Goal: Task Accomplishment & Management: Complete application form

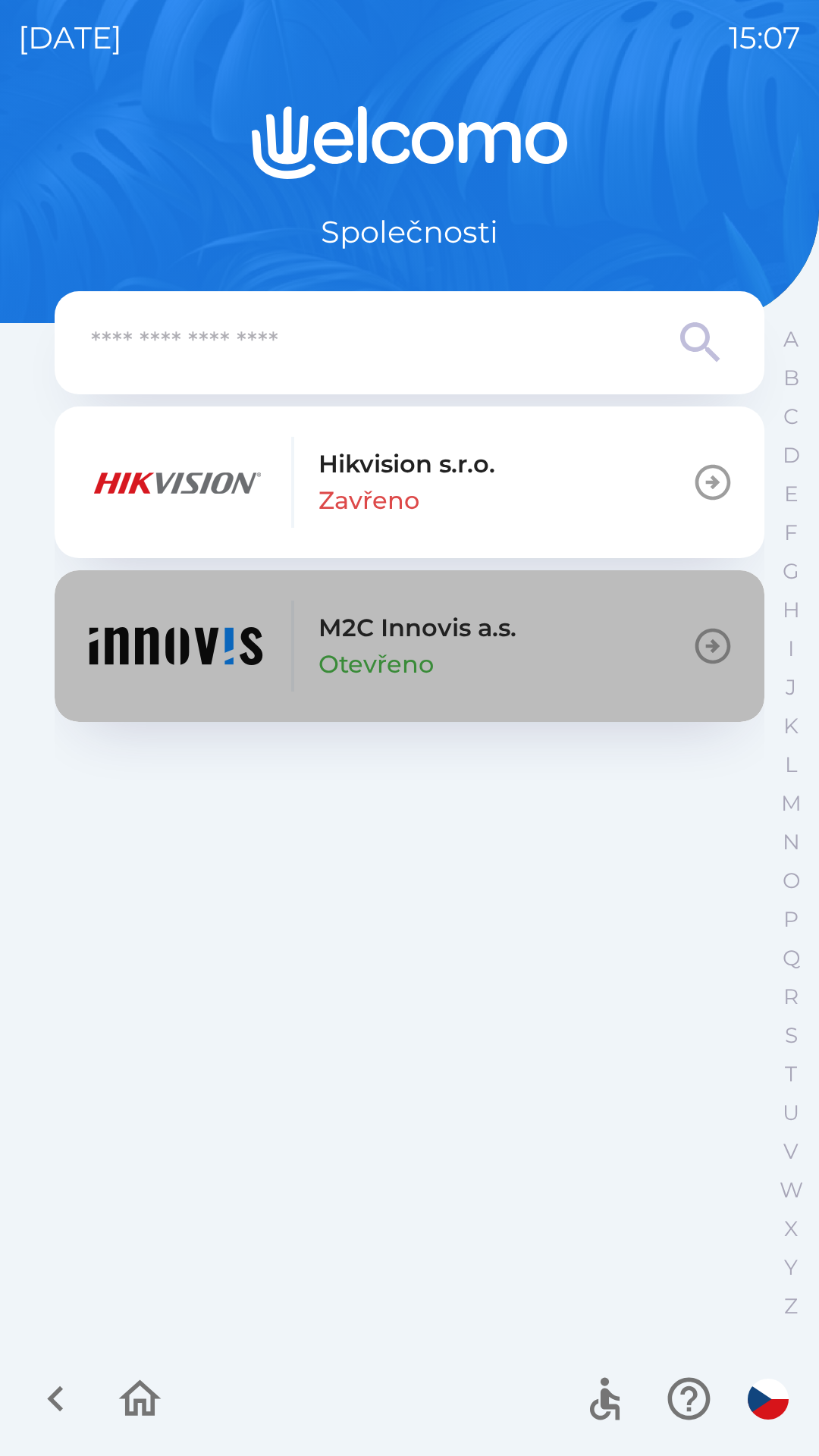
click at [225, 632] on img "button" at bounding box center [176, 645] width 182 height 91
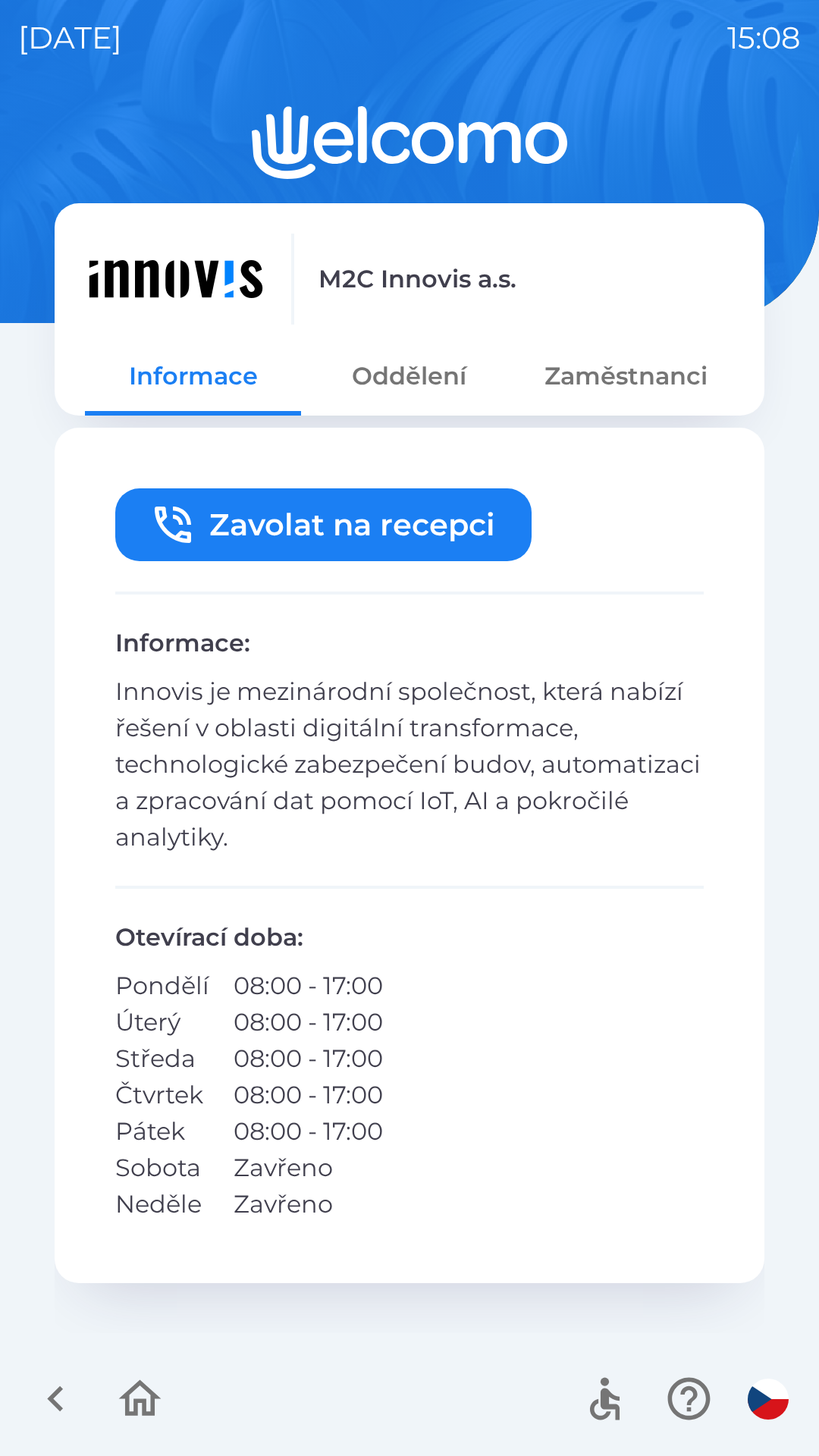
click at [333, 513] on button "Zavolat na recepci" at bounding box center [323, 524] width 416 height 72
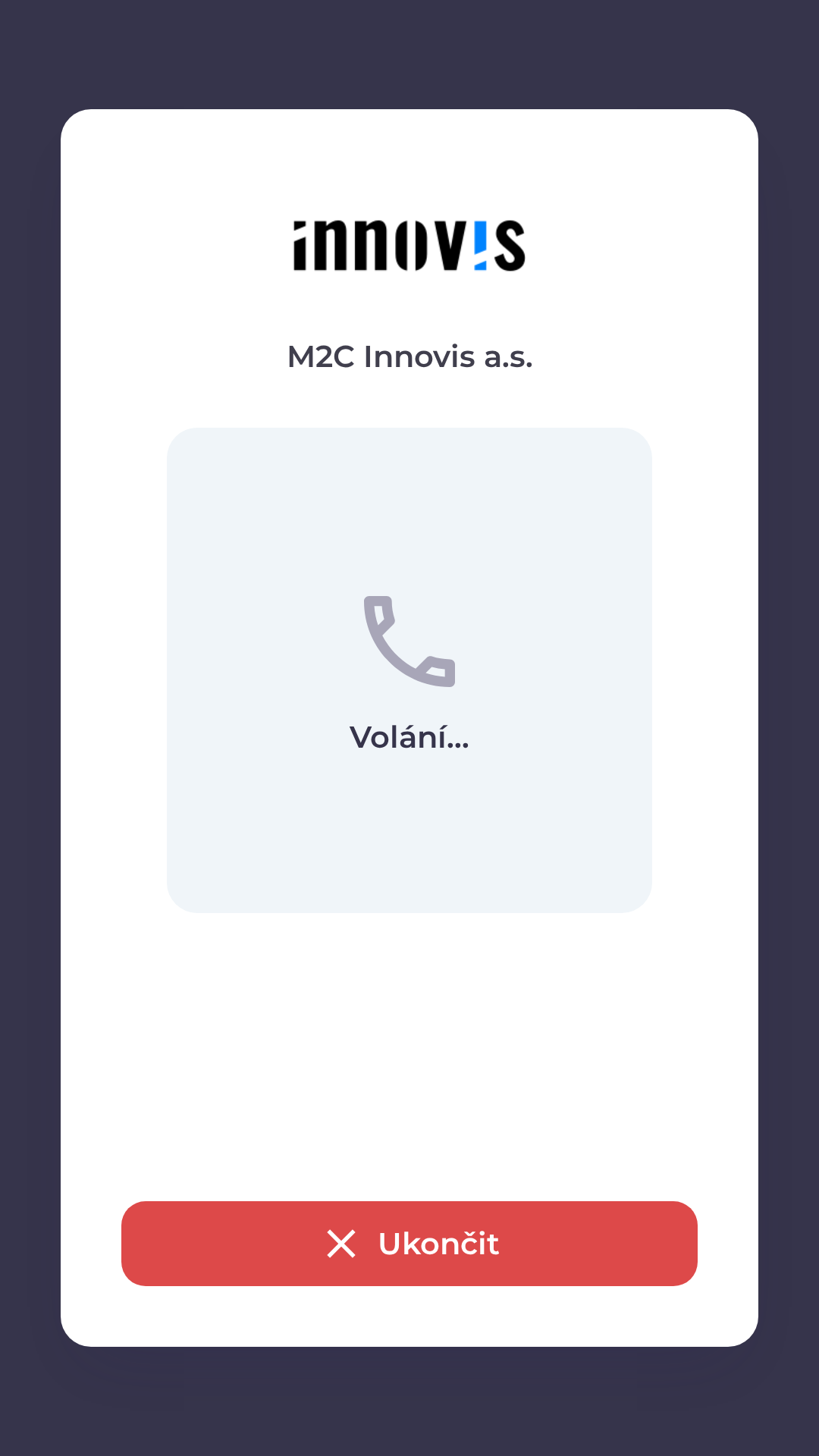
click at [316, 1206] on button "Ukončit" at bounding box center [409, 1243] width 576 height 85
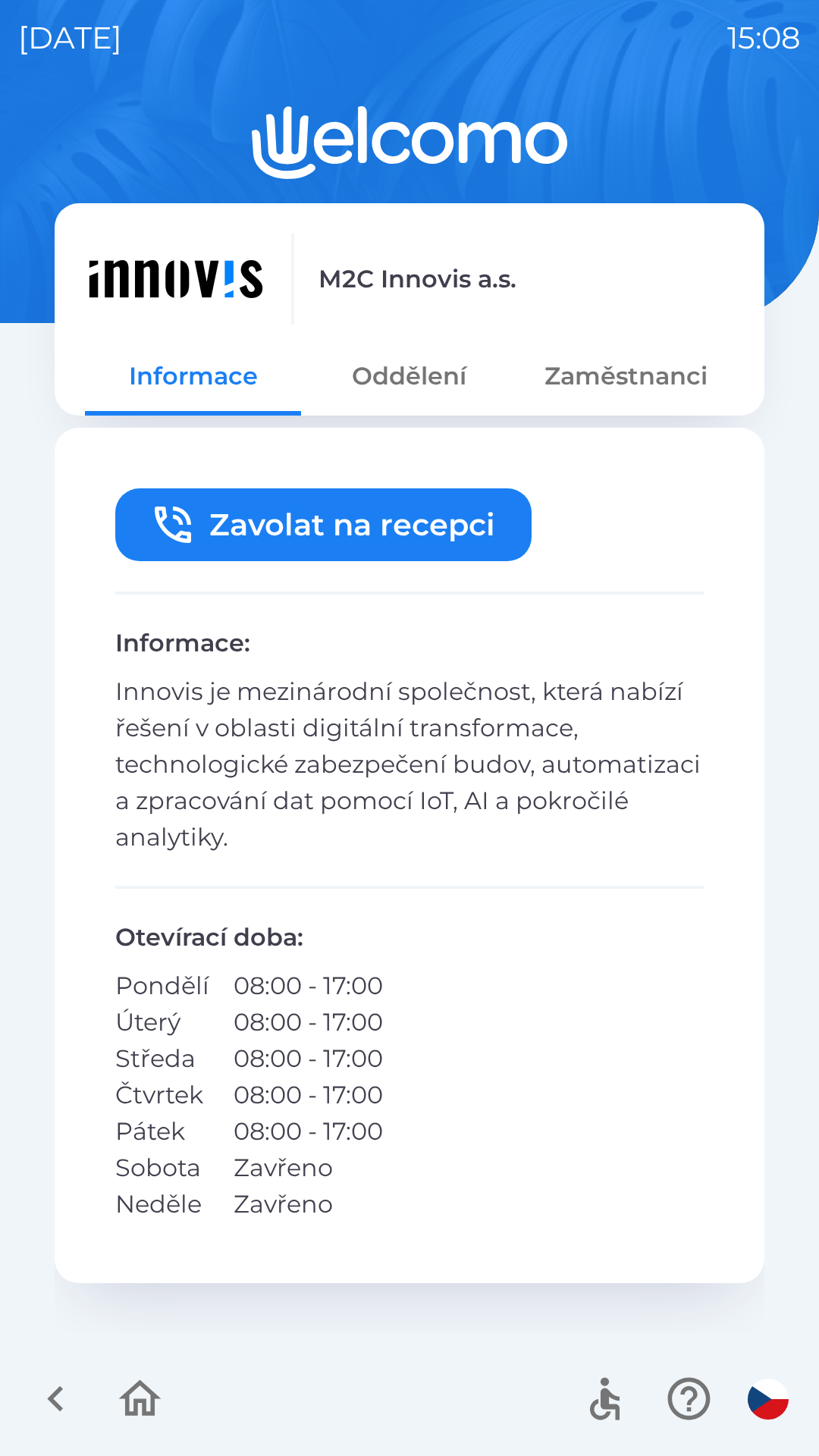
click at [369, 1269] on div "Zavolat na recepci Informace : Innovis je mezinárodní společnost, která nabízí …" at bounding box center [409, 855] width 709 height 855
click at [583, 385] on button "Zaměstnanci" at bounding box center [626, 376] width 216 height 54
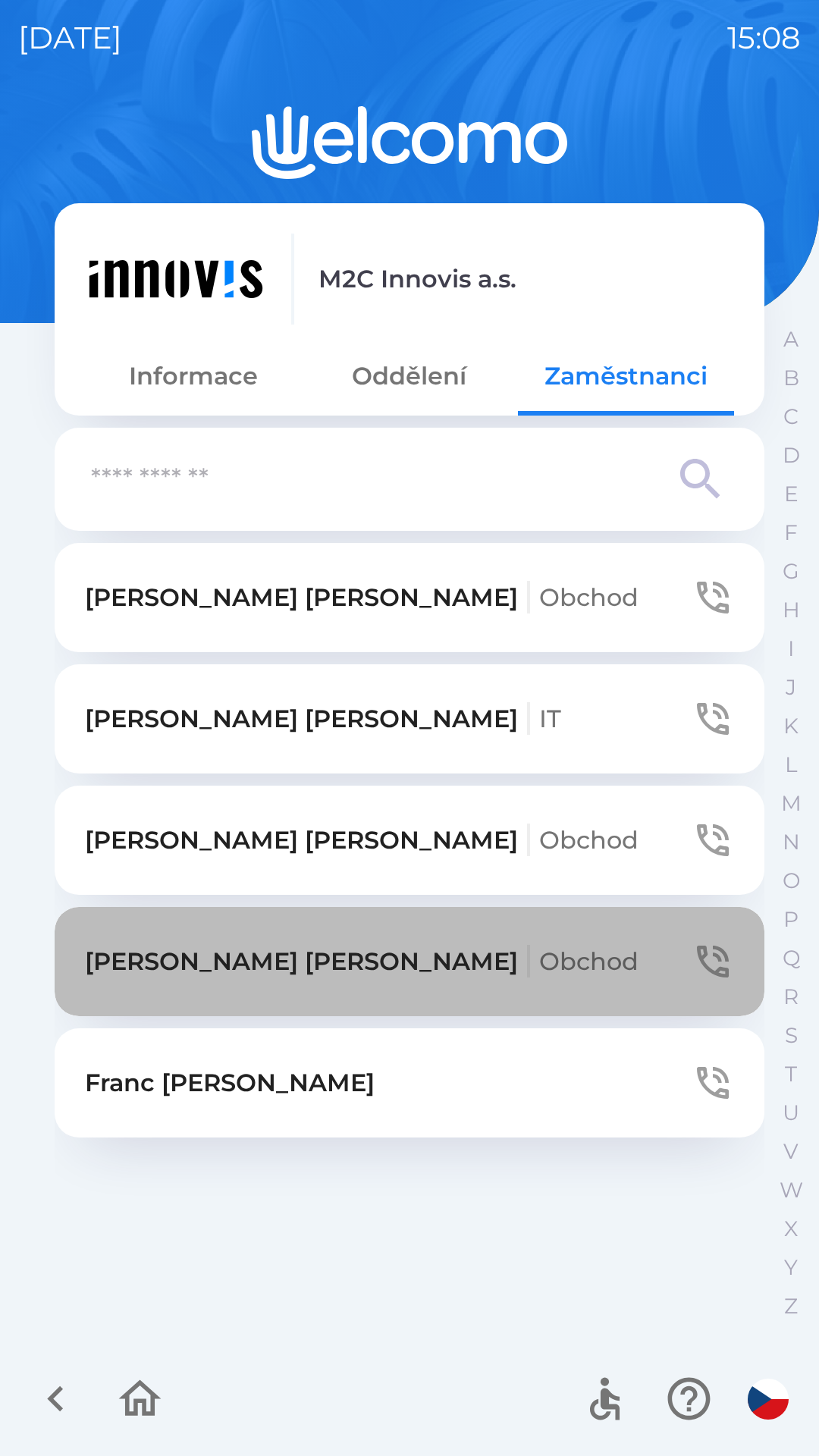
click at [150, 966] on p "[PERSON_NAME] Obchod" at bounding box center [362, 961] width 553 height 37
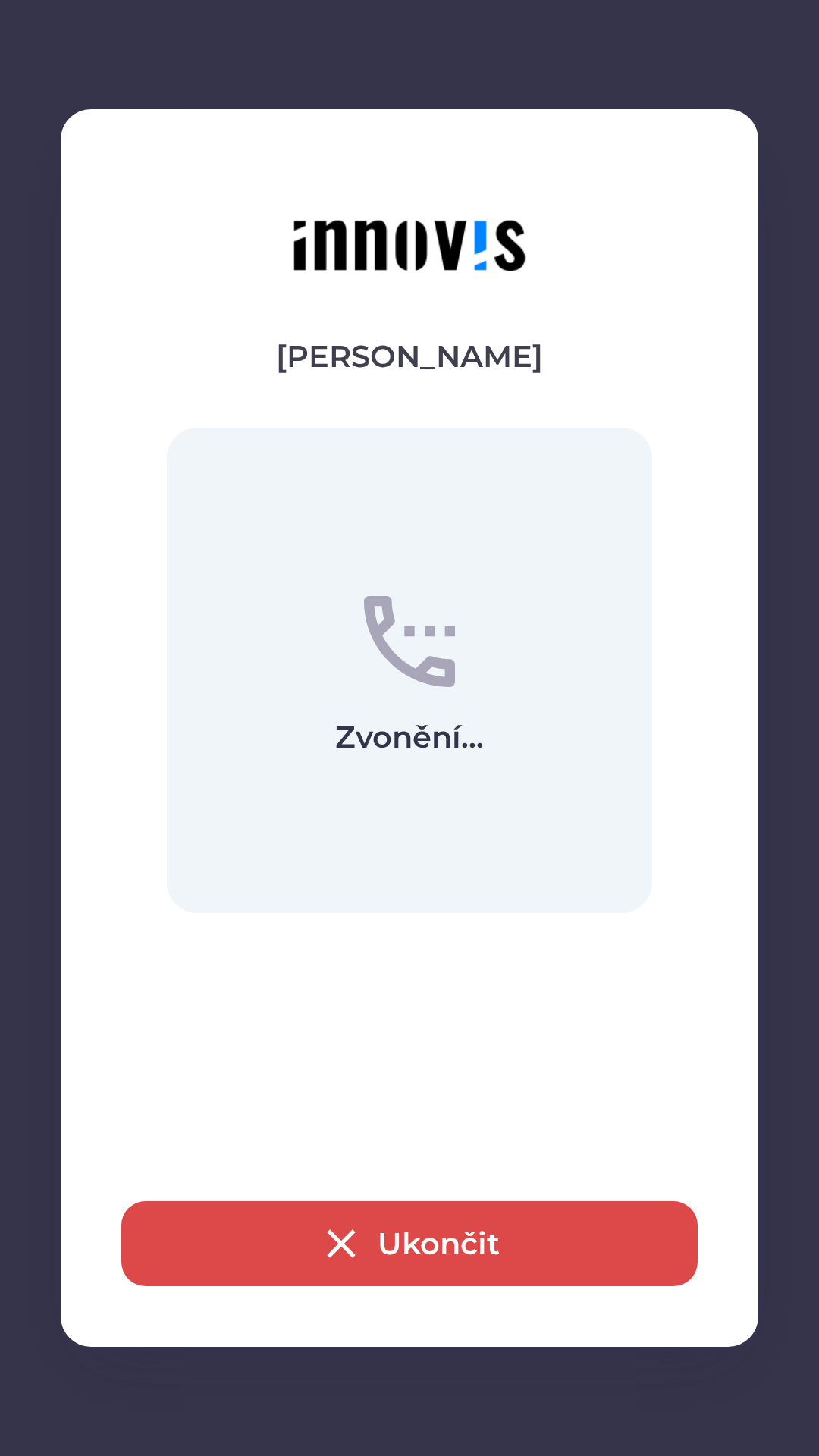
click at [338, 1313] on div "[PERSON_NAME] Zvonění... Ukončit" at bounding box center [409, 727] width 697 height 1237
click at [321, 1238] on icon "button" at bounding box center [341, 1243] width 49 height 49
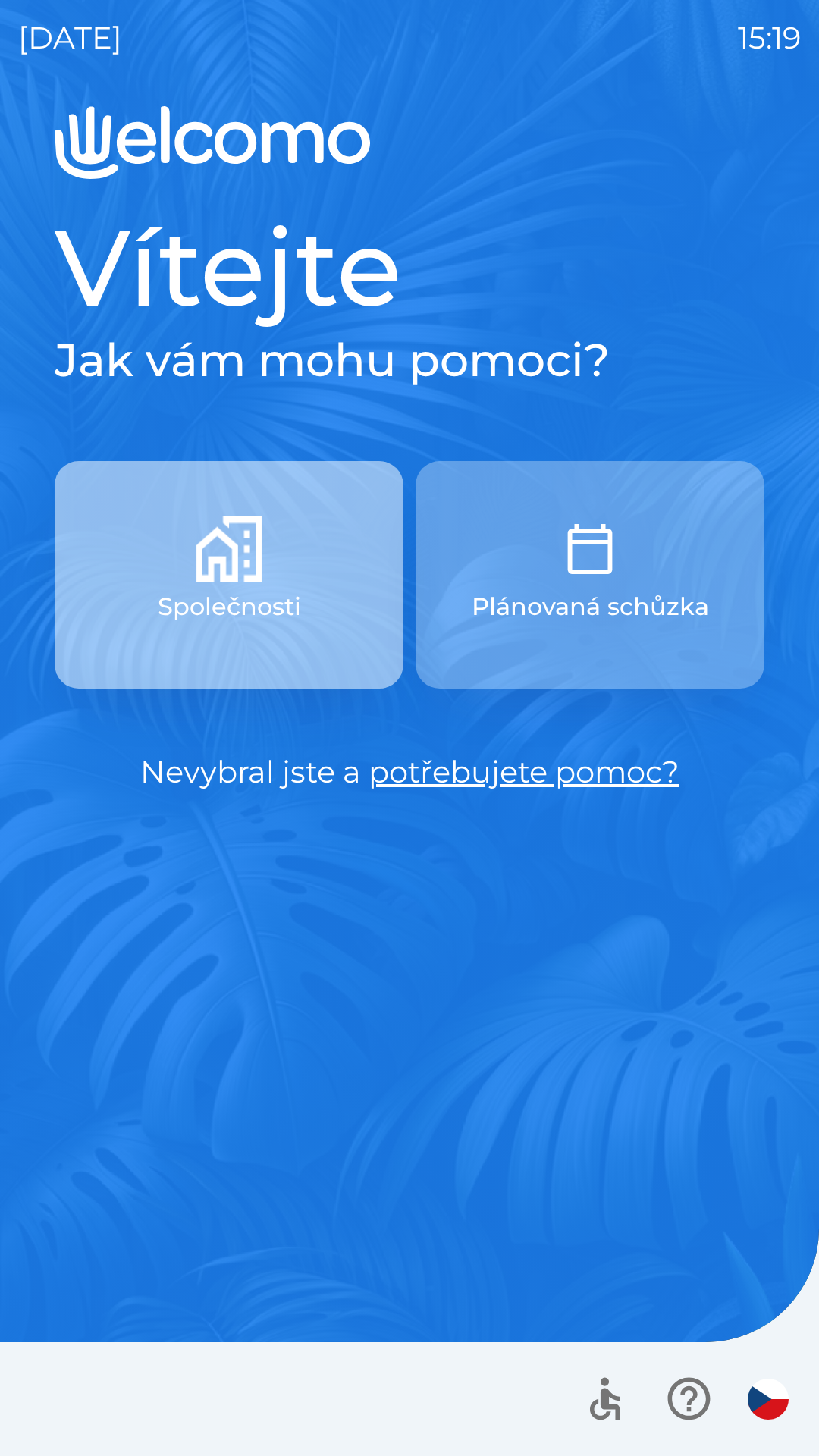
click at [259, 522] on img "button" at bounding box center [229, 548] width 66 height 66
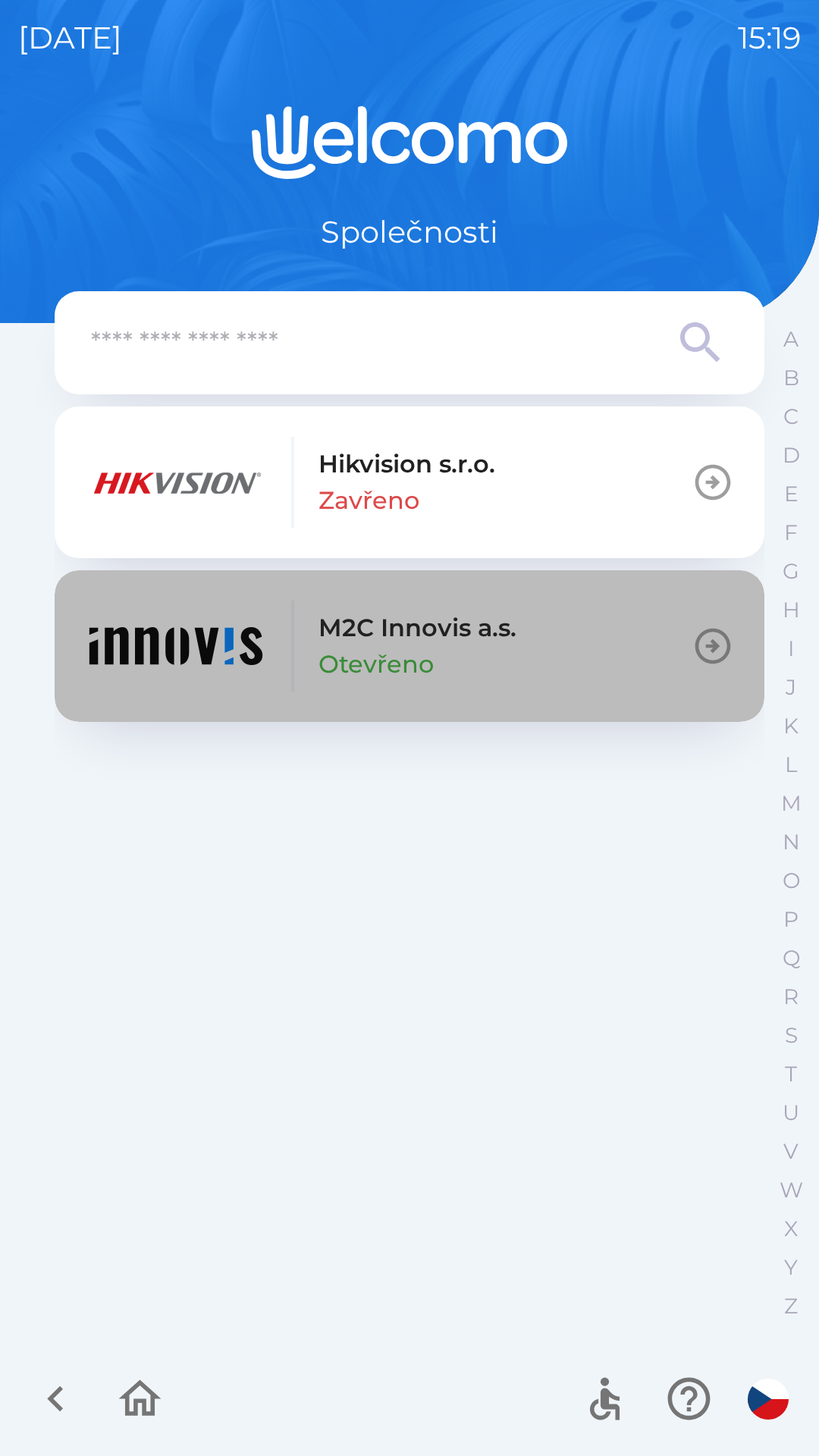
click at [305, 653] on div "M2C Innovis a.s. Otevřeno" at bounding box center [301, 645] width 432 height 91
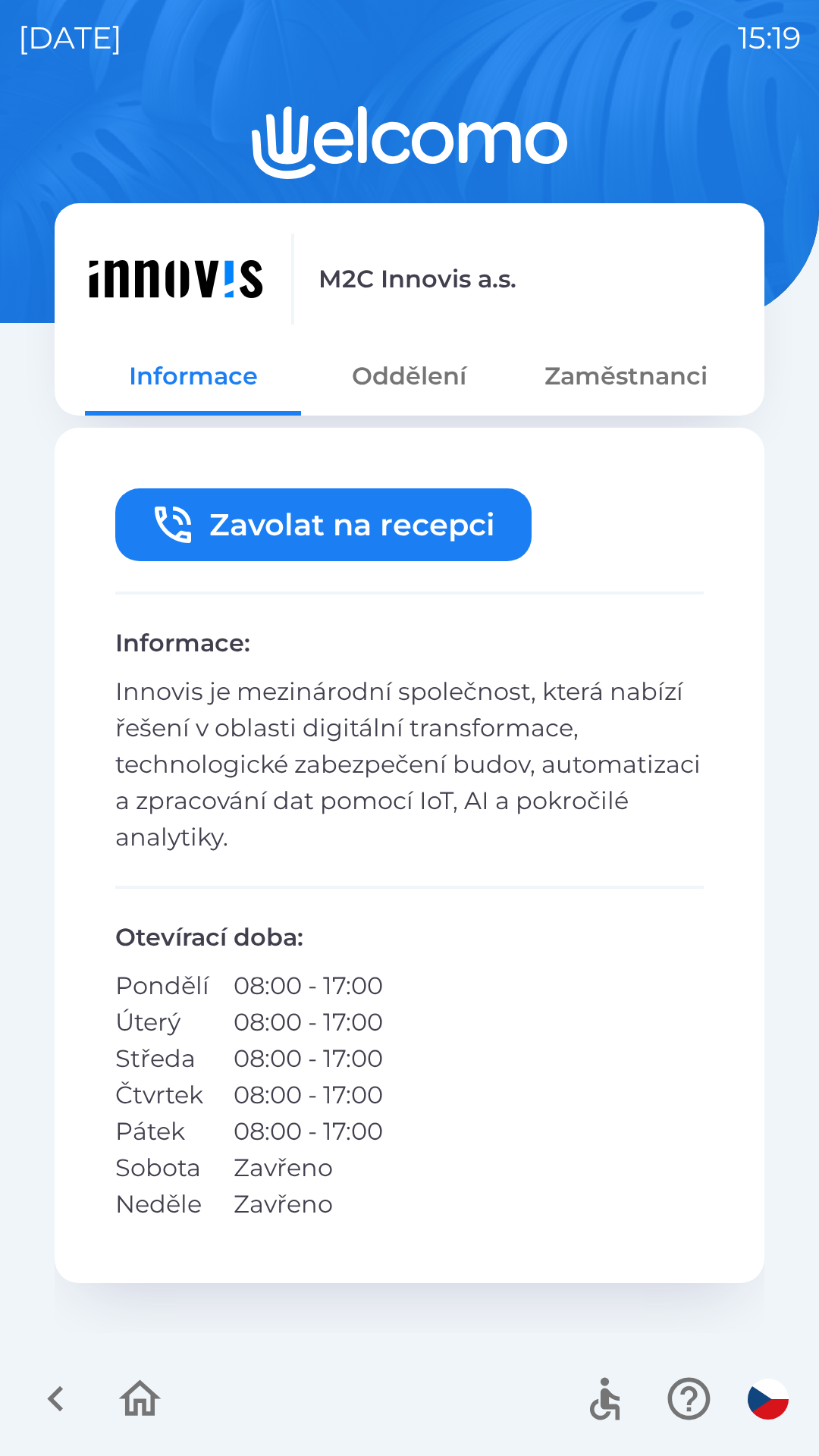
click at [550, 389] on button "Zaměstnanci" at bounding box center [626, 376] width 216 height 54
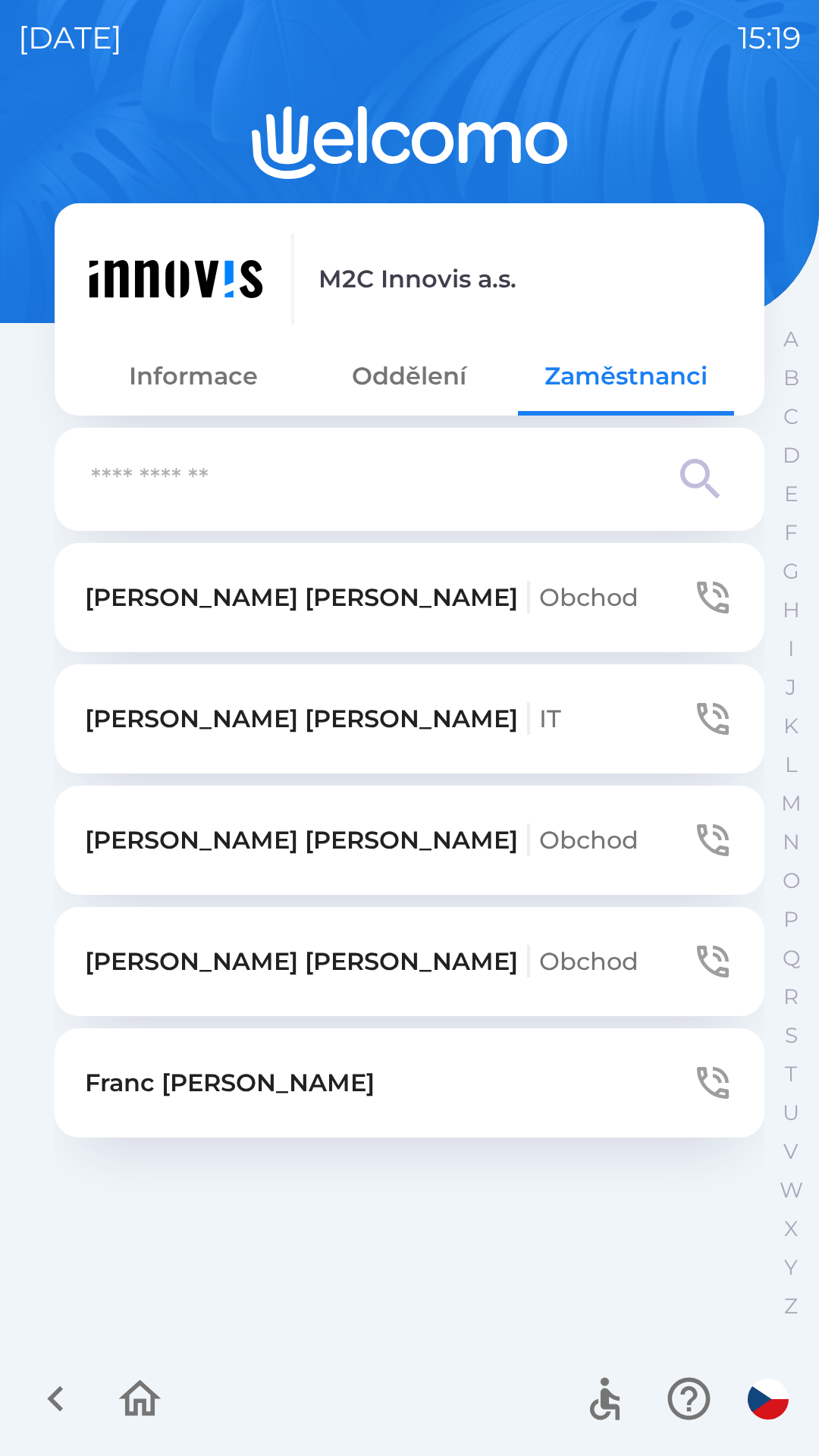
click at [196, 387] on button "Informace" at bounding box center [193, 376] width 216 height 54
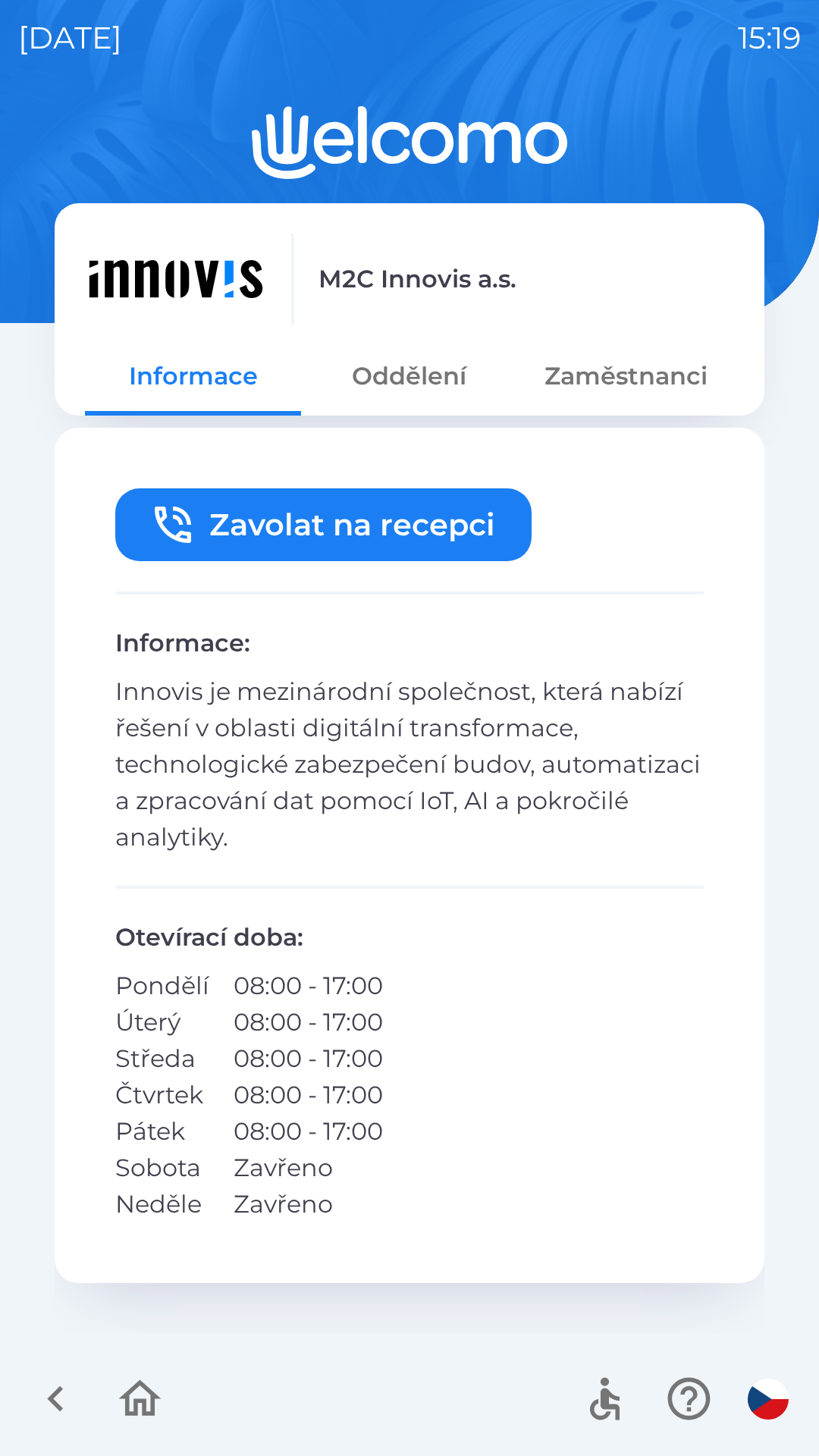
click at [112, 1402] on button "button" at bounding box center [140, 1398] width 63 height 63
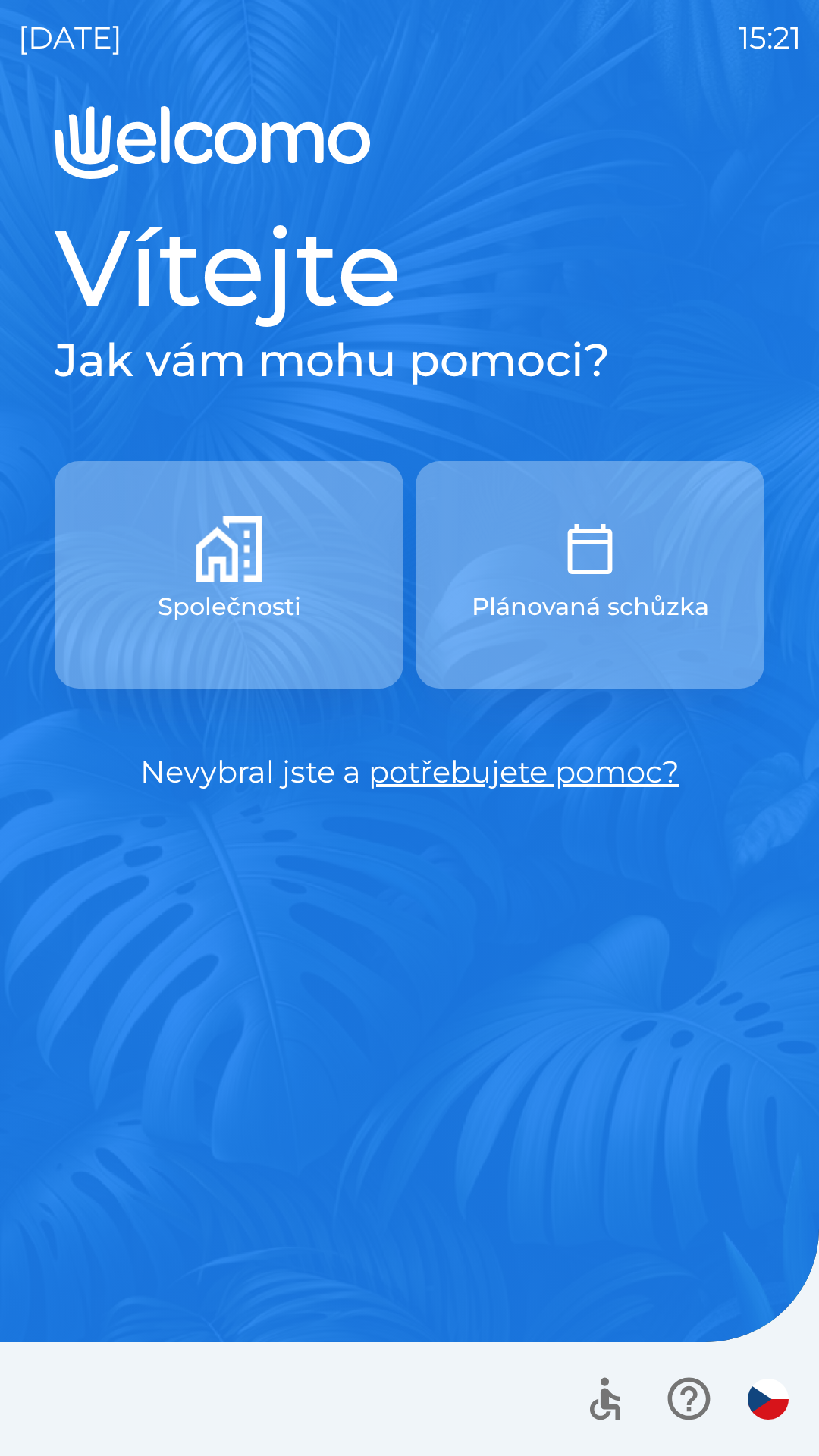
click at [674, 600] on p "Plánovaná schůzka" at bounding box center [590, 606] width 238 height 37
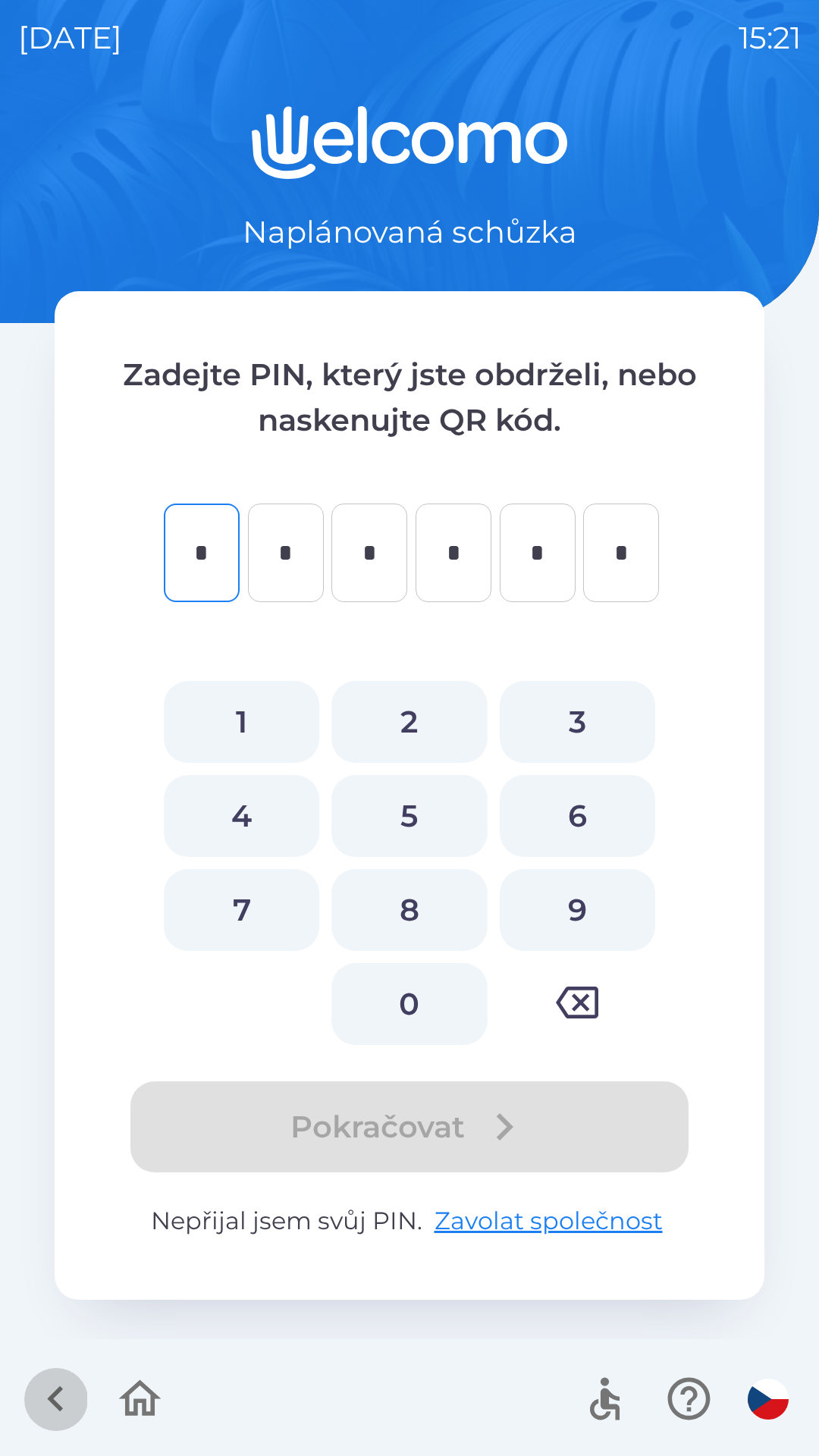
click at [79, 1413] on icon "button" at bounding box center [56, 1398] width 51 height 51
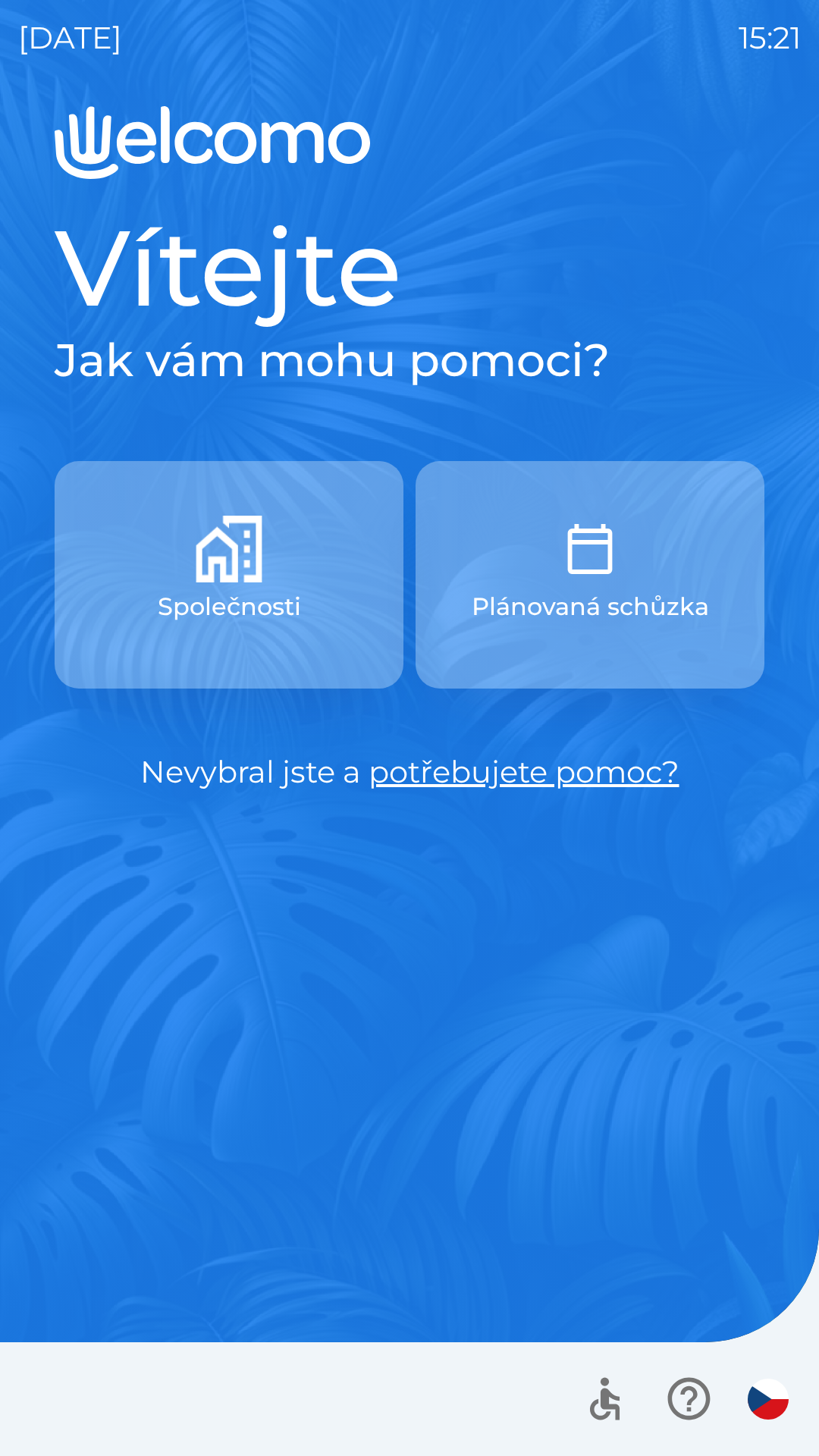
click at [197, 563] on img "button" at bounding box center [229, 548] width 66 height 66
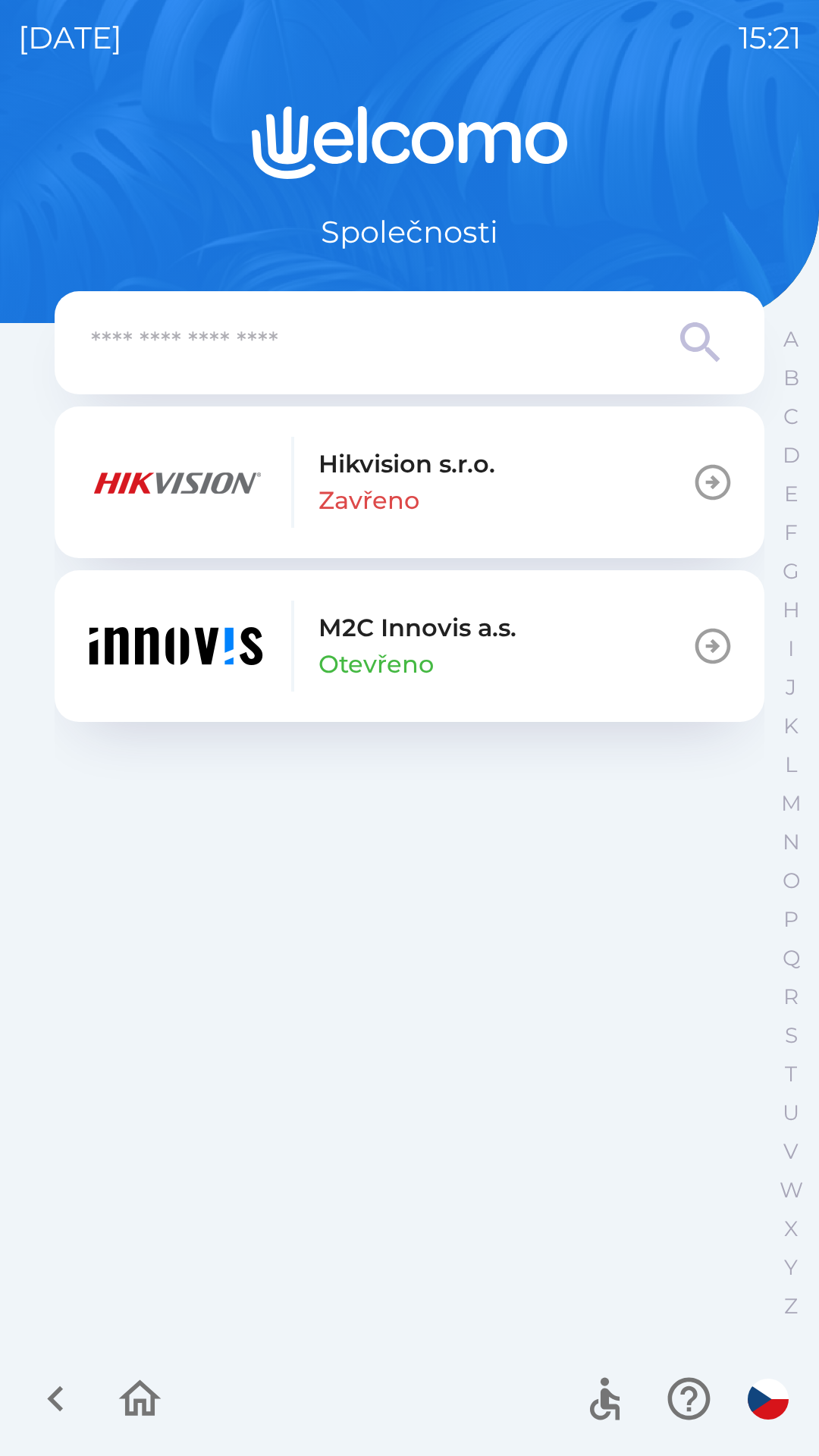
click at [76, 1421] on icon "button" at bounding box center [56, 1398] width 51 height 51
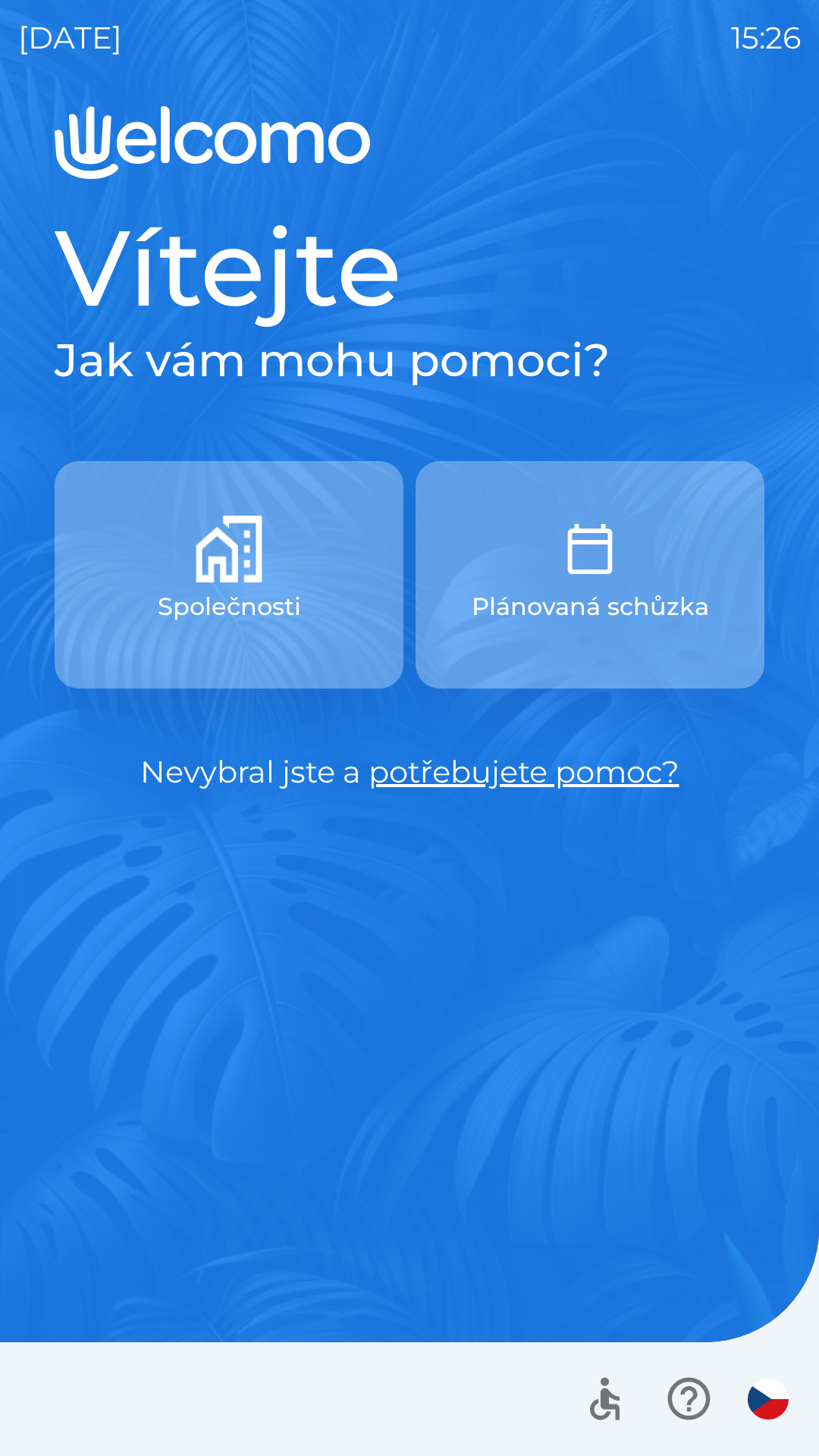
click at [645, 600] on p "Plánovaná schůzka" at bounding box center [590, 606] width 238 height 37
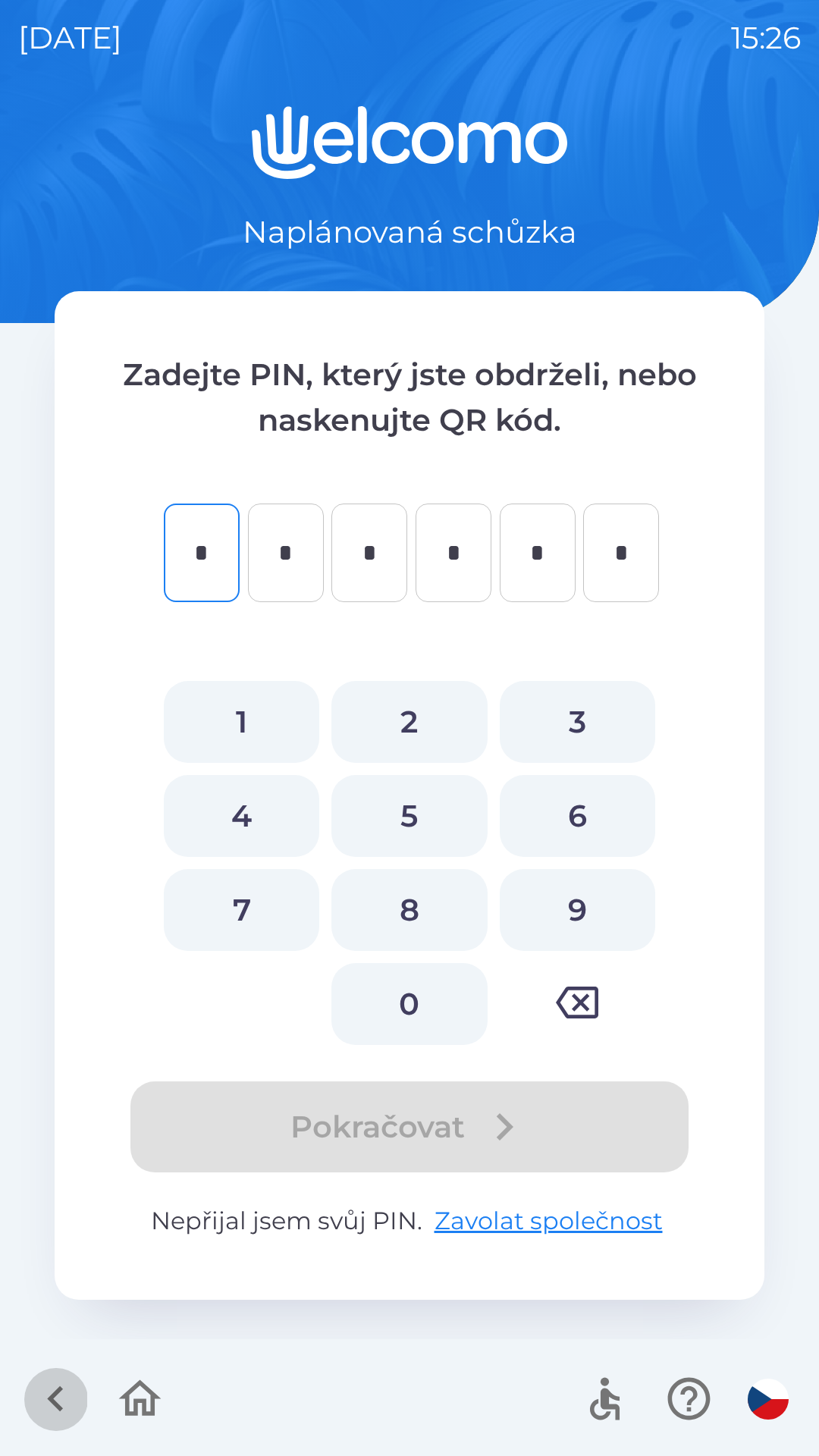
click at [78, 1411] on icon "button" at bounding box center [56, 1398] width 51 height 51
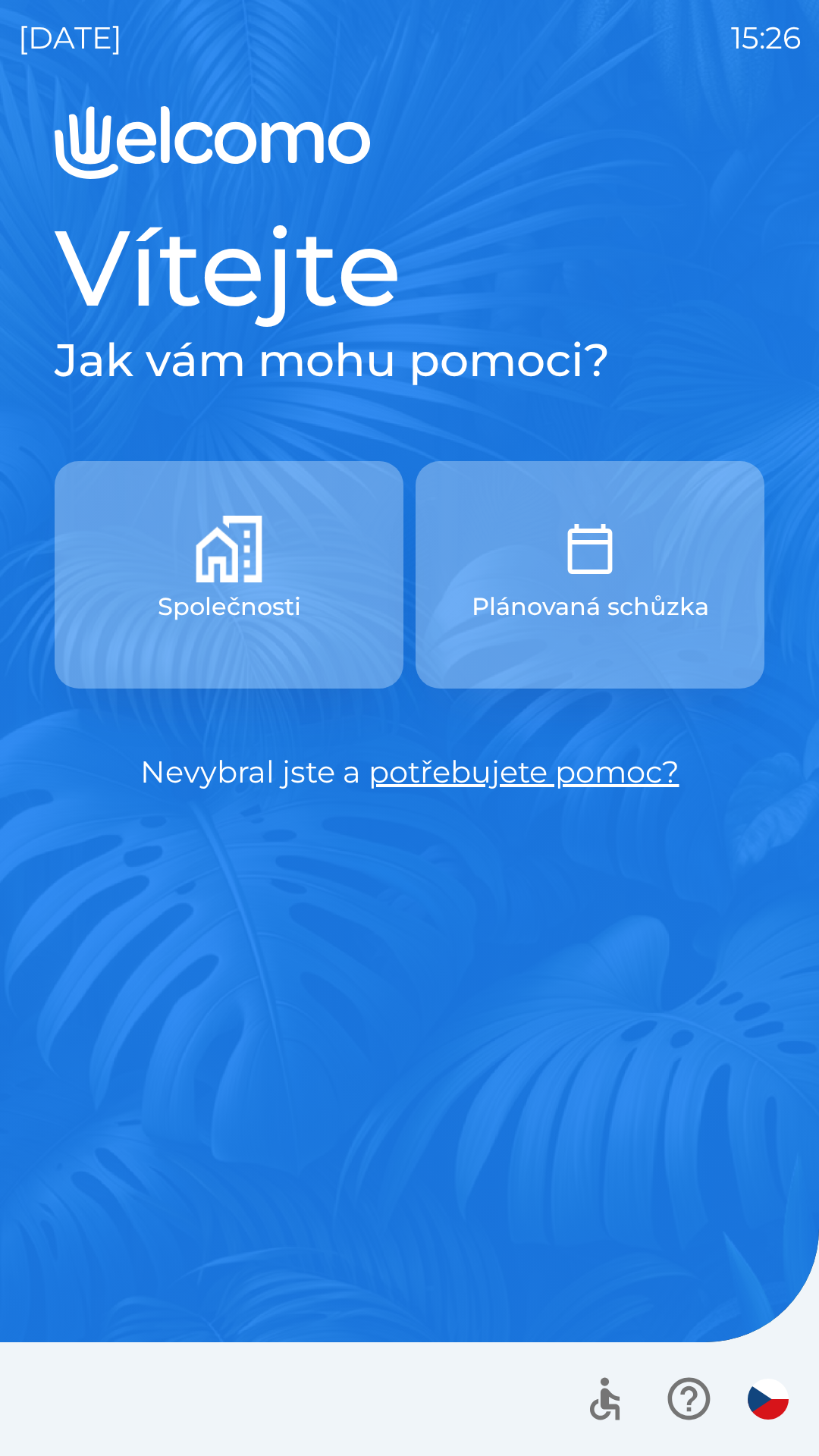
click at [181, 617] on p "Společnosti" at bounding box center [229, 606] width 143 height 37
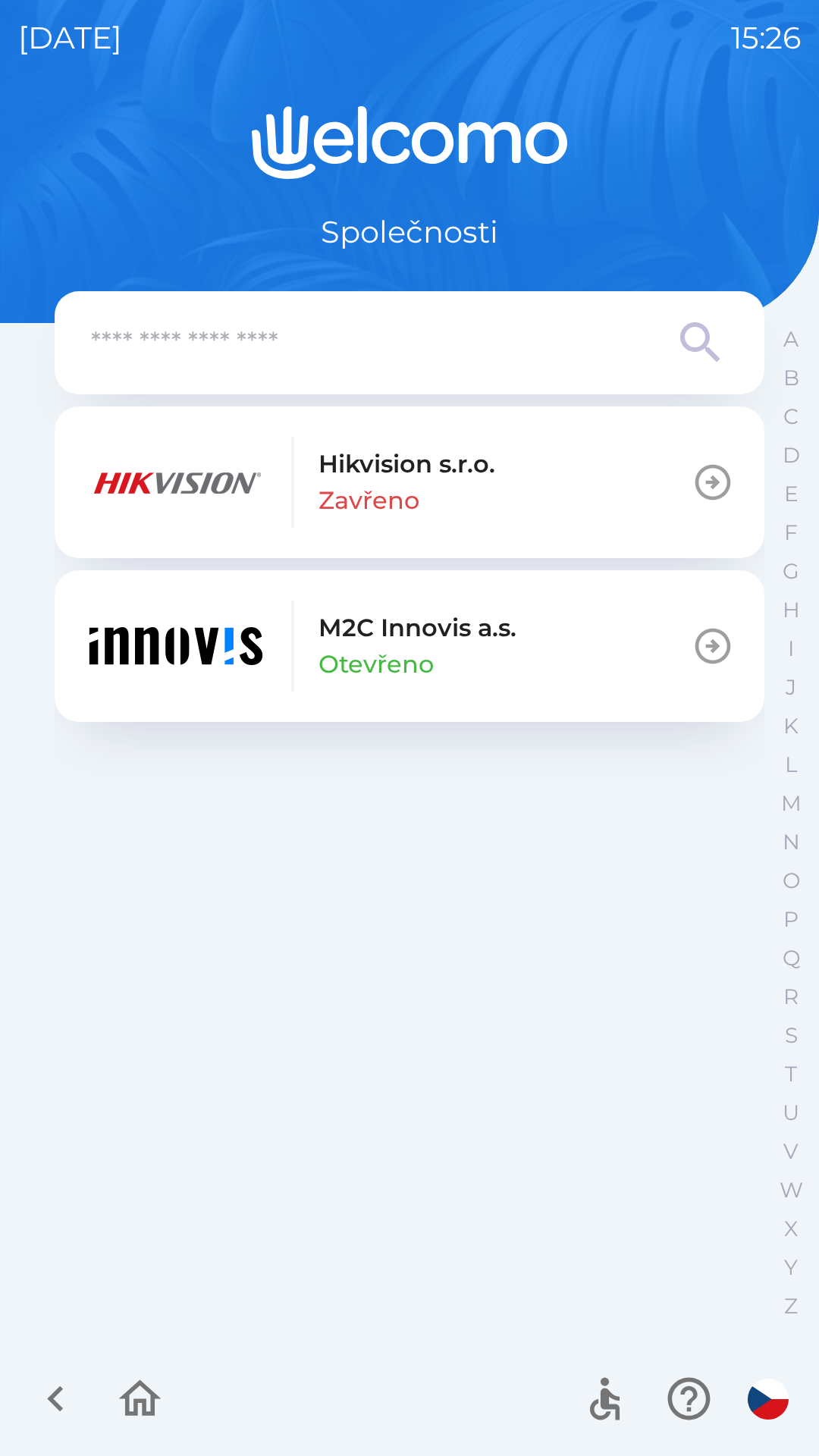
click at [278, 668] on div "M2C Innovis a.s. Otevřeno" at bounding box center [301, 645] width 432 height 91
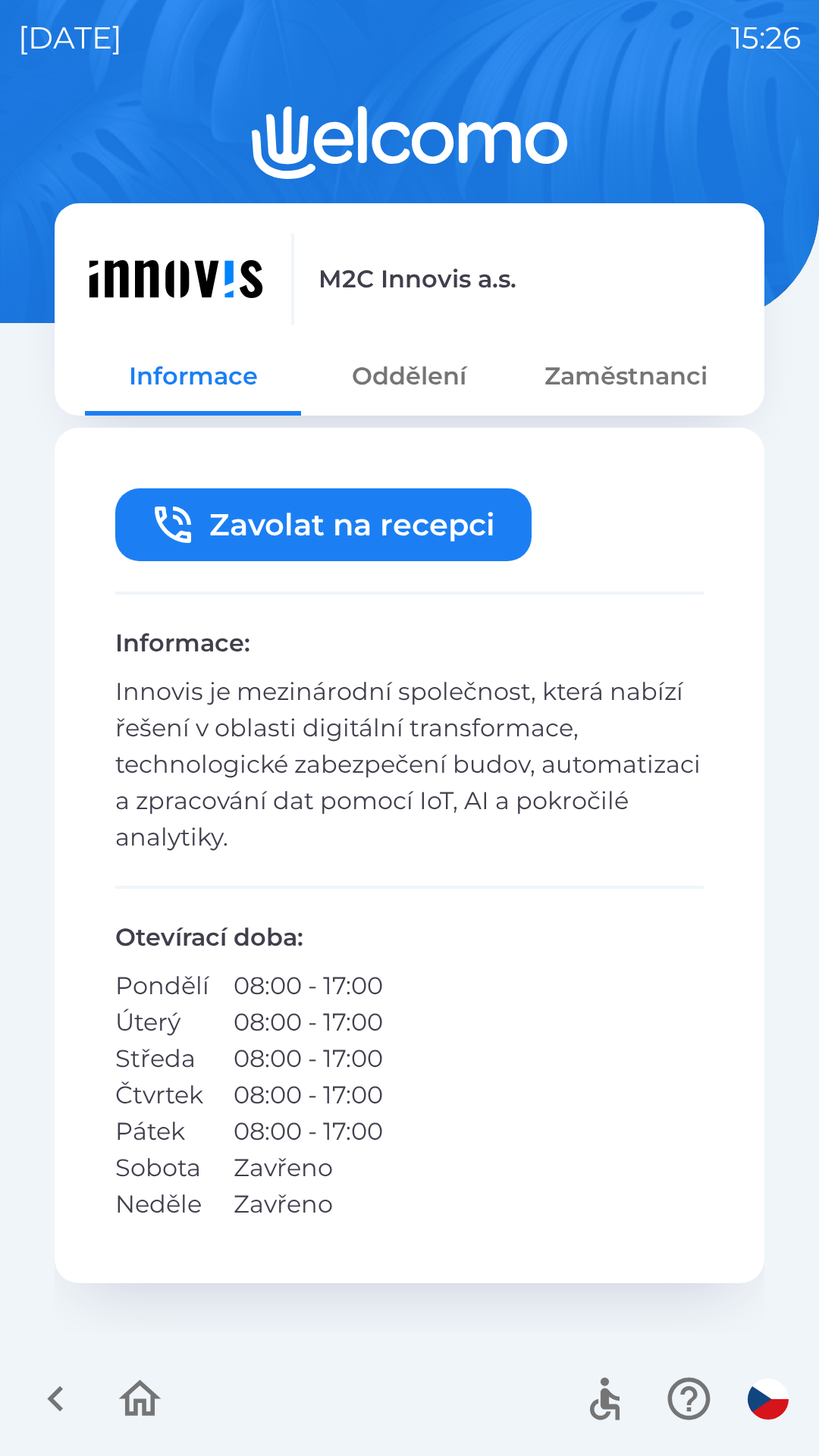
click at [403, 370] on button "Oddělení" at bounding box center [409, 376] width 216 height 54
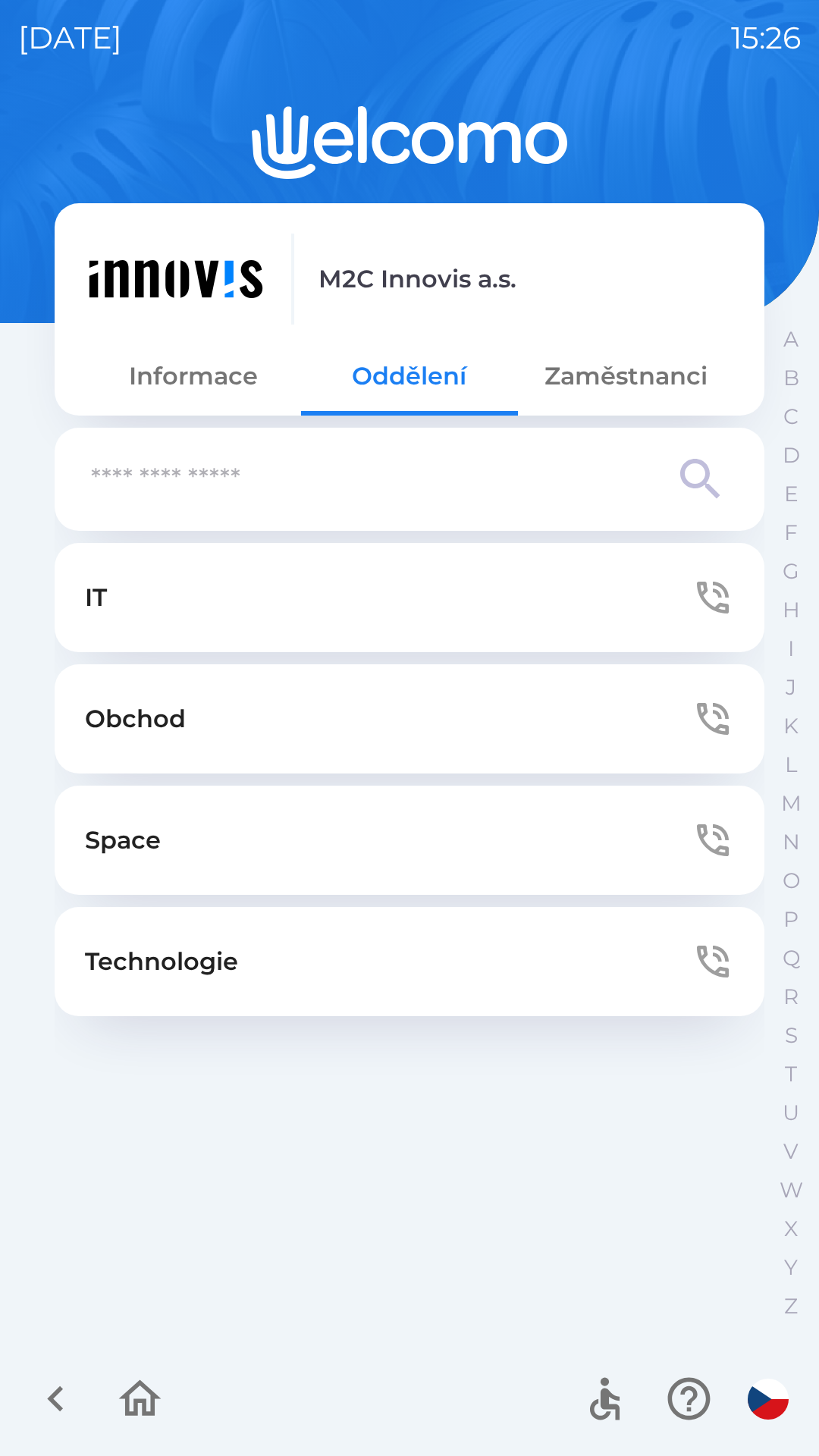
click at [615, 370] on button "Zaměstnanci" at bounding box center [626, 376] width 216 height 54
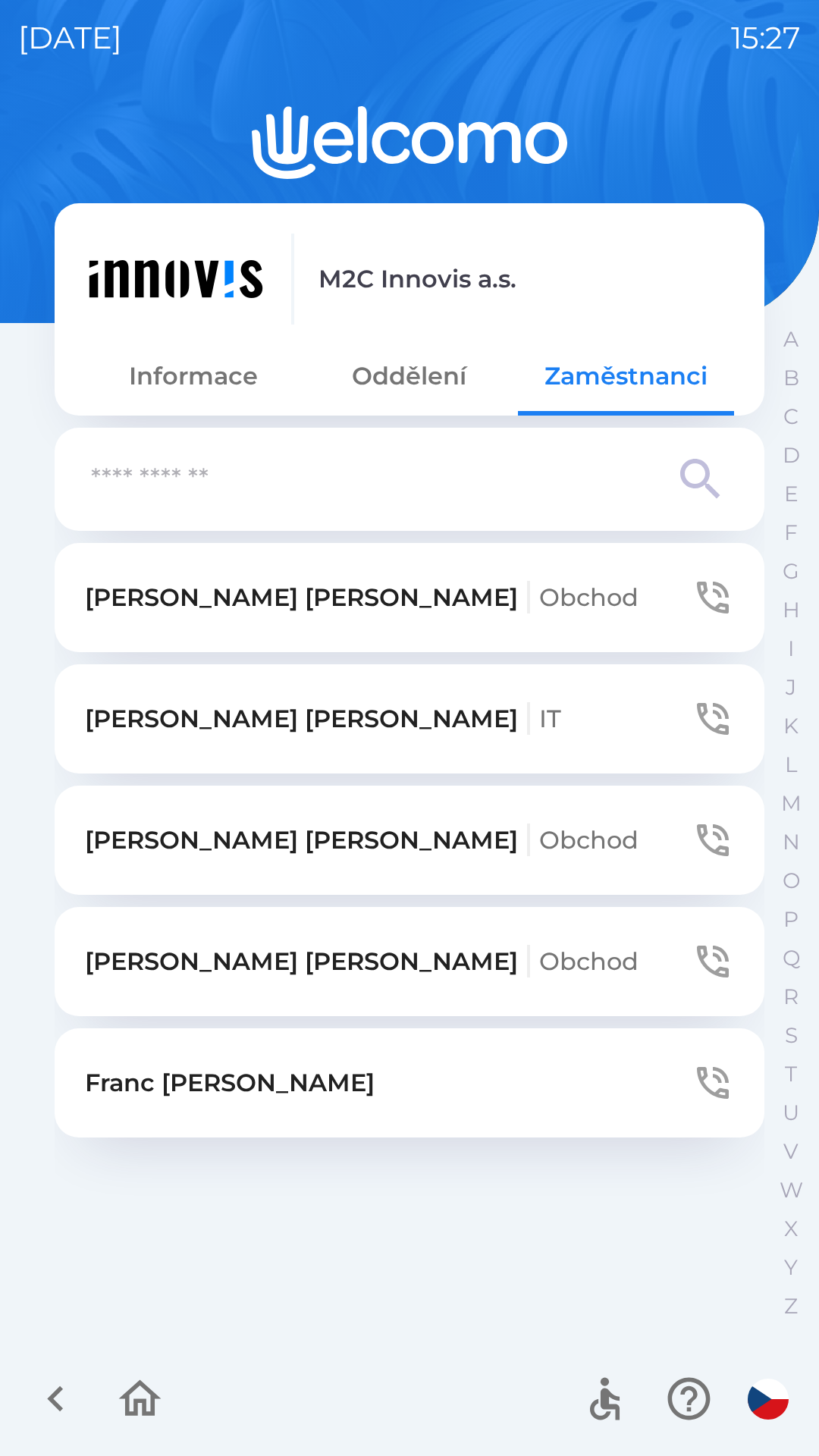
click at [199, 954] on p "[PERSON_NAME] Obchod" at bounding box center [362, 961] width 553 height 37
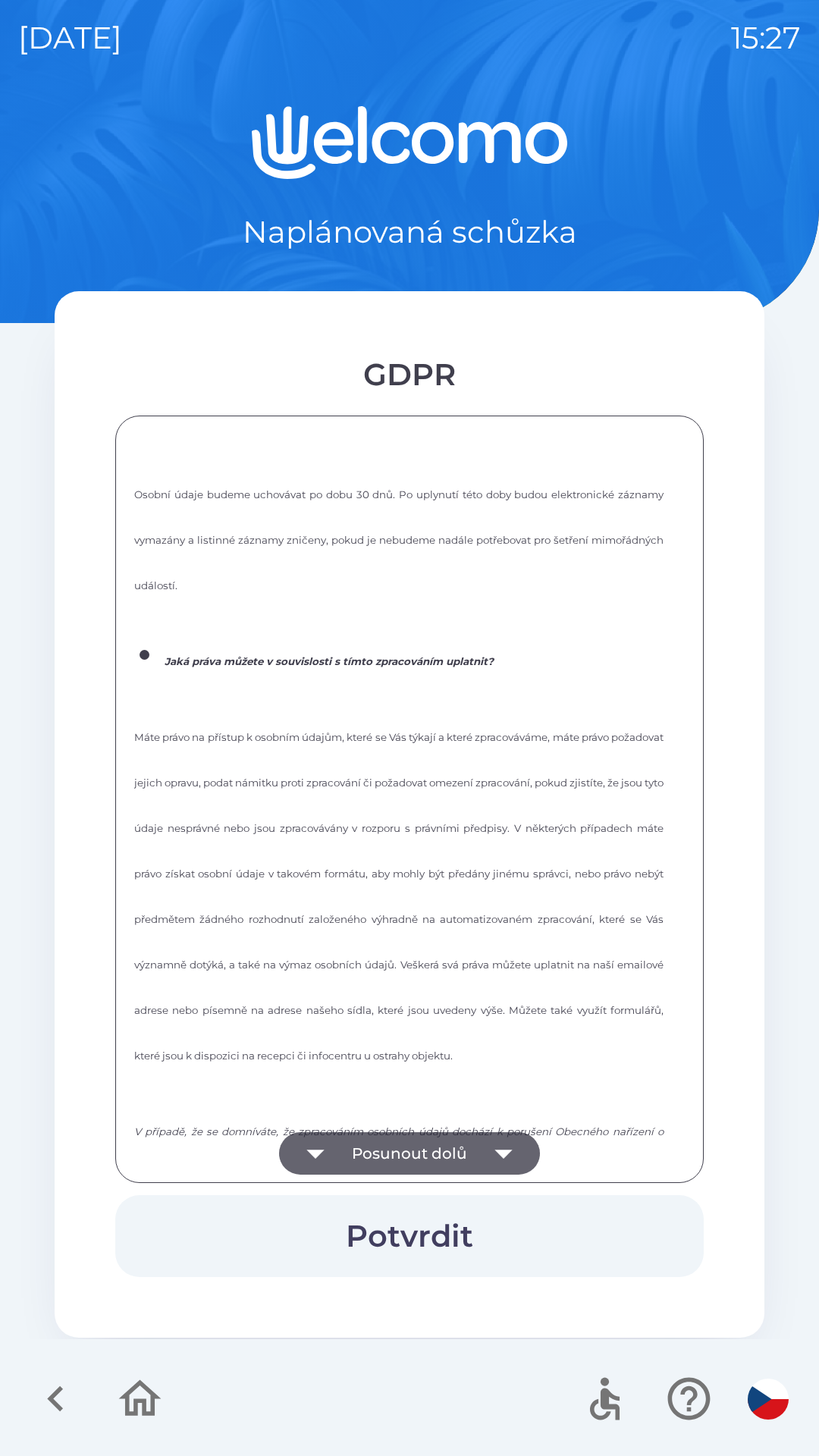
scroll to position [2045, 0]
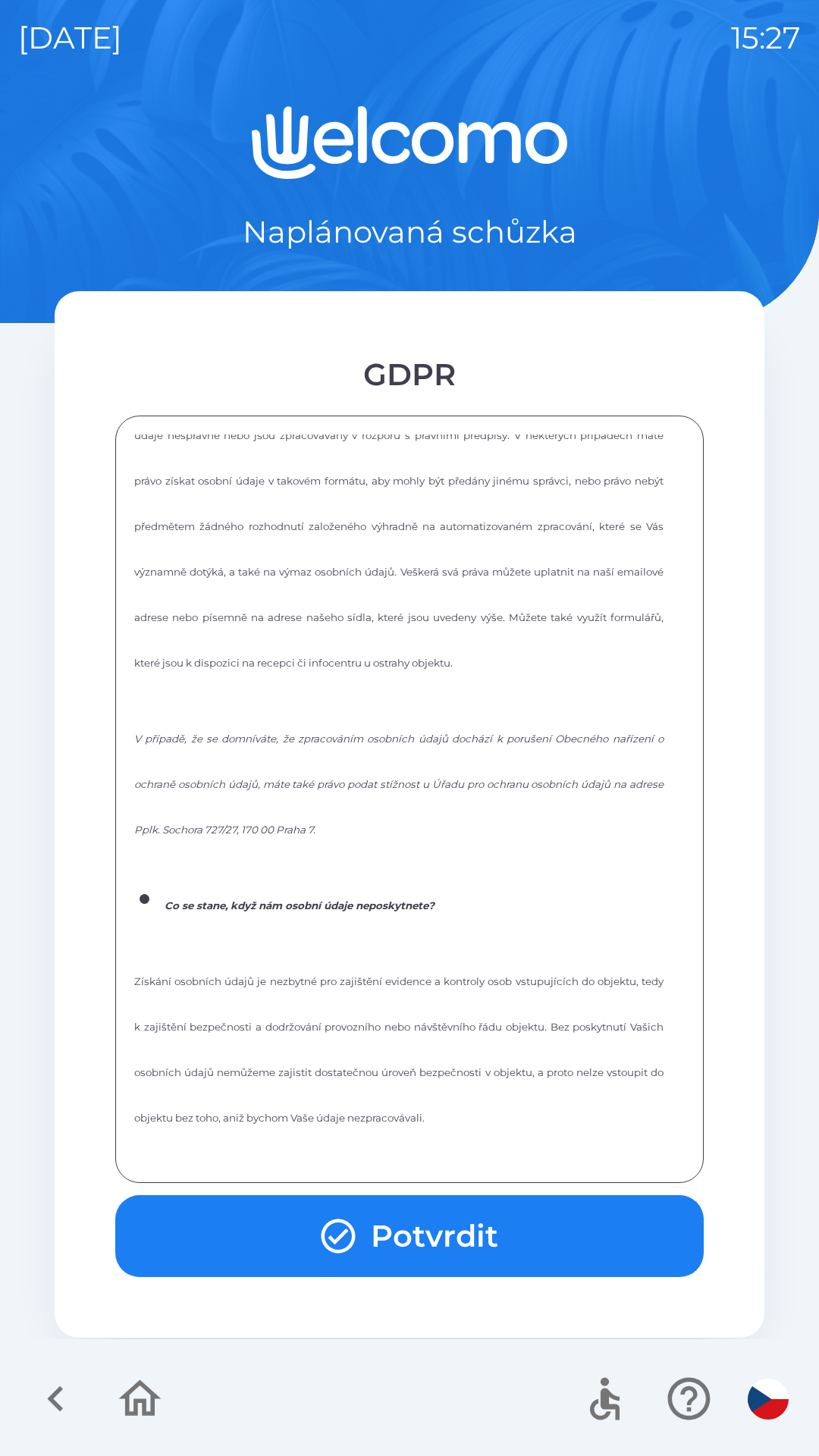
click at [306, 1239] on button "Potvrdit" at bounding box center [409, 1235] width 588 height 82
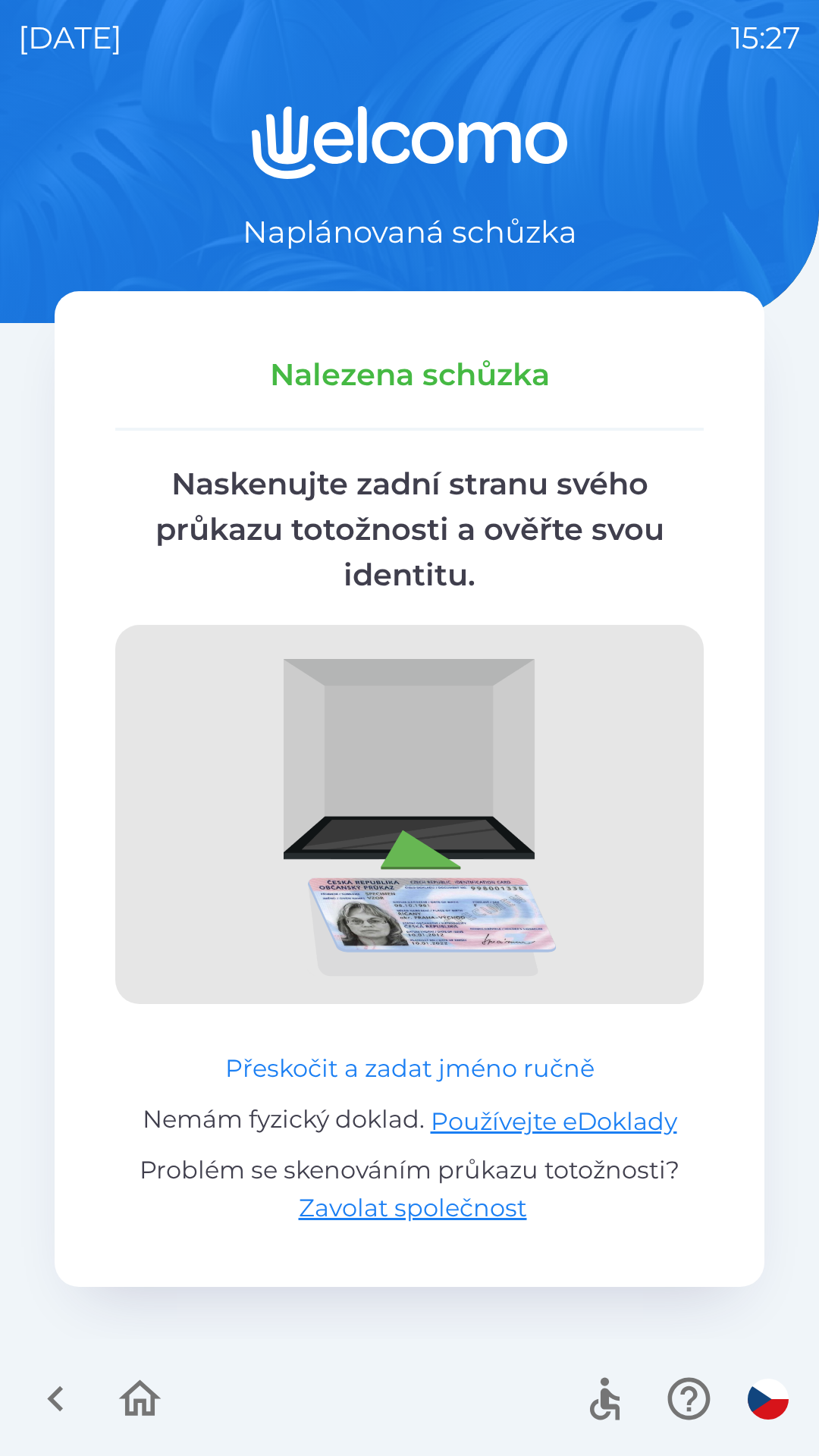
click at [301, 1077] on button "Přeskočit a zadat jméno ručně" at bounding box center [410, 1068] width 381 height 37
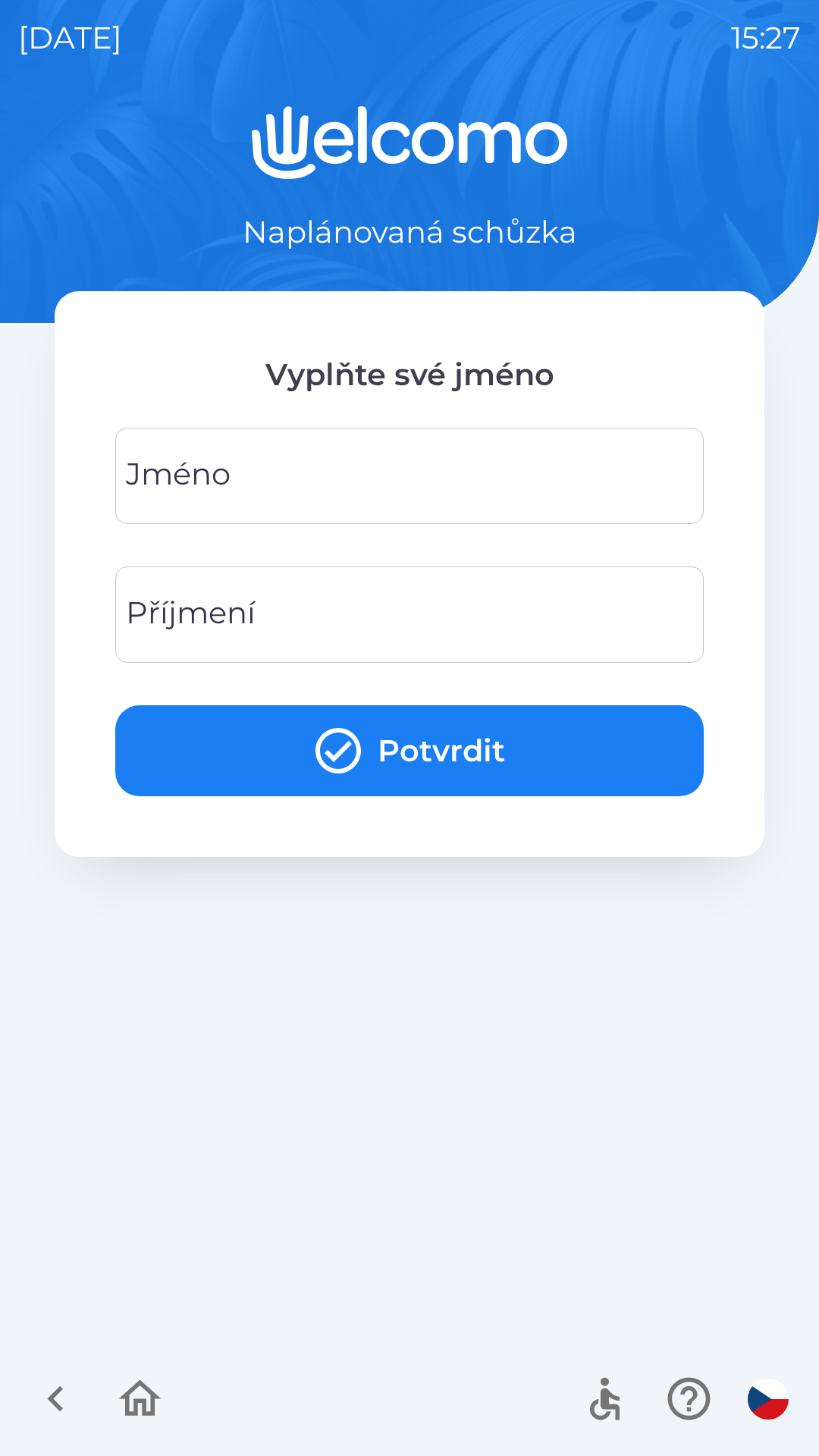
click at [178, 480] on div "[PERSON_NAME]" at bounding box center [409, 475] width 588 height 96
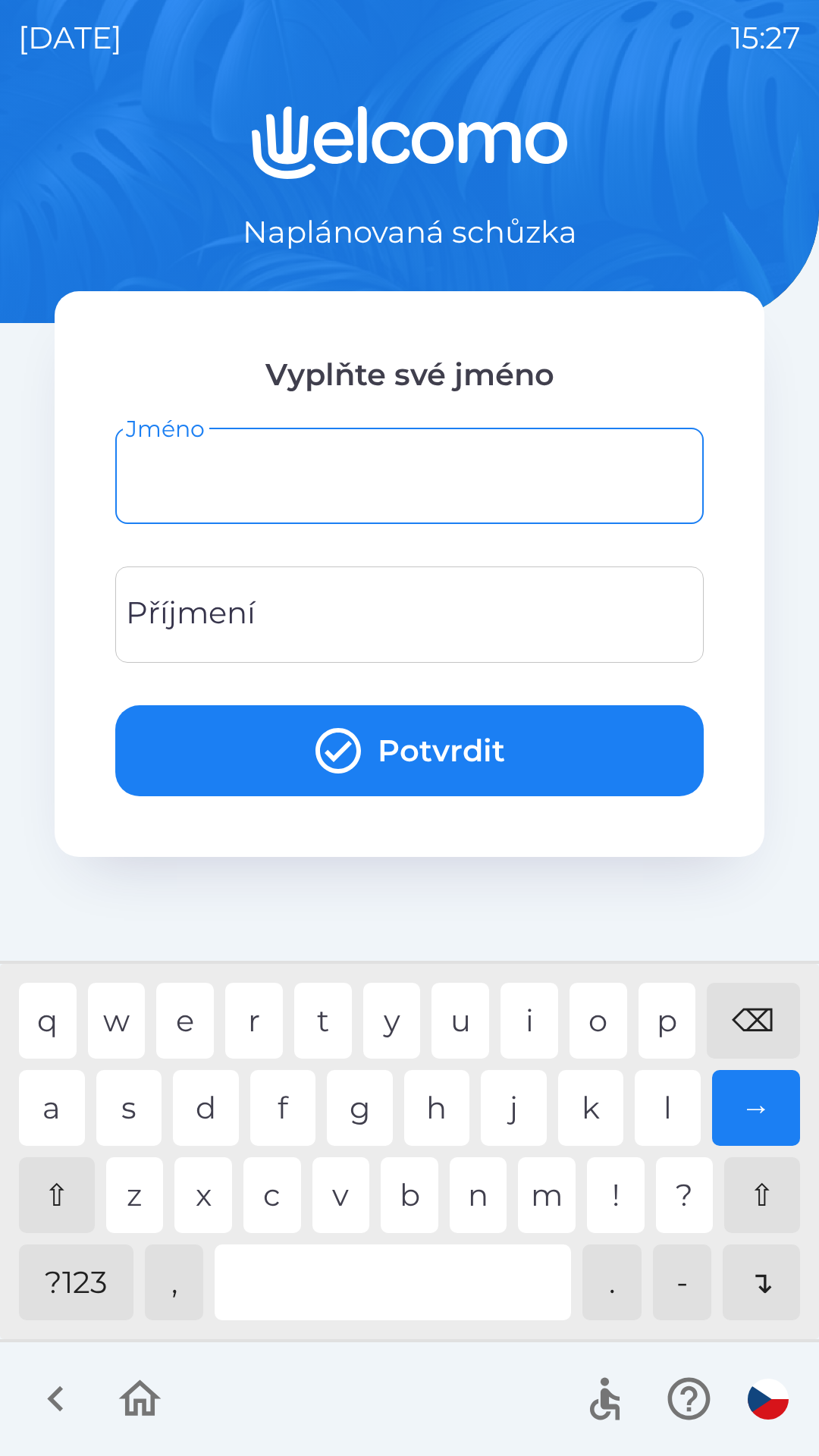
type input "*"
click at [564, 1188] on div "m" at bounding box center [547, 1195] width 58 height 76
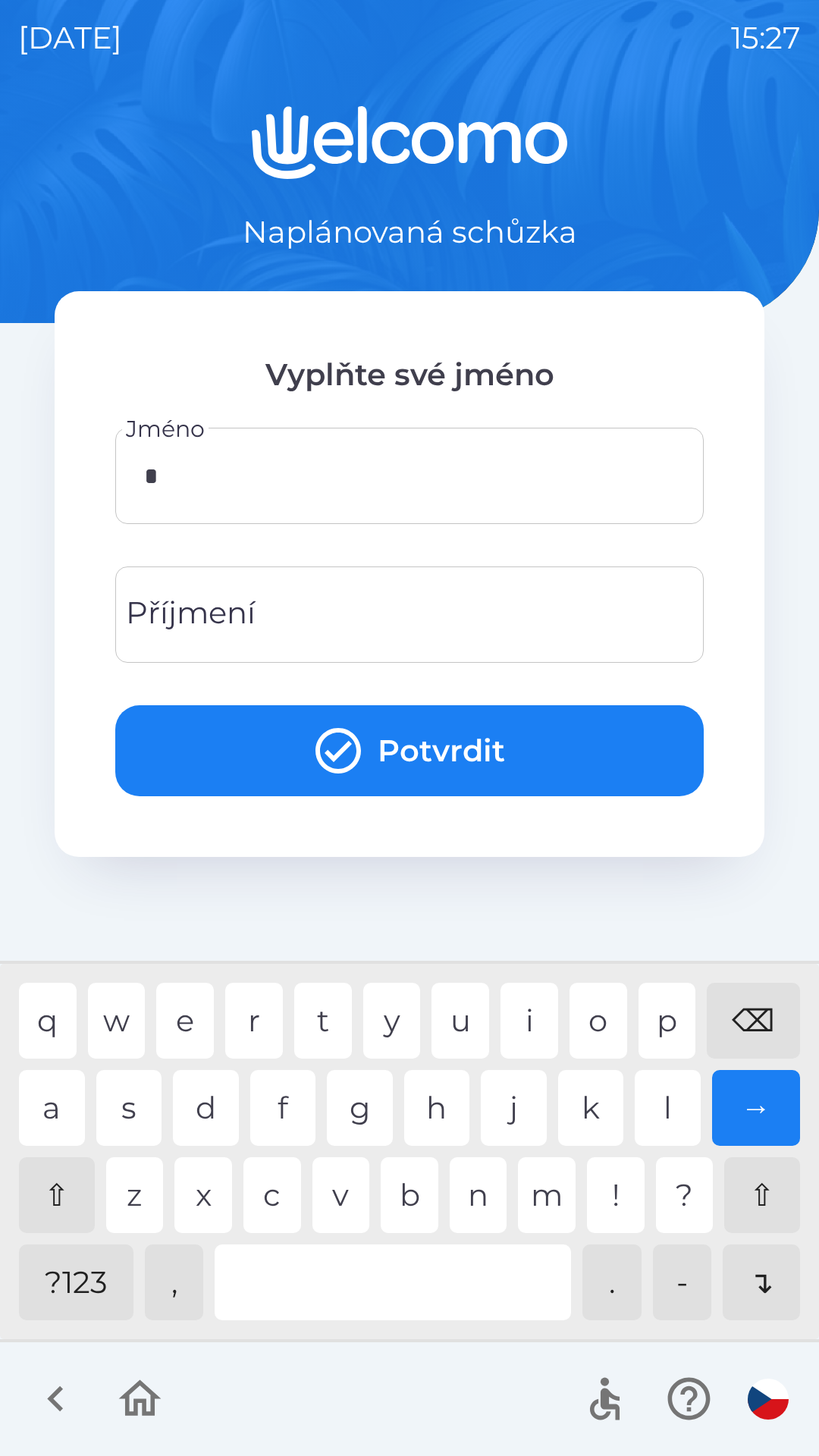
click at [193, 616] on div "Příjmení Příjmení" at bounding box center [409, 614] width 588 height 96
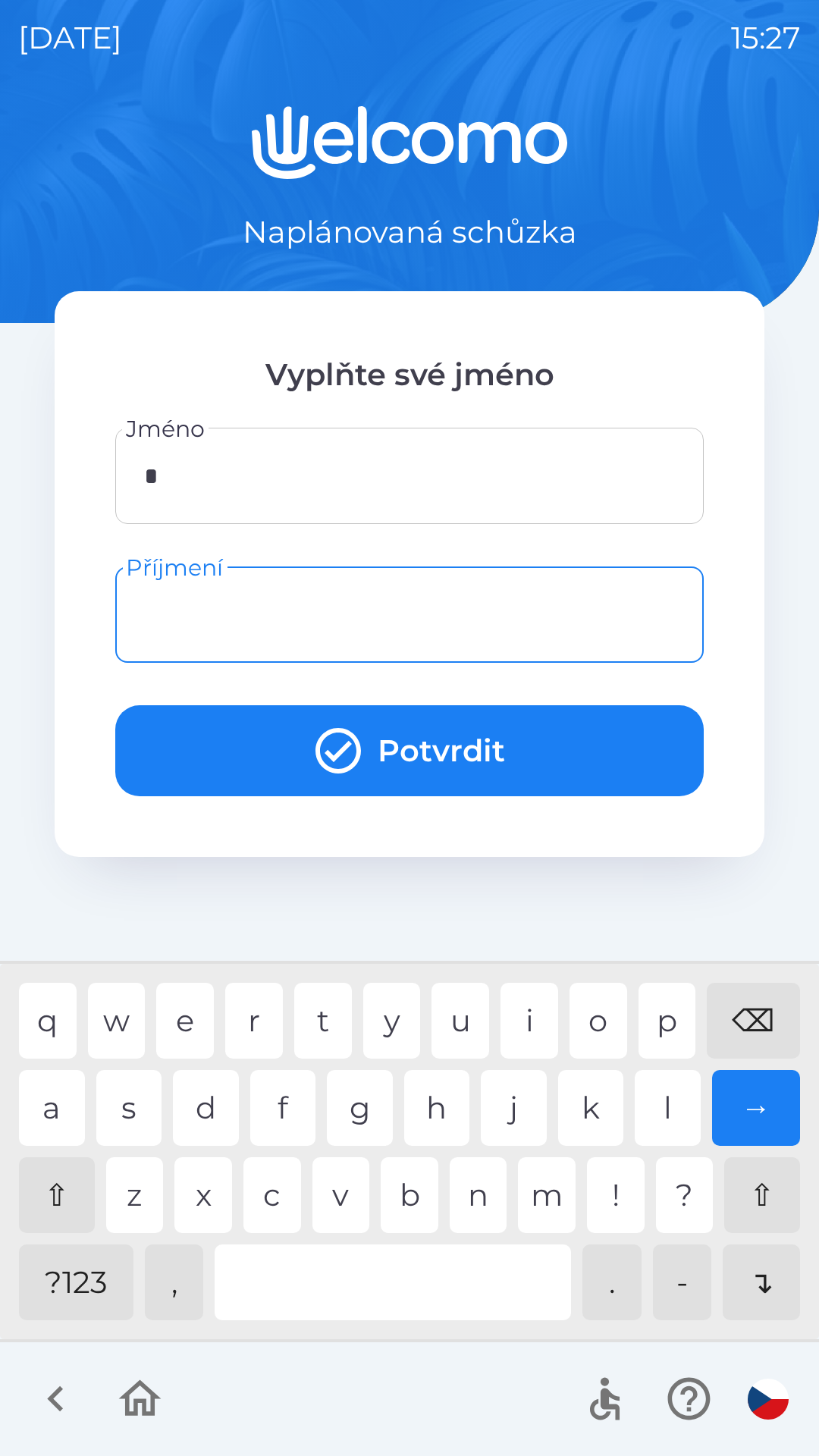
type input "*"
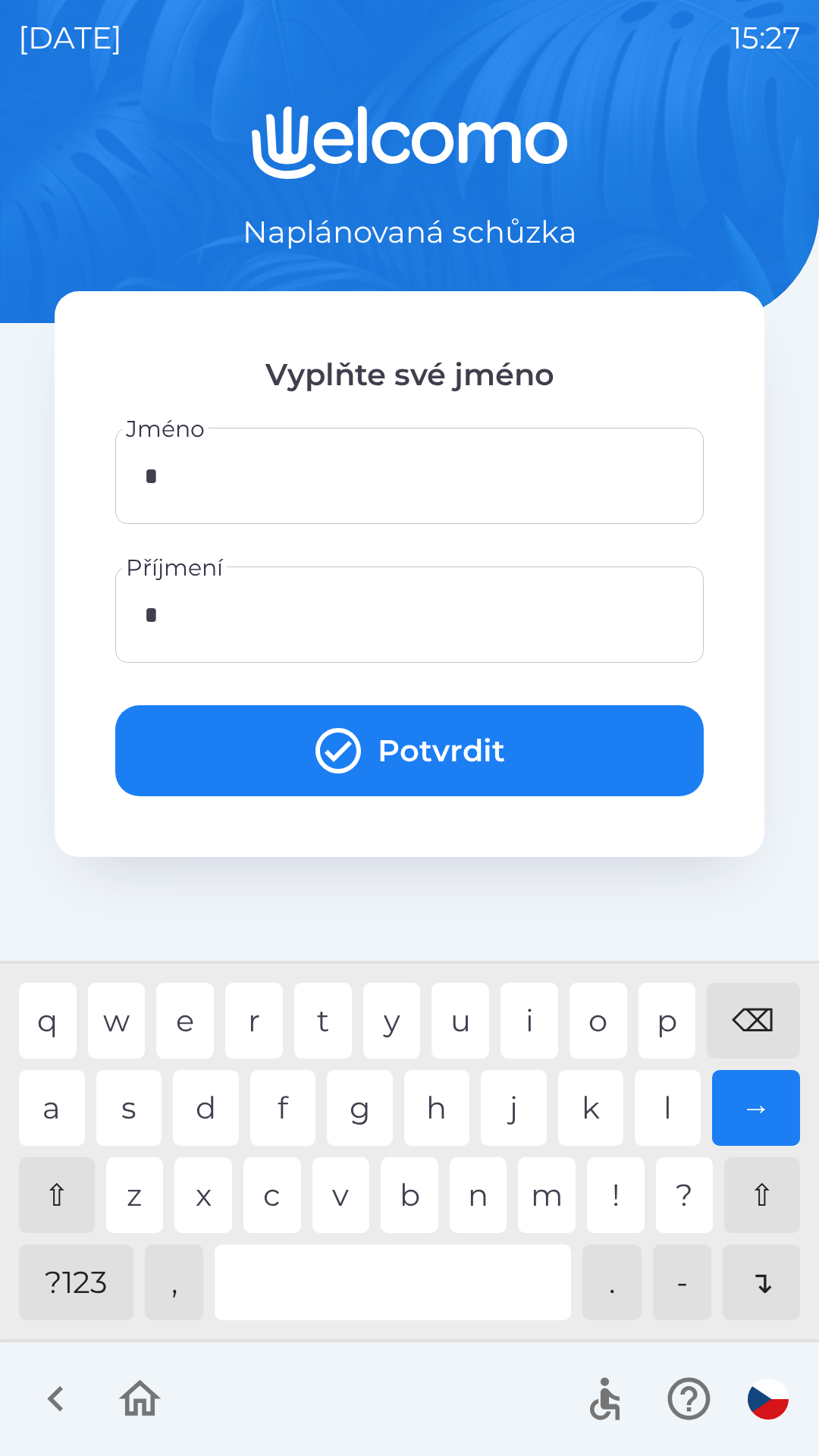
click at [217, 743] on button "Potvrdit" at bounding box center [409, 750] width 588 height 91
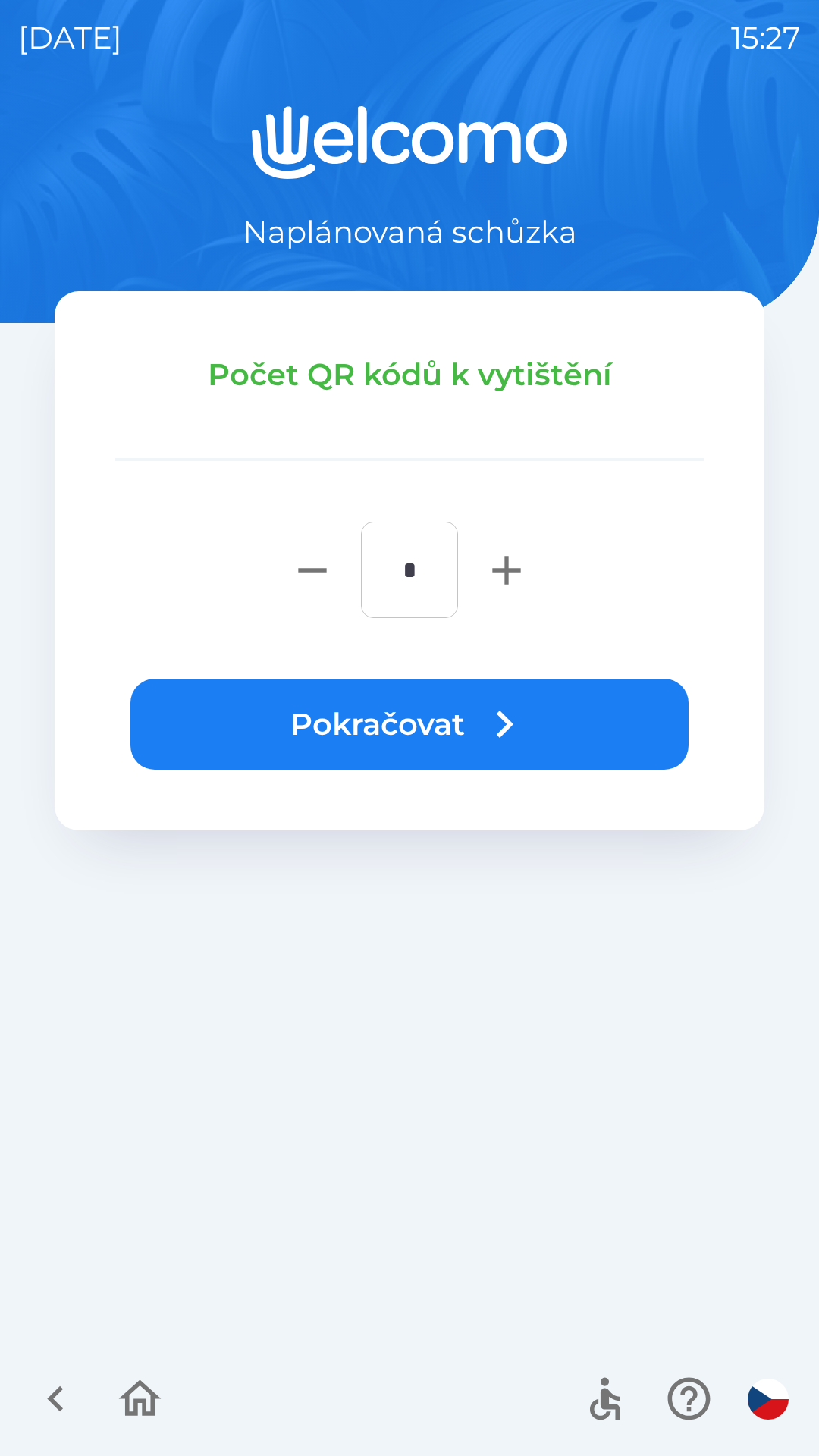
click at [332, 723] on button "Pokračovat" at bounding box center [409, 724] width 558 height 91
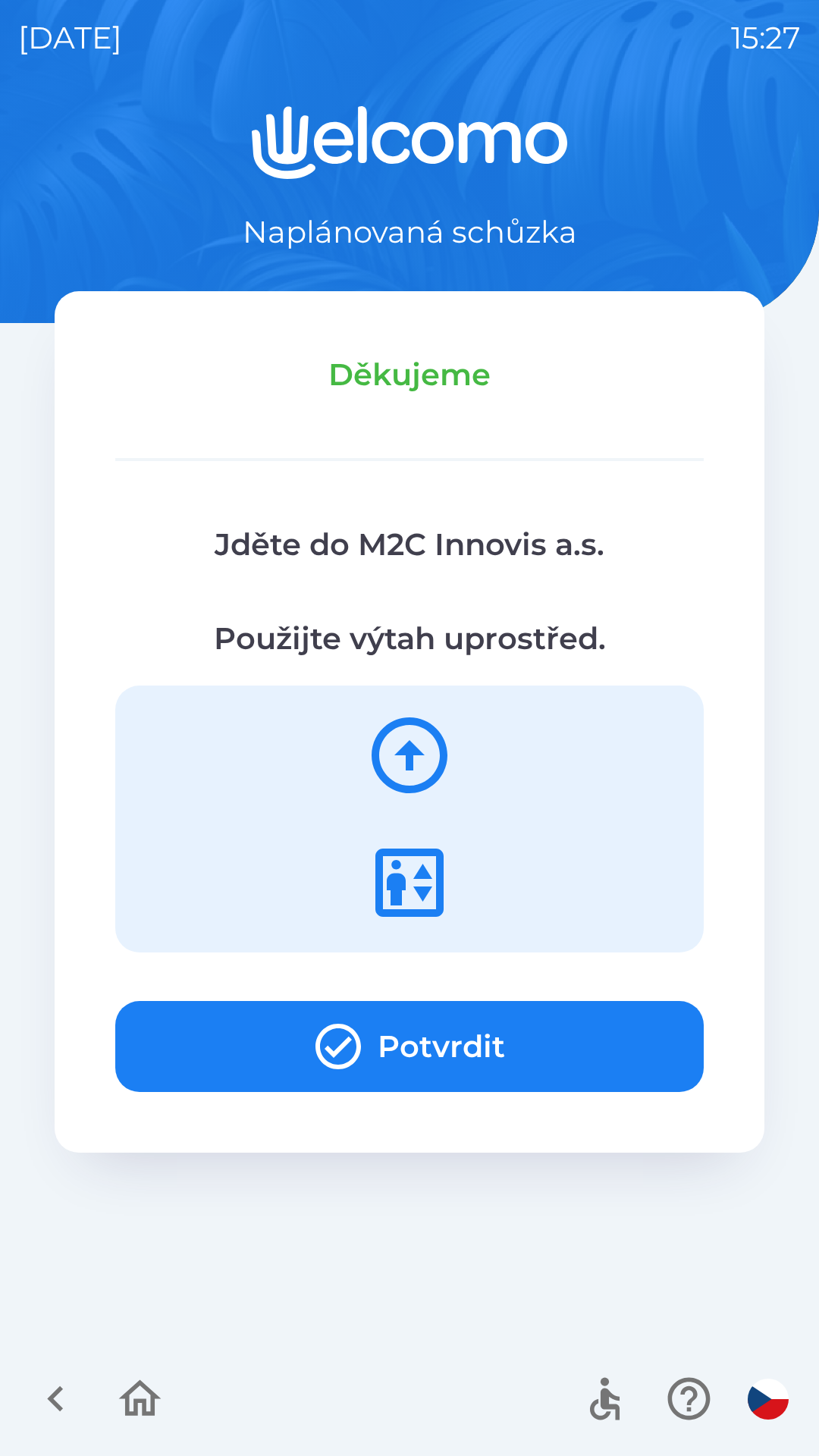
click at [352, 1195] on div "Naplánovaná schůzka Děkujeme Jděte do M2C Innovis a.s. Použijte výtah uprostřed…" at bounding box center [409, 781] width 782 height 1350
click at [306, 1041] on button "Potvrdit" at bounding box center [409, 1046] width 588 height 91
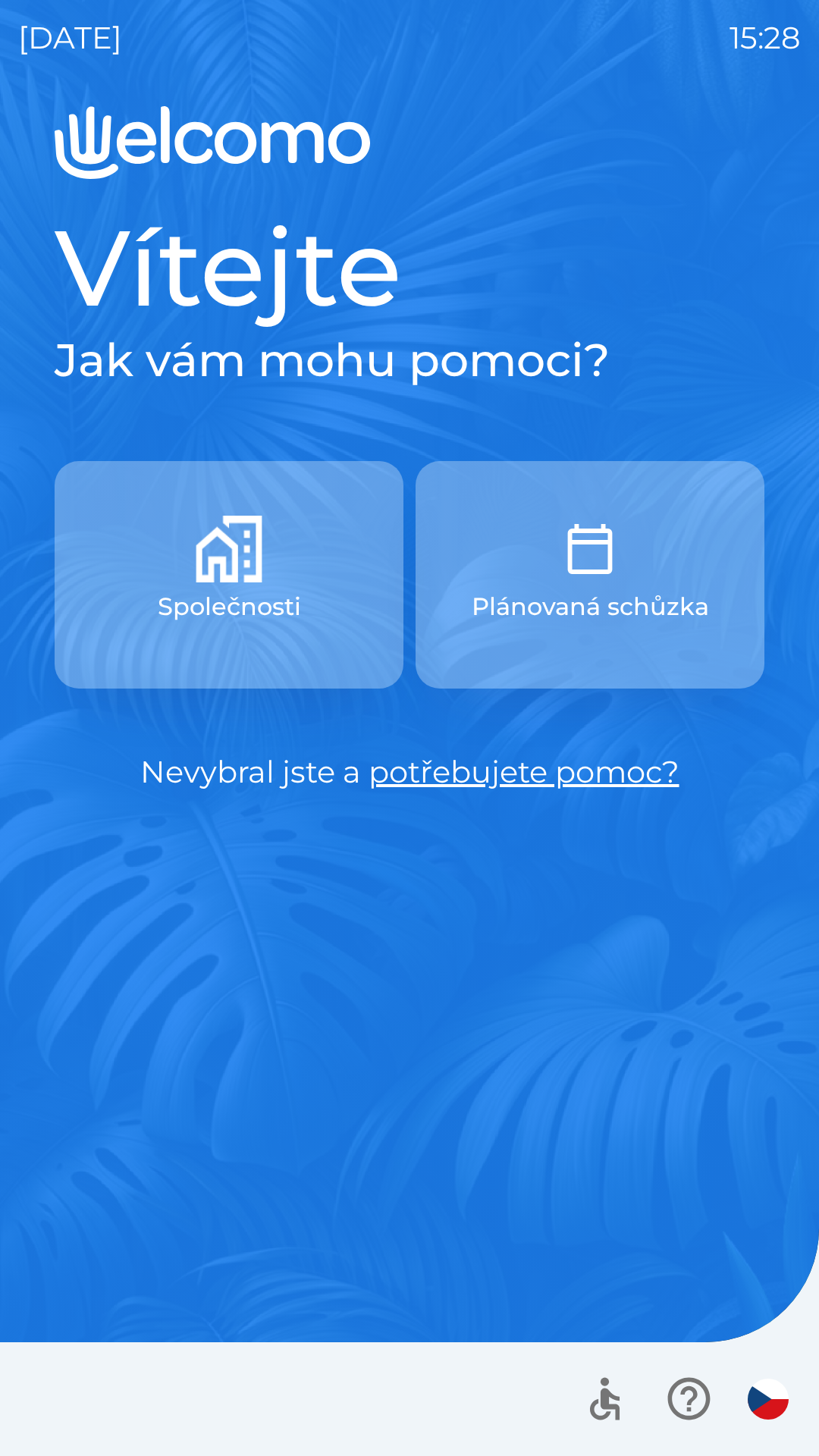
click at [163, 584] on button "Společnosti" at bounding box center [229, 574] width 349 height 227
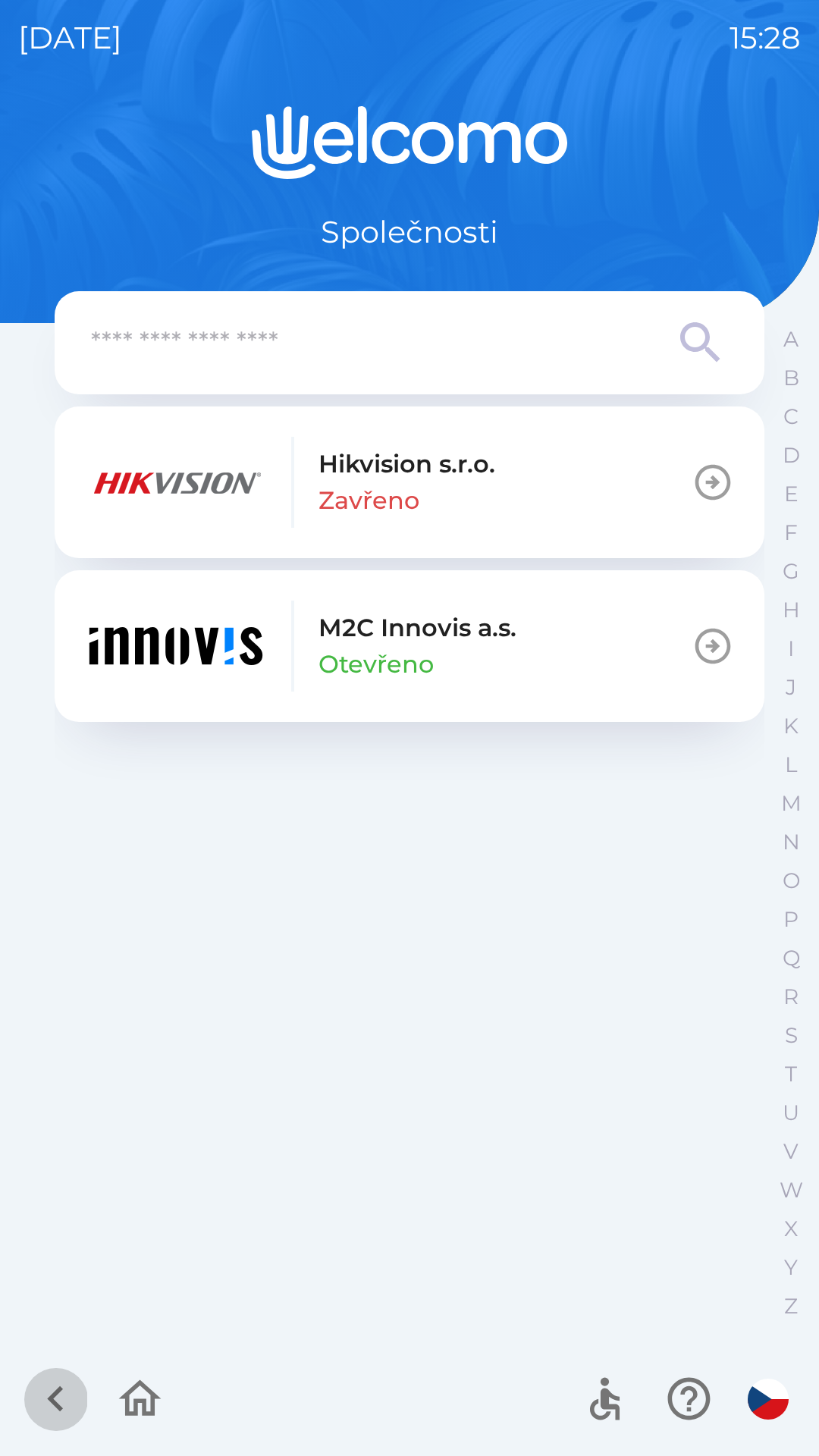
click at [77, 1394] on icon "button" at bounding box center [56, 1398] width 51 height 51
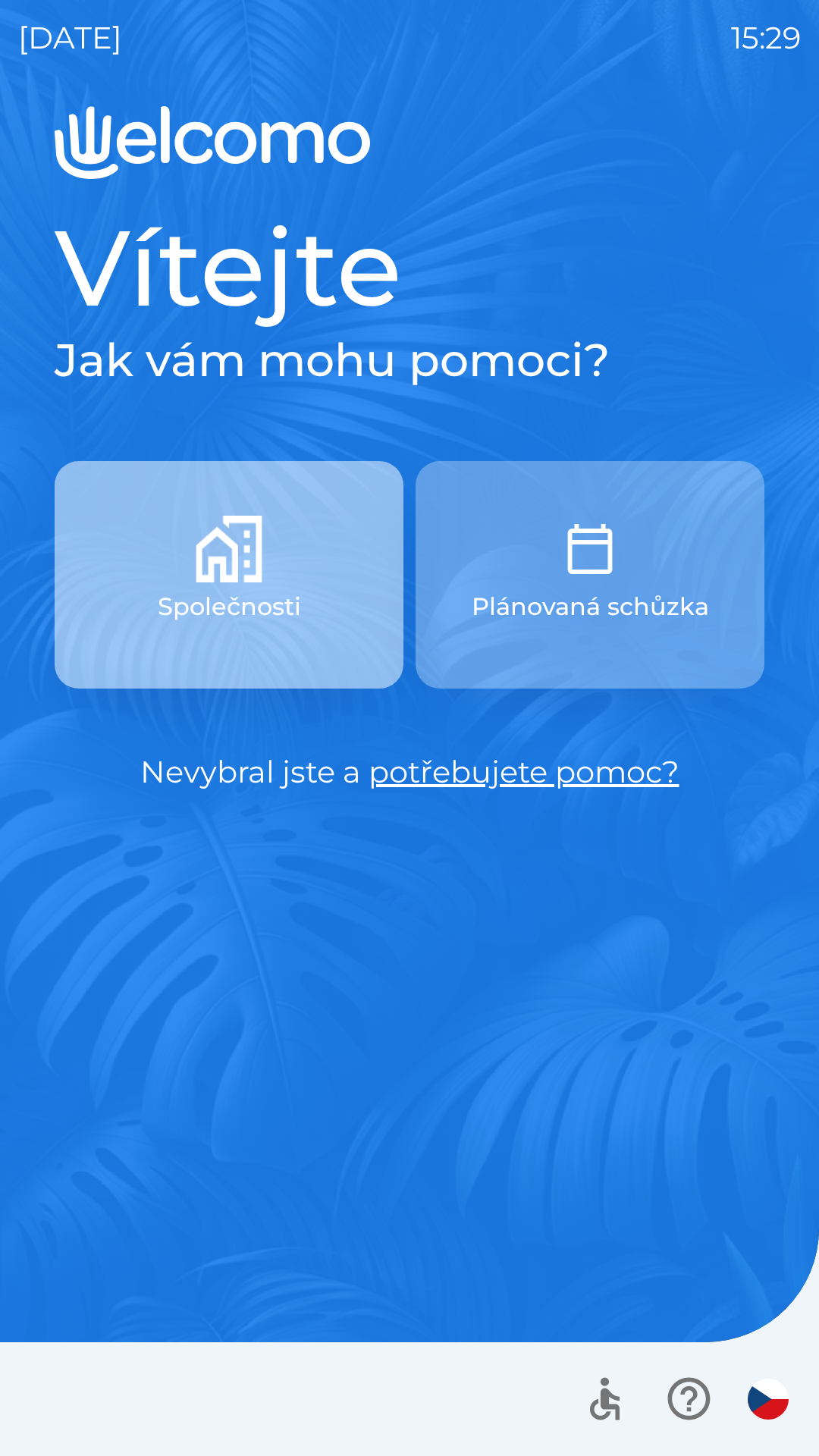
click at [171, 591] on p "Společnosti" at bounding box center [229, 606] width 143 height 37
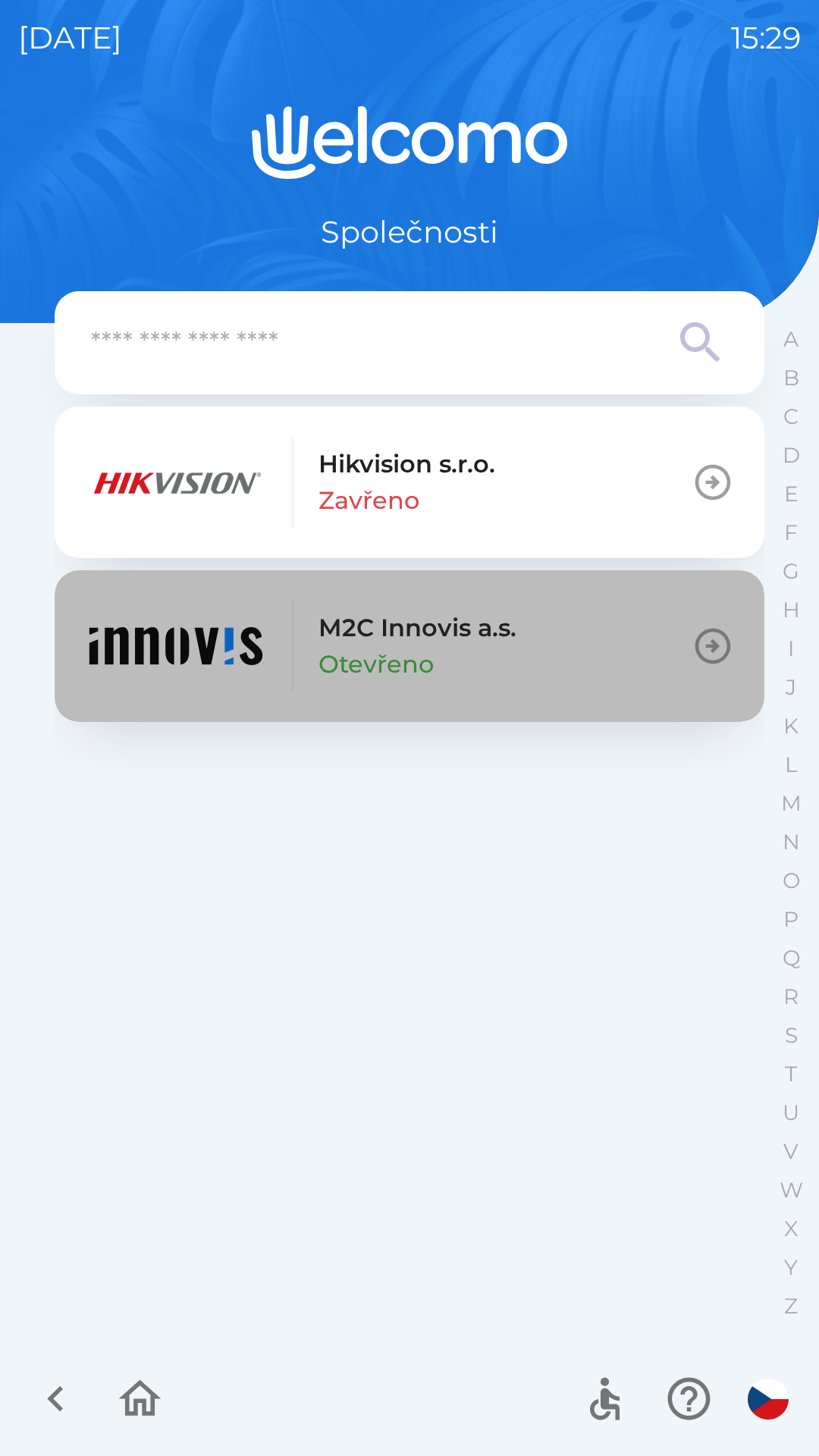
click at [140, 653] on img "button" at bounding box center [176, 645] width 182 height 91
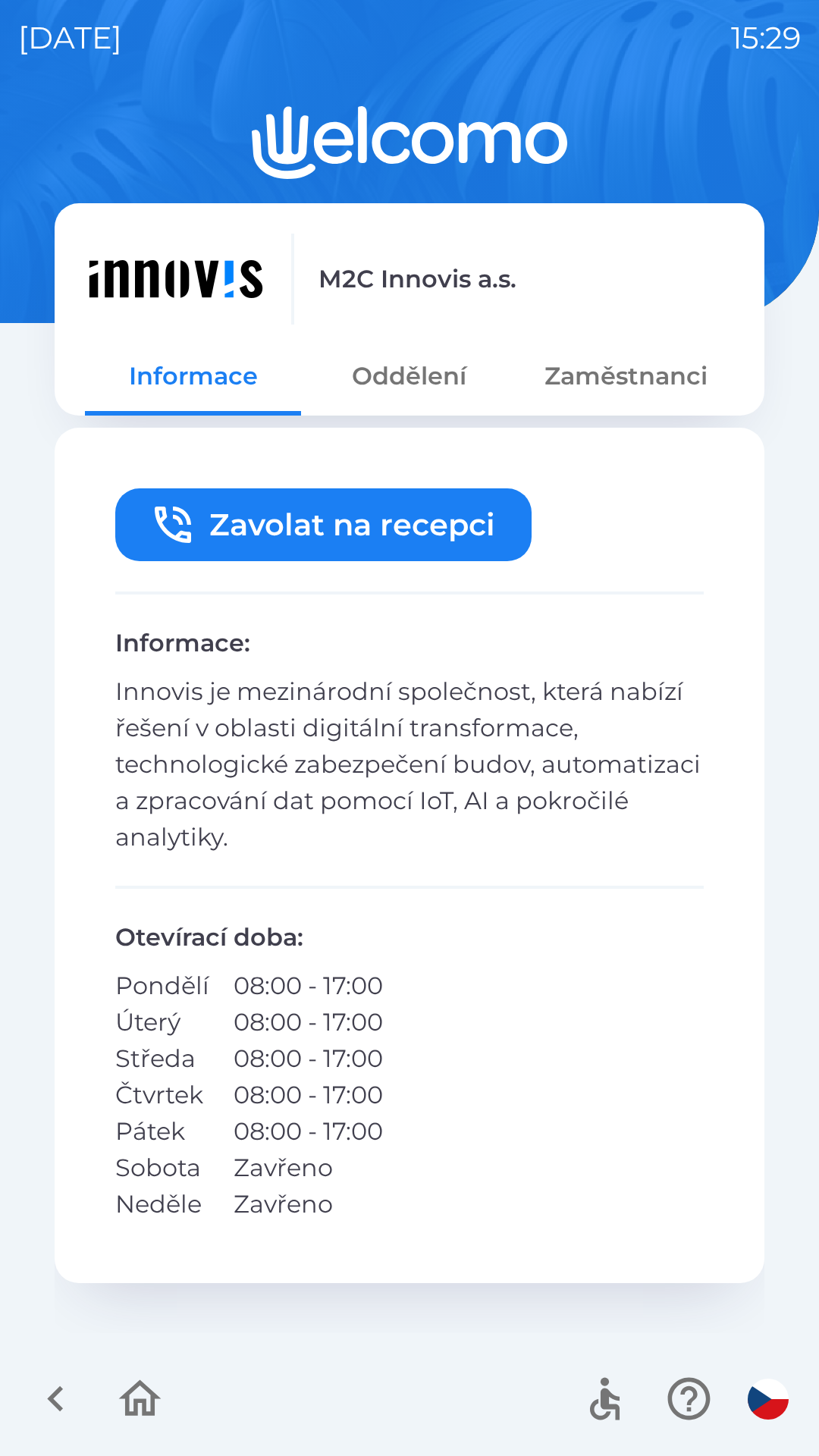
click at [381, 385] on button "Oddělení" at bounding box center [409, 376] width 216 height 54
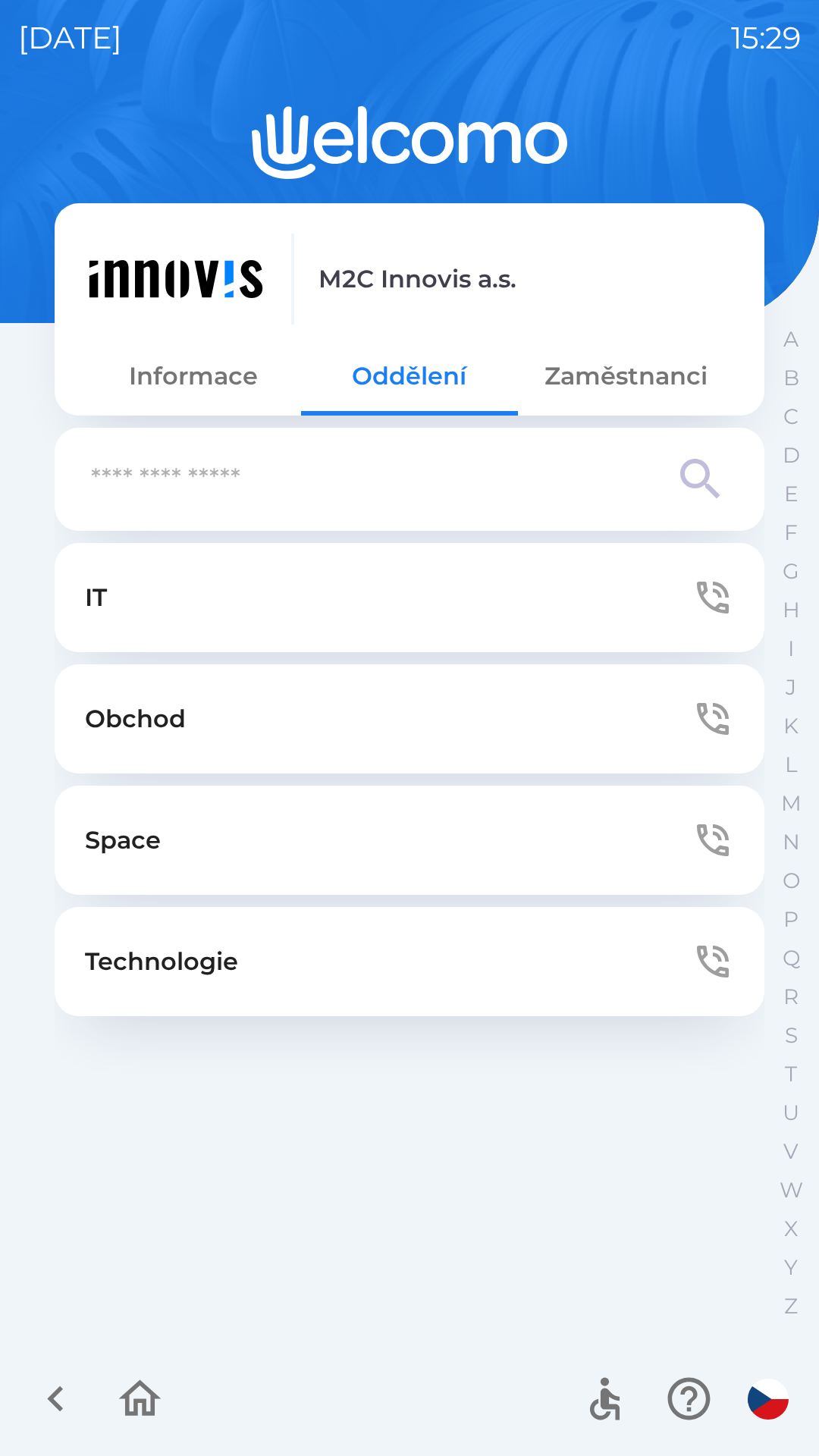
click at [601, 375] on button "Zaměstnanci" at bounding box center [626, 376] width 216 height 54
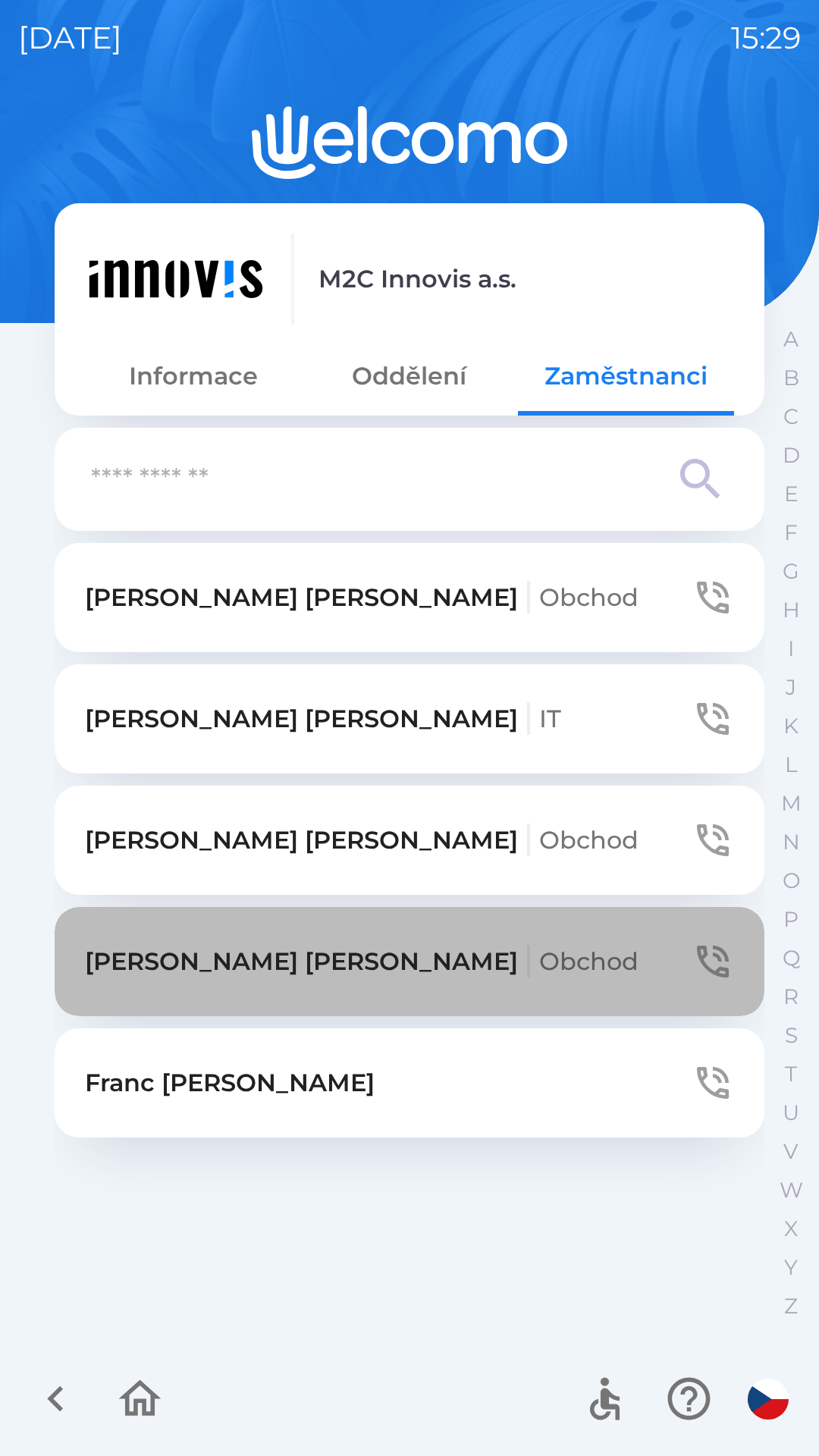
click at [136, 957] on p "[PERSON_NAME] Obchod" at bounding box center [362, 961] width 553 height 37
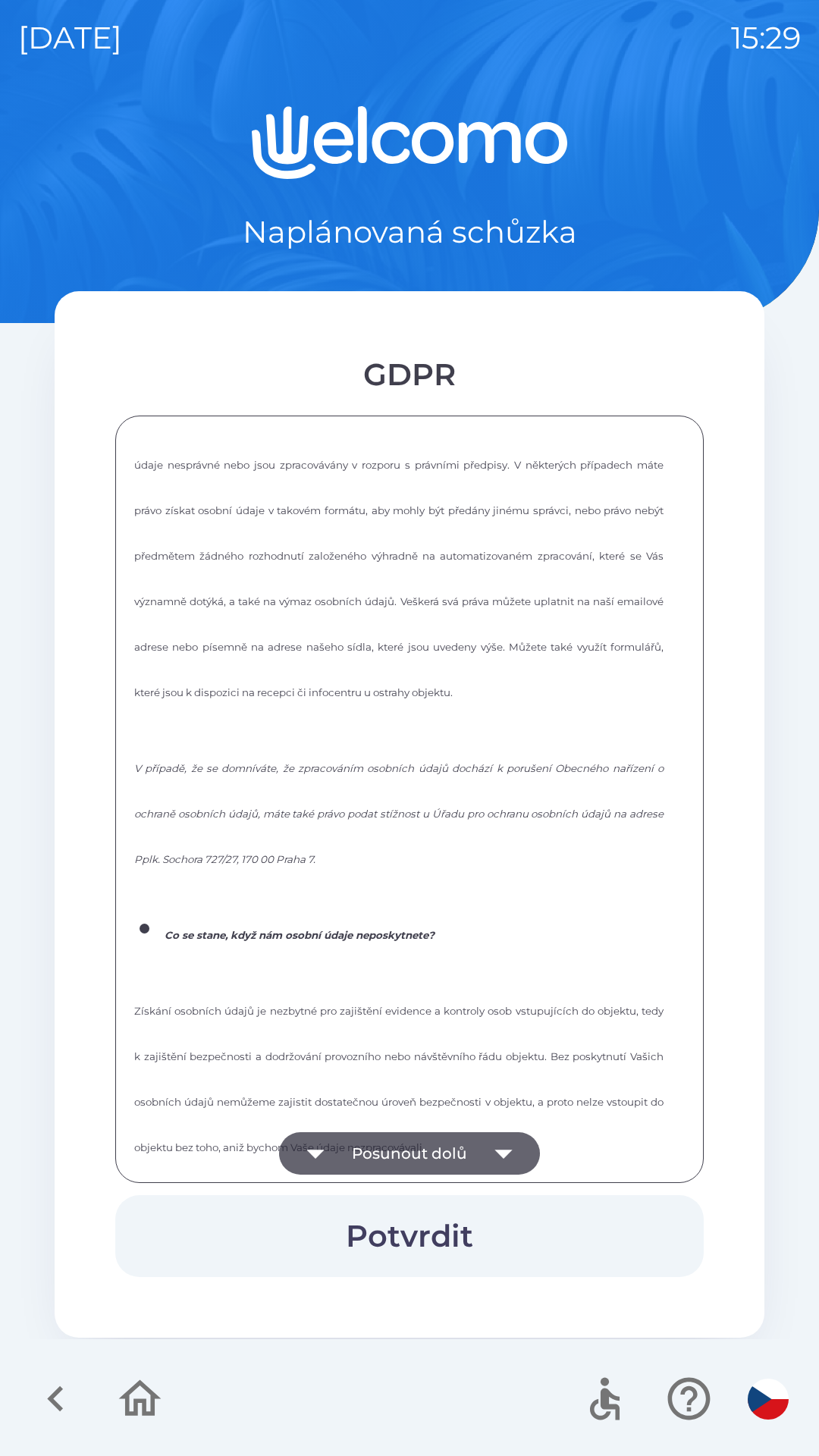
scroll to position [2045, 0]
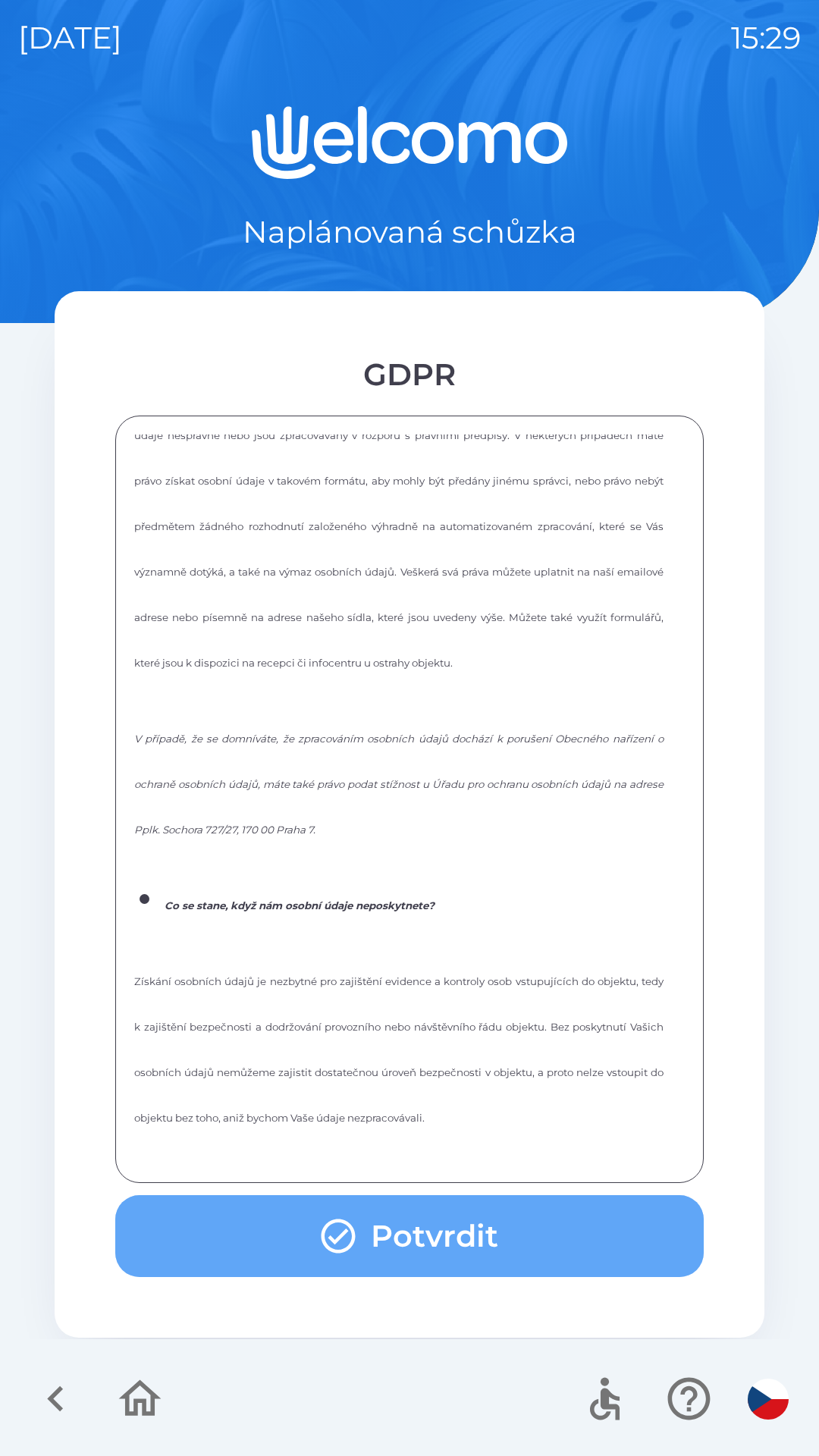
click at [285, 1249] on button "Potvrdit" at bounding box center [409, 1235] width 588 height 82
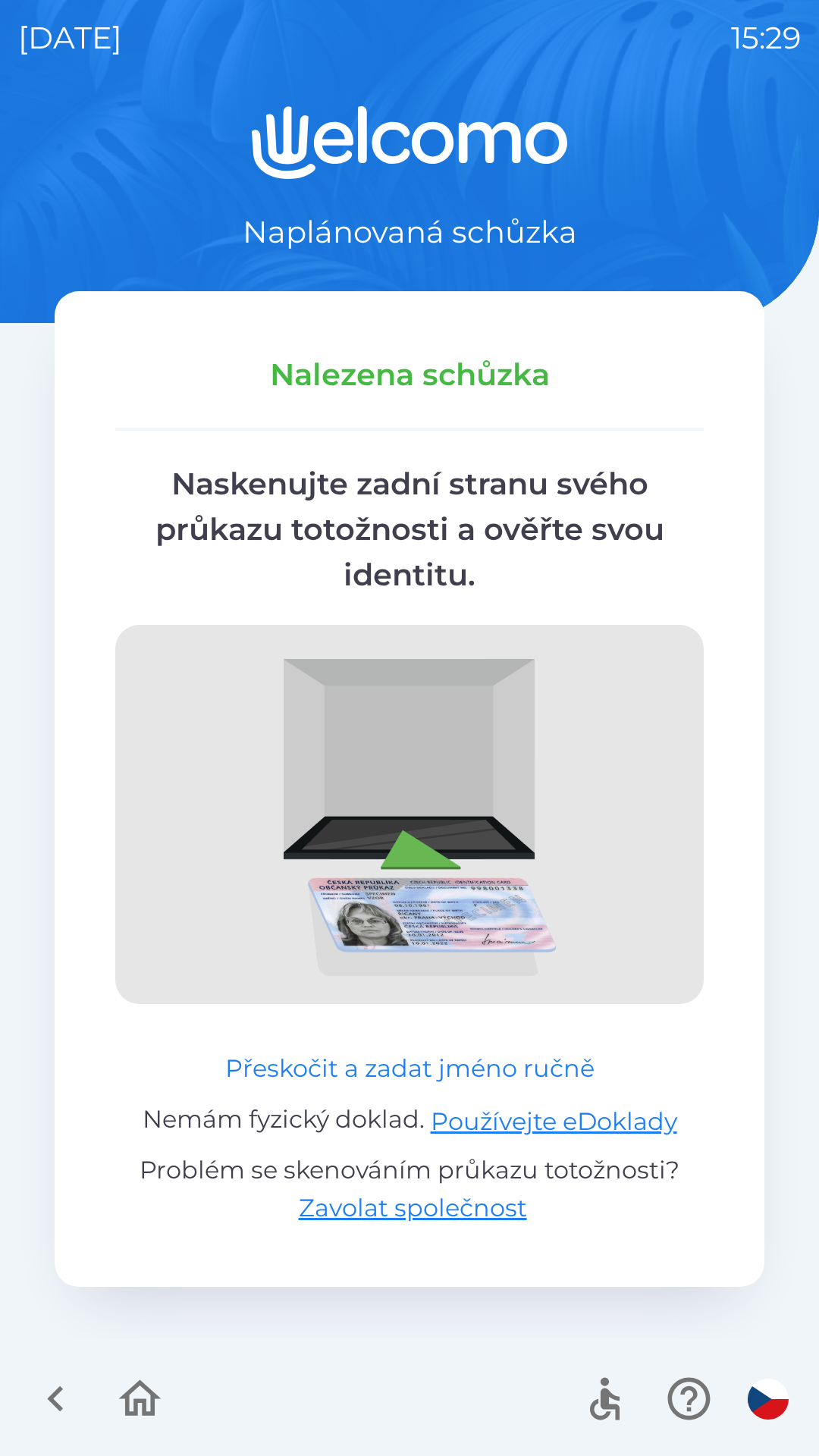
click at [292, 1081] on button "Přeskočit a zadat jméno ručně" at bounding box center [410, 1068] width 381 height 37
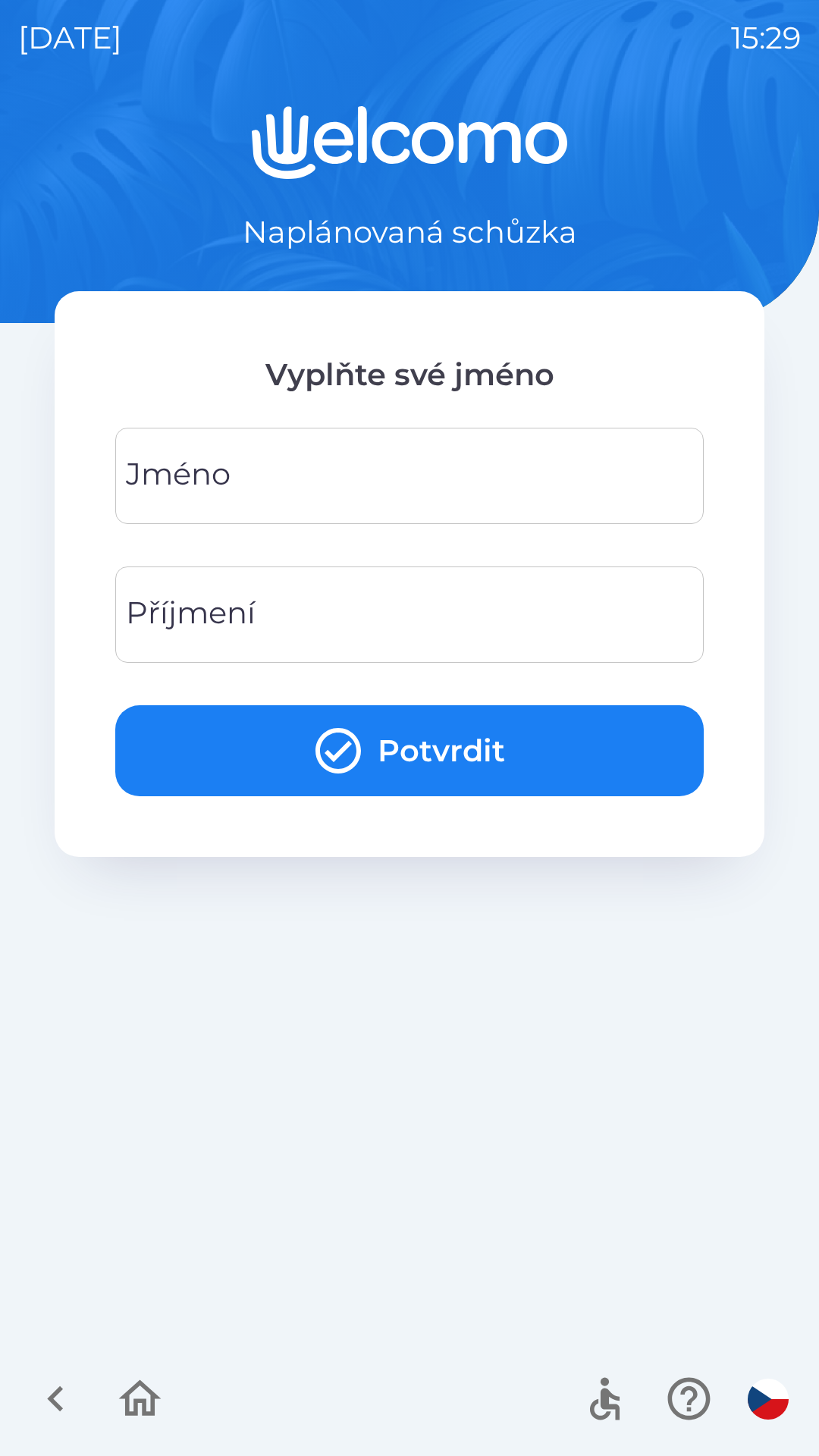
click at [188, 490] on div "[PERSON_NAME]" at bounding box center [409, 475] width 588 height 96
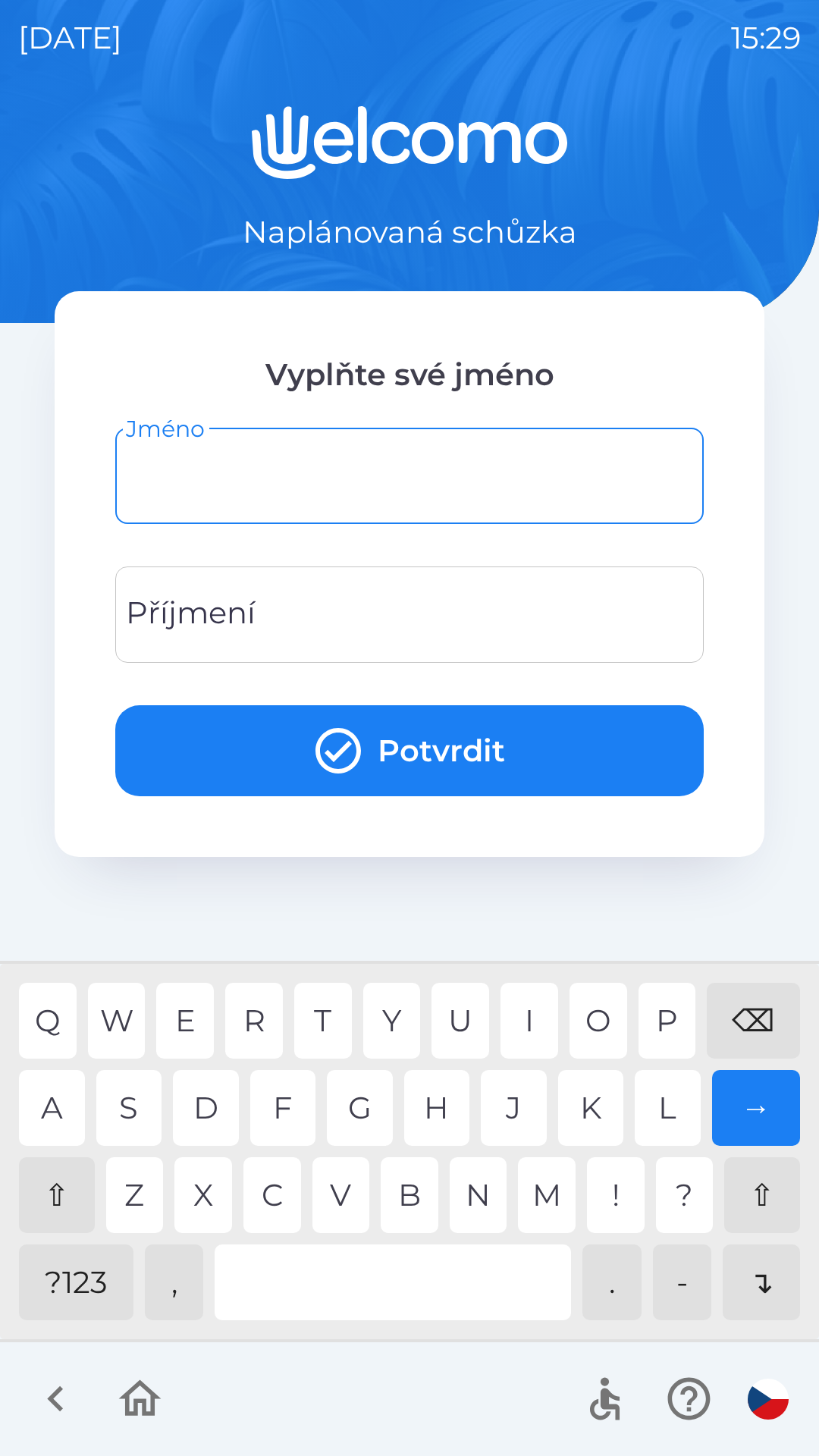
click at [73, 1194] on div "⇧" at bounding box center [56, 1195] width 76 height 76
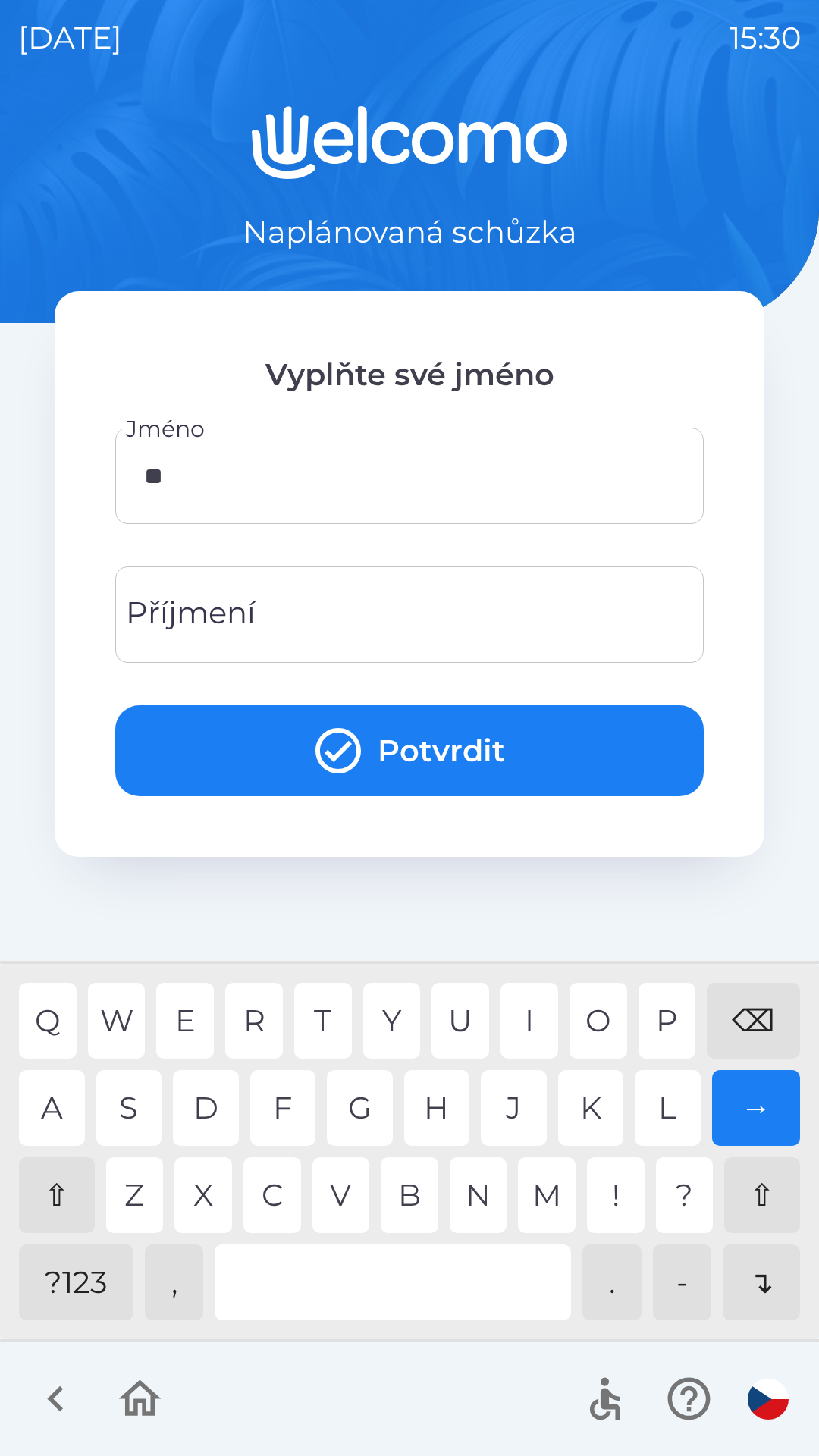
click at [294, 1033] on div "Q W E R T Y U I O P ⌫" at bounding box center [409, 1020] width 781 height 76
type input "*****"
click at [186, 631] on div "Příjmení Příjmení" at bounding box center [409, 614] width 588 height 96
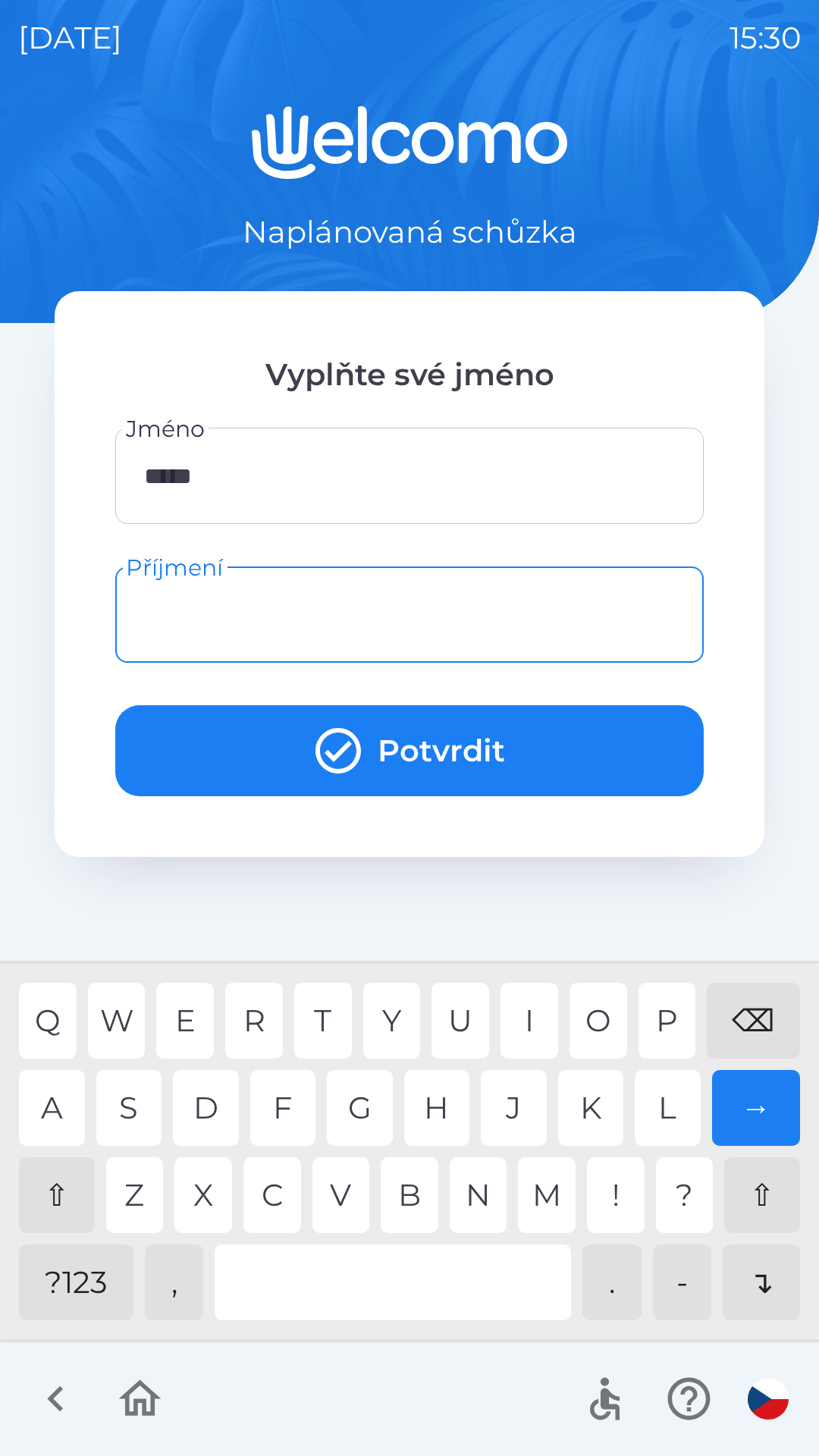
click at [27, 1207] on div "⇧" at bounding box center [56, 1195] width 76 height 76
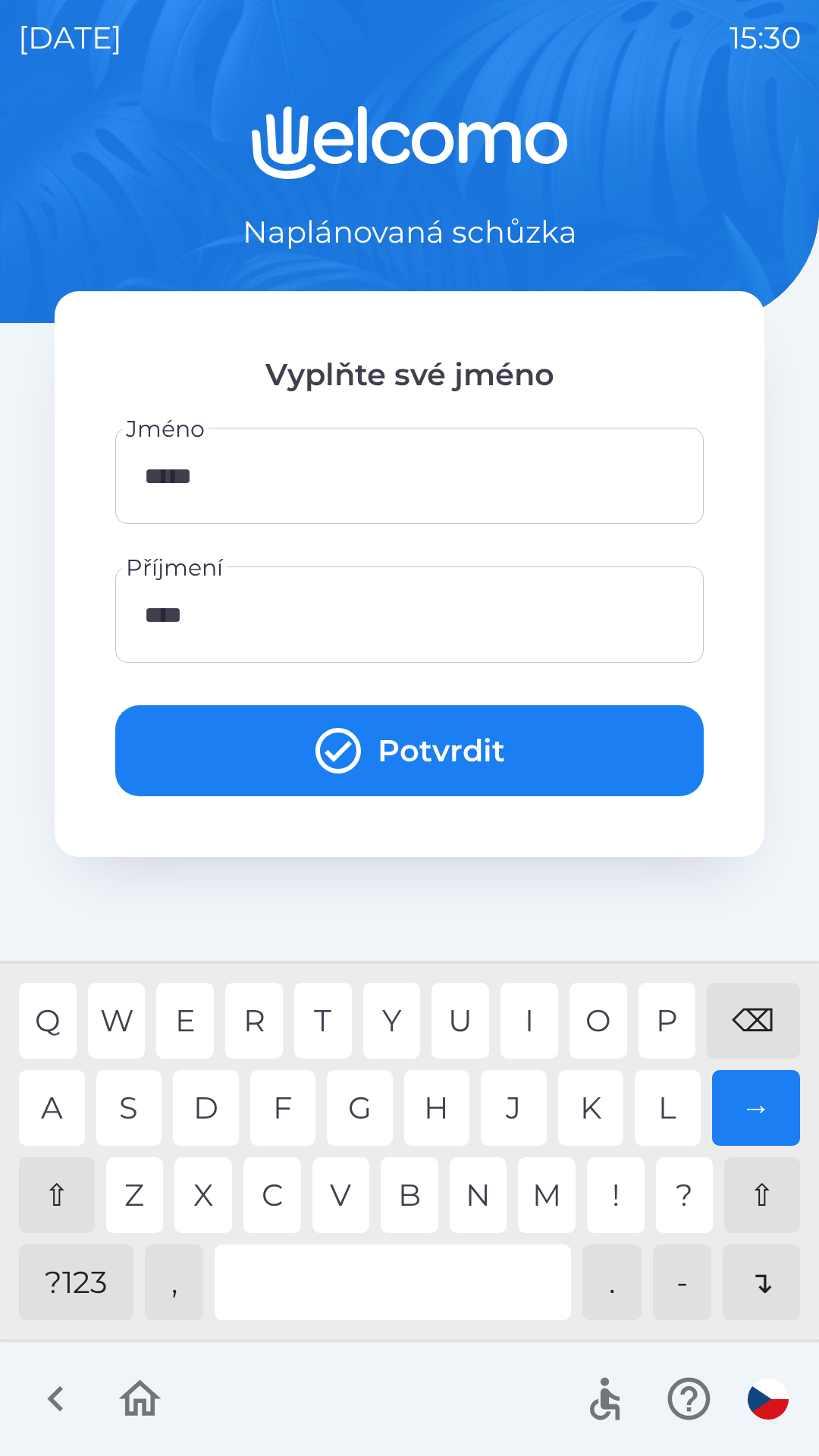
click at [193, 1024] on div "E" at bounding box center [185, 1020] width 58 height 76
click at [120, 1096] on div "S" at bounding box center [129, 1107] width 66 height 76
type input "*******"
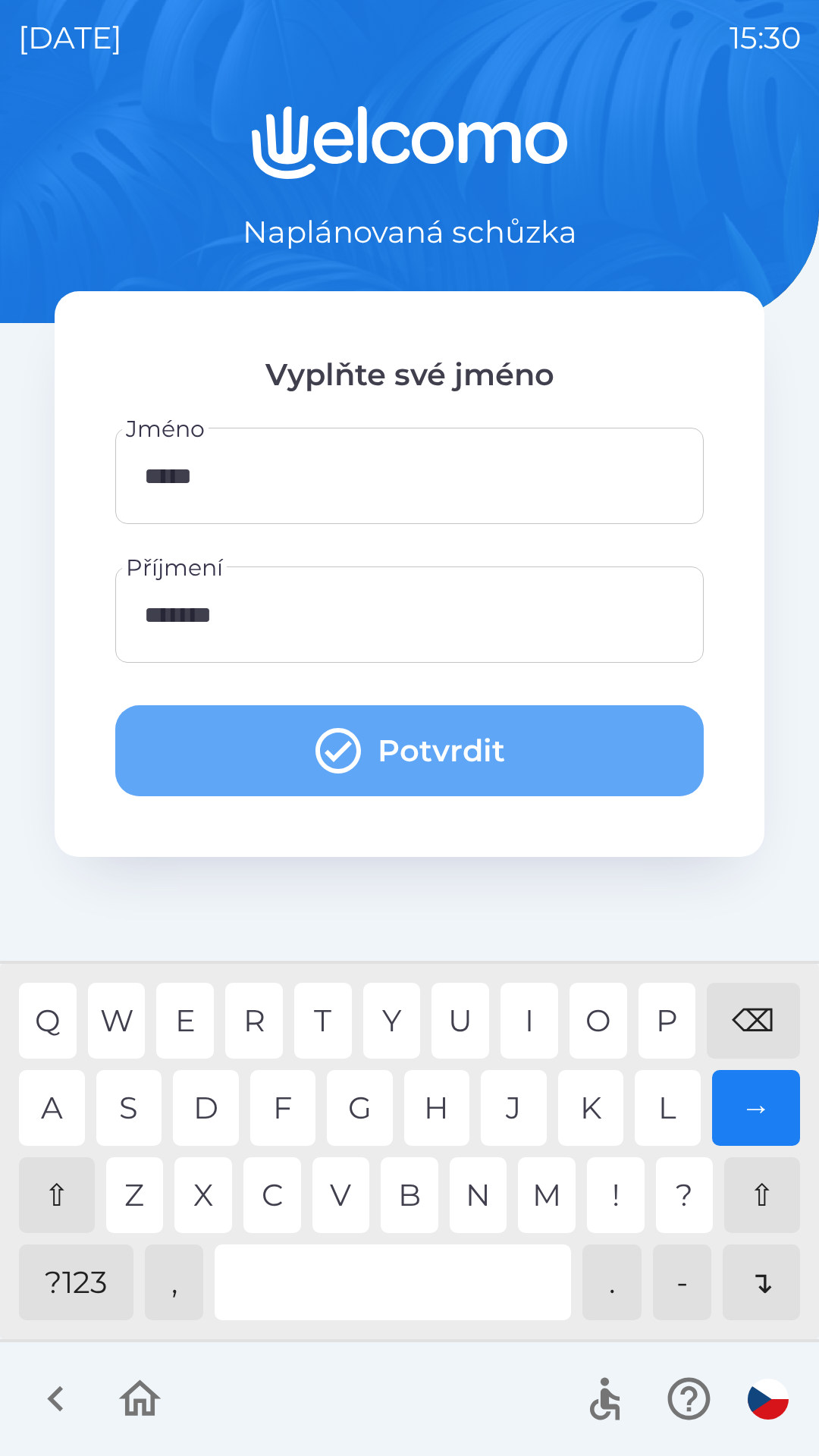
click at [195, 753] on button "Potvrdit" at bounding box center [409, 750] width 588 height 91
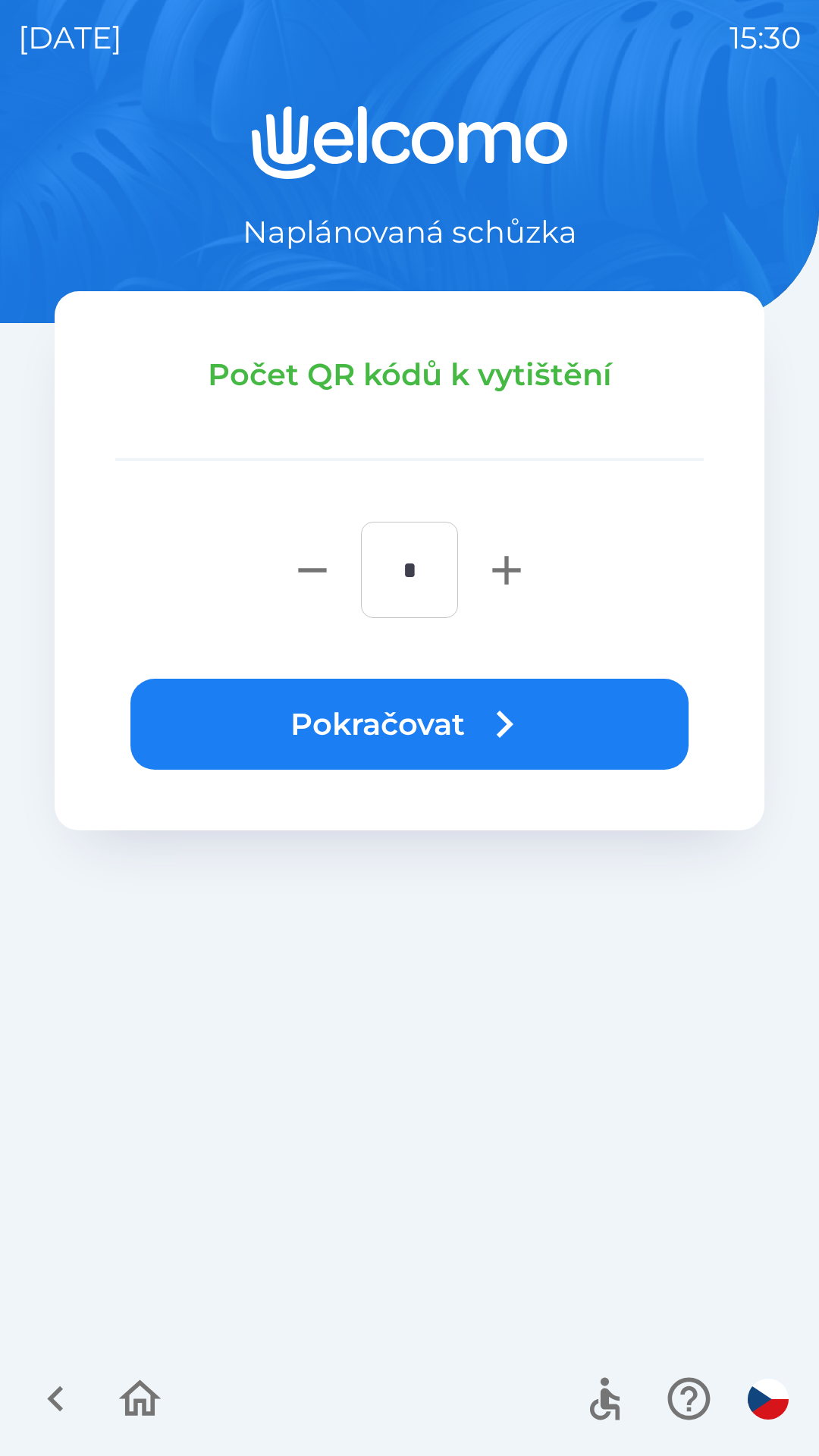
click at [304, 693] on button "Pokračovat" at bounding box center [409, 724] width 558 height 91
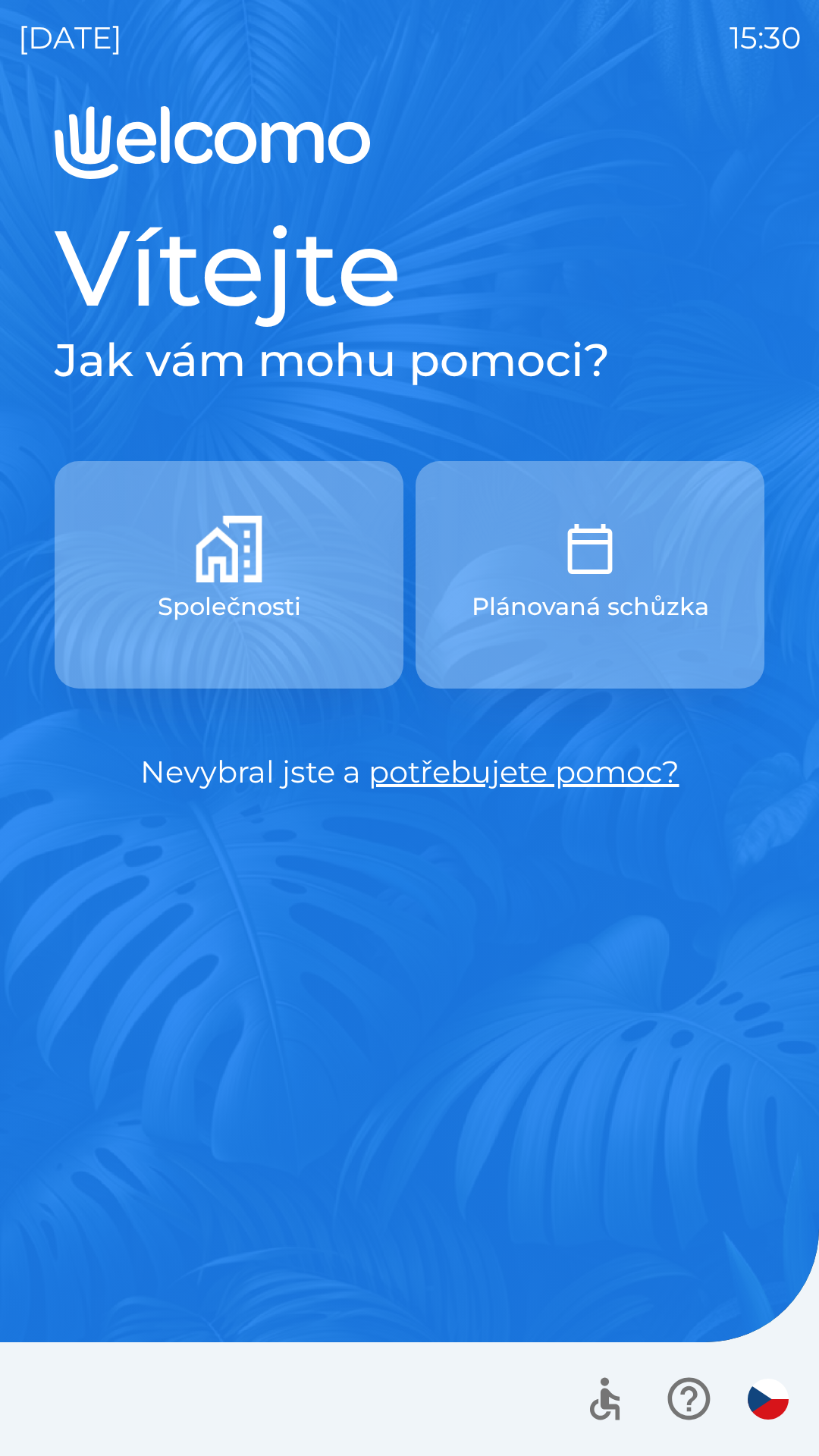
click at [273, 570] on button "Společnosti" at bounding box center [229, 574] width 349 height 227
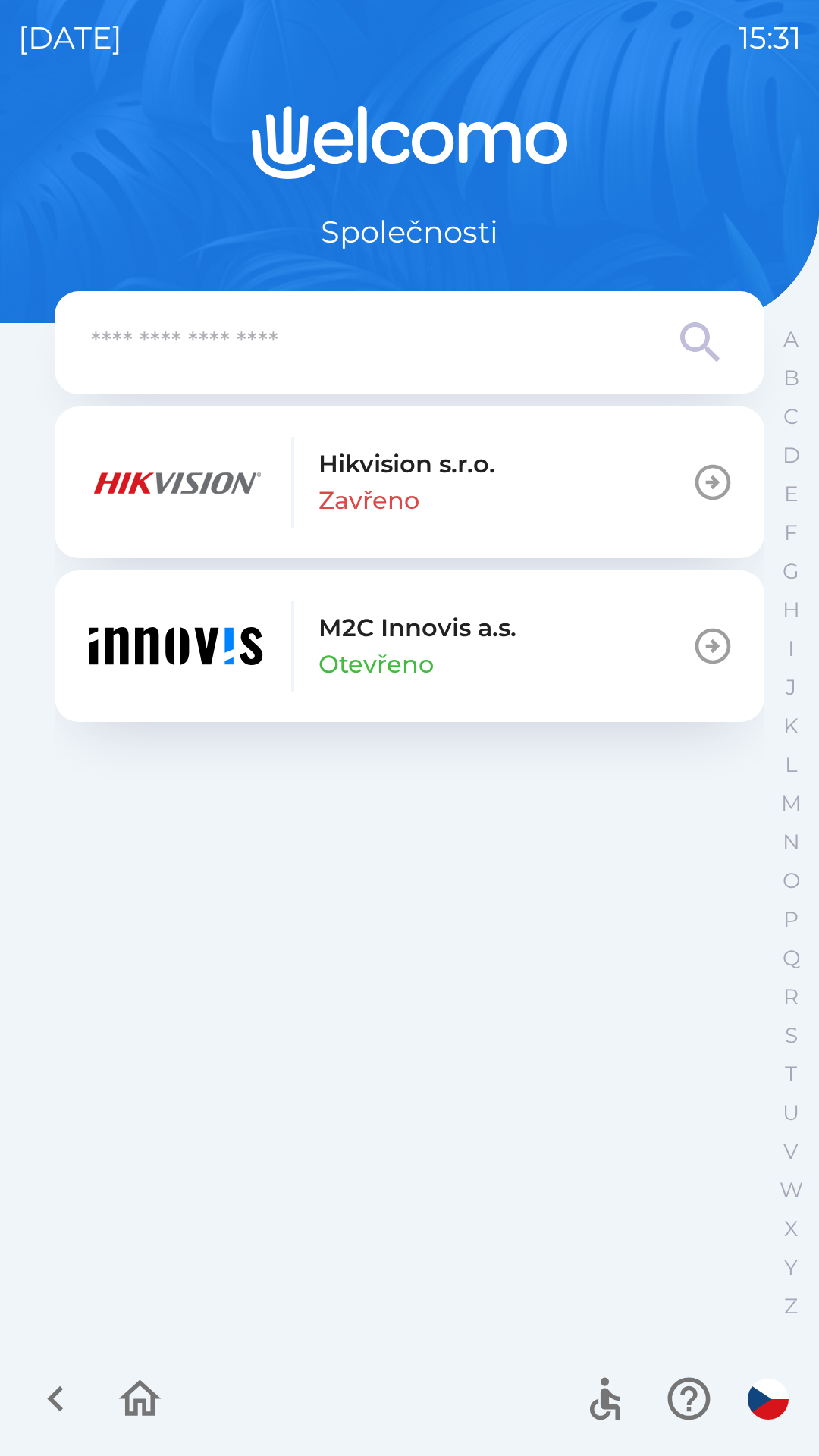
click at [61, 1394] on icon "button" at bounding box center [56, 1398] width 51 height 51
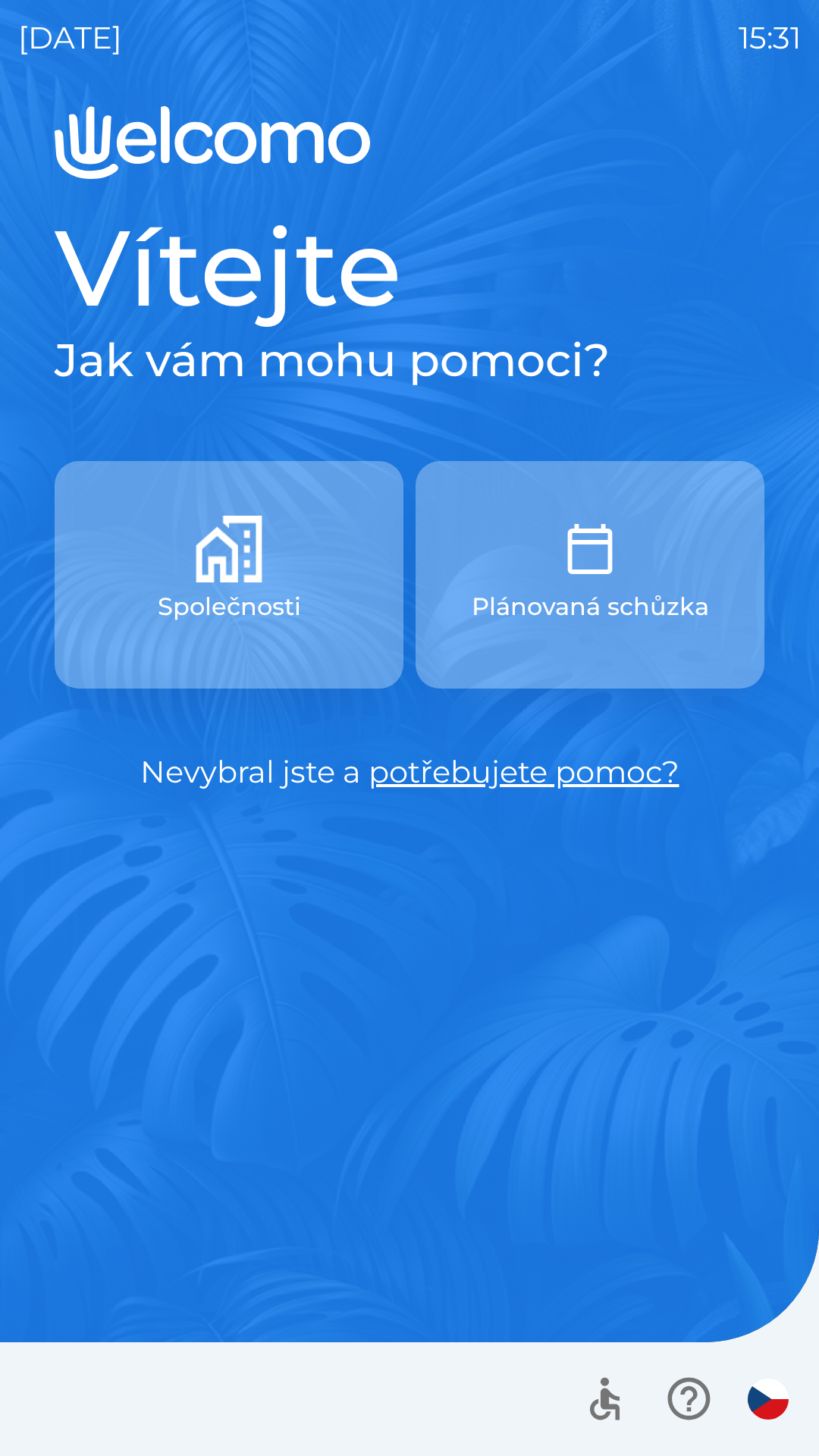
click at [117, 588] on button "Společnosti" at bounding box center [229, 574] width 349 height 227
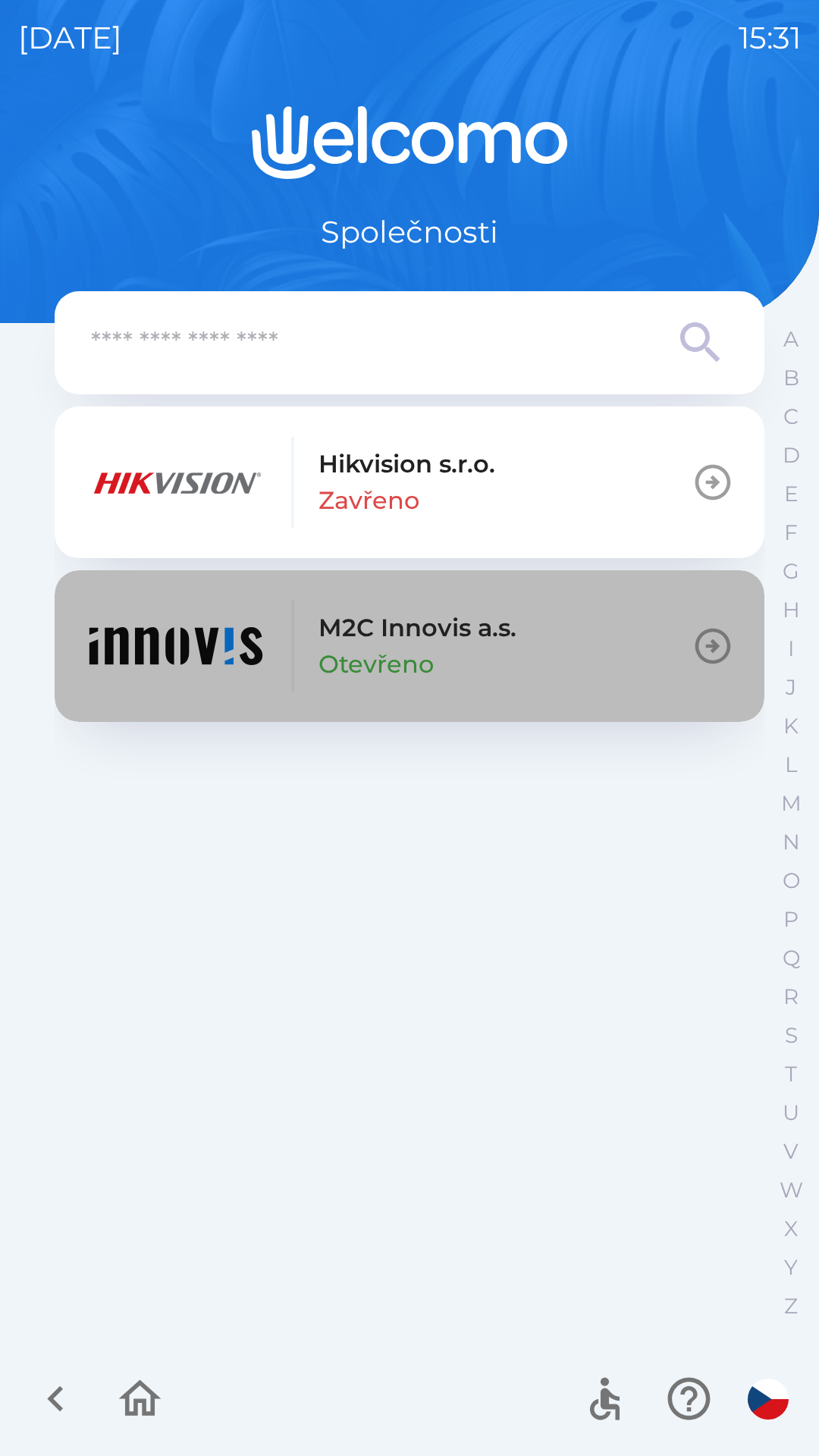
click at [149, 662] on img "button" at bounding box center [176, 645] width 182 height 91
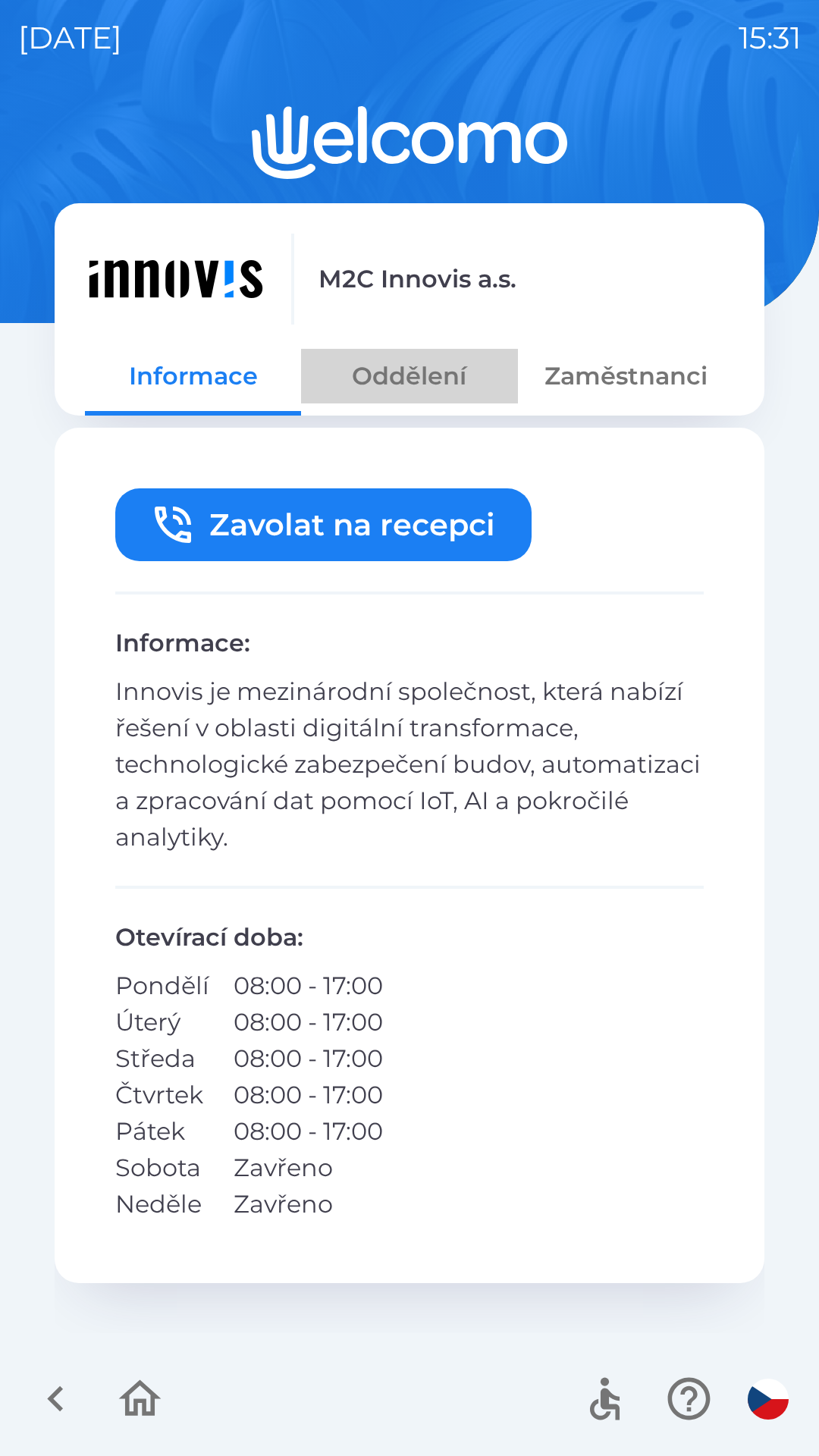
click at [404, 385] on button "Oddělení" at bounding box center [409, 376] width 216 height 54
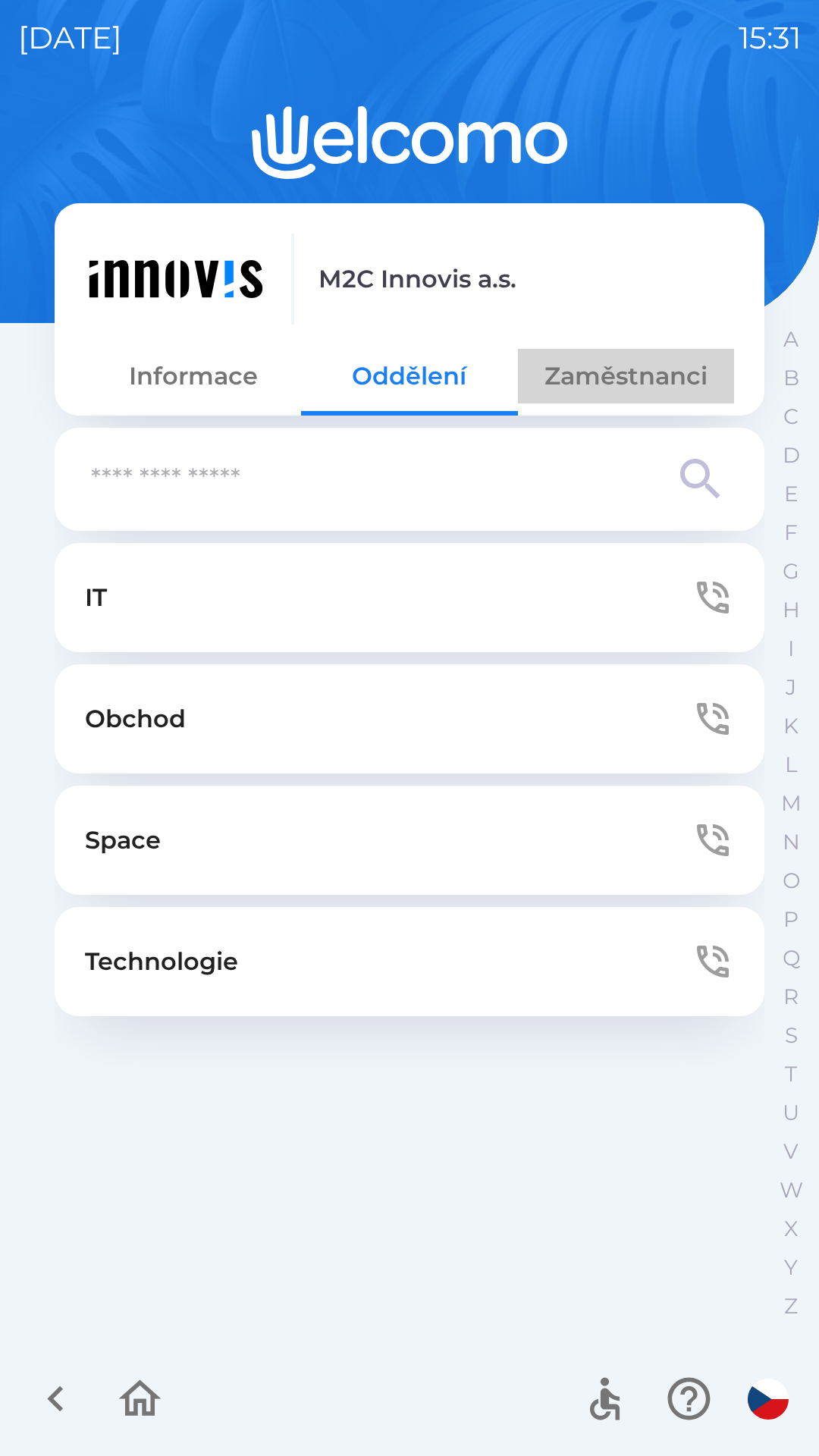
click at [625, 387] on button "Zaměstnanci" at bounding box center [626, 376] width 216 height 54
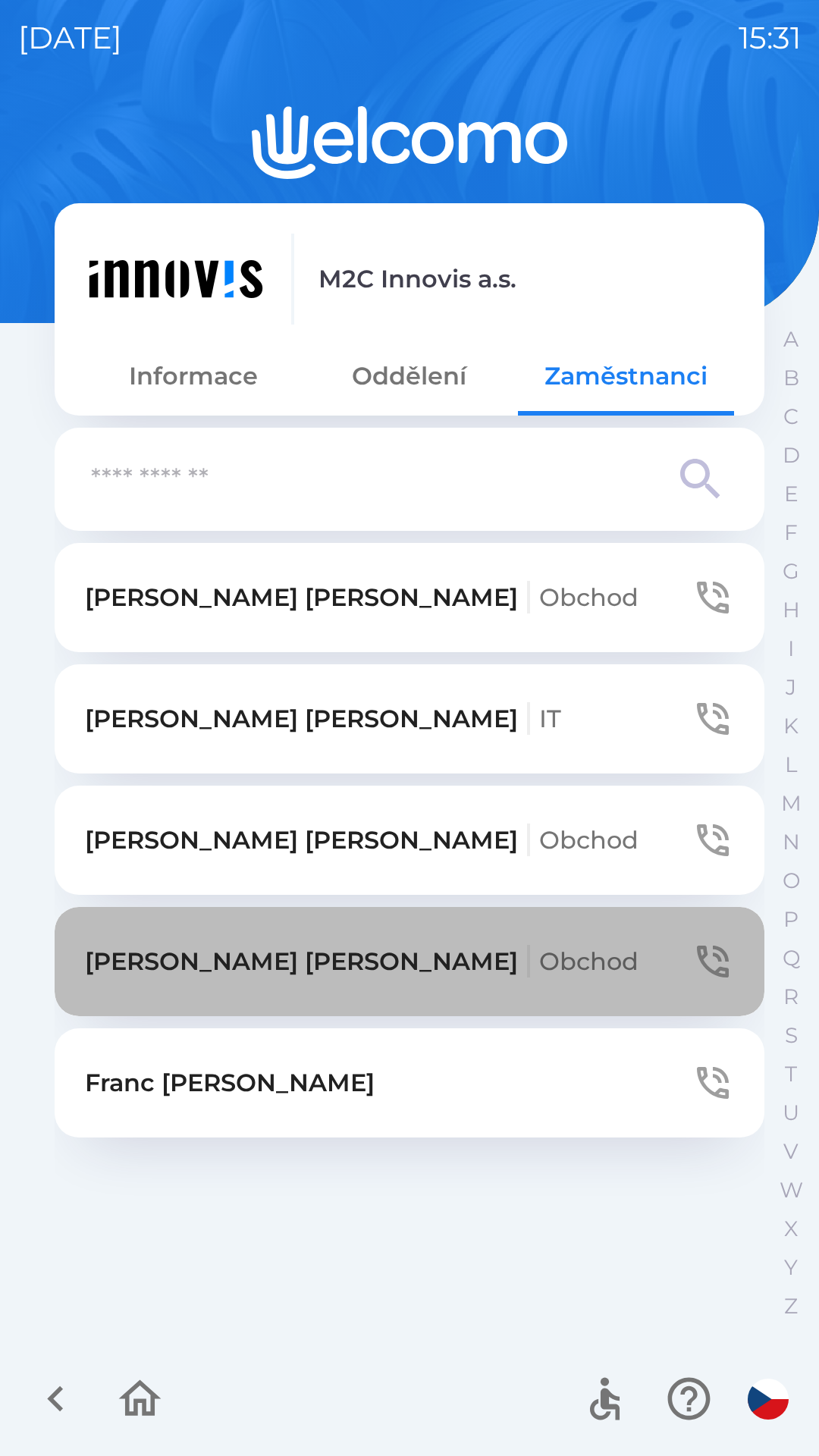
click at [197, 970] on p "[PERSON_NAME] Obchod" at bounding box center [362, 961] width 553 height 37
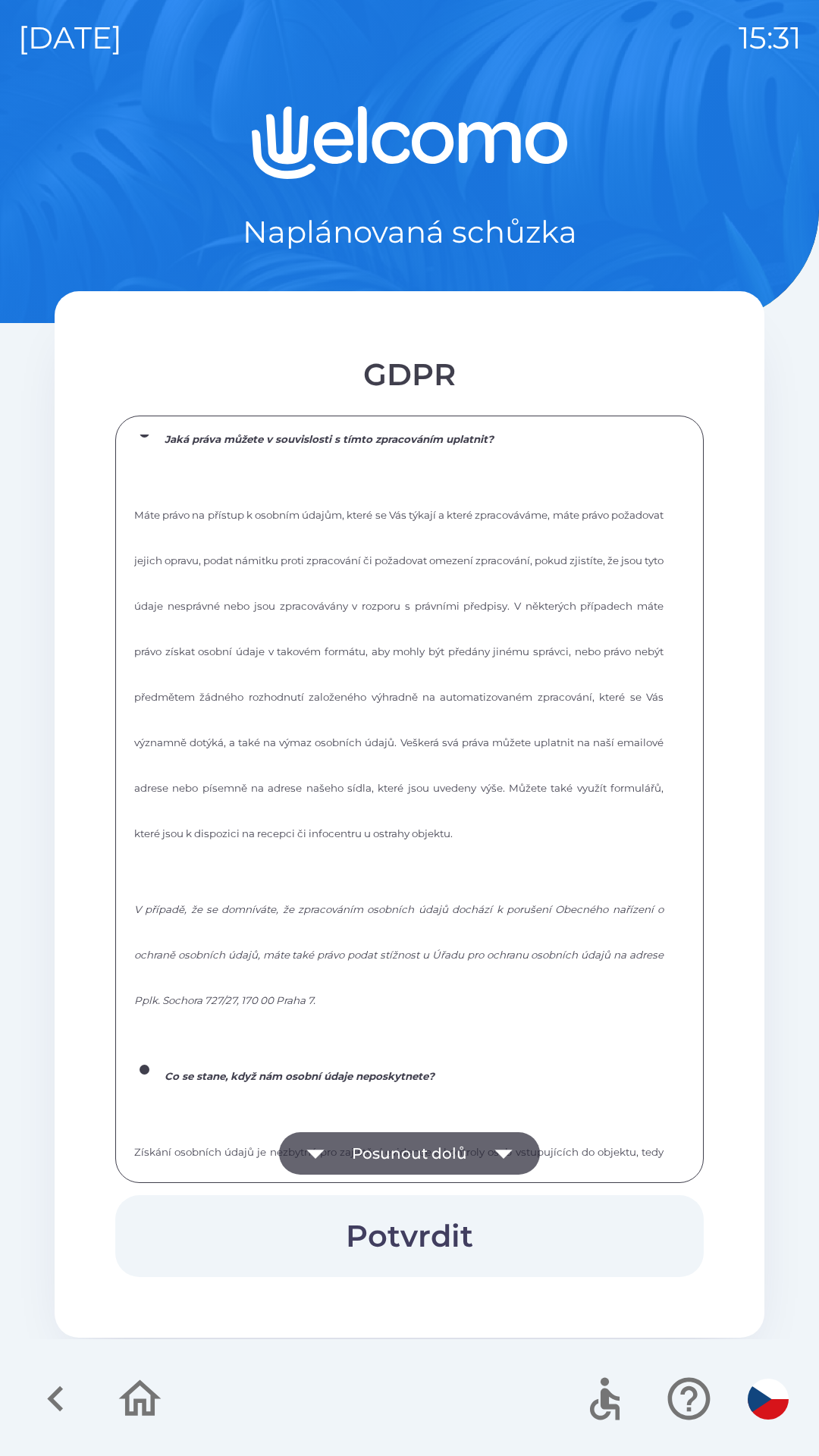
scroll to position [2045, 0]
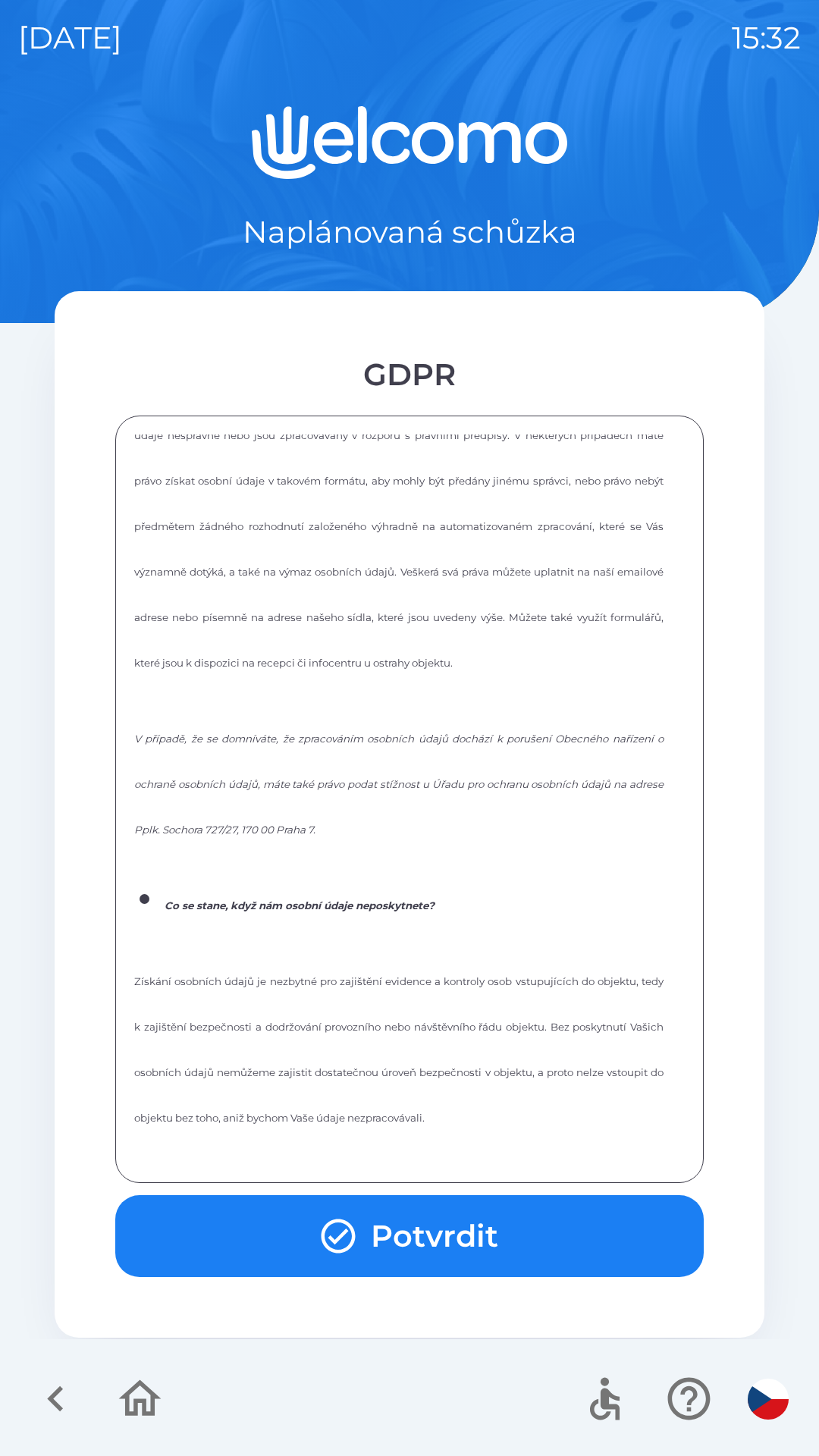
click at [185, 1241] on button "Potvrdit" at bounding box center [409, 1235] width 588 height 82
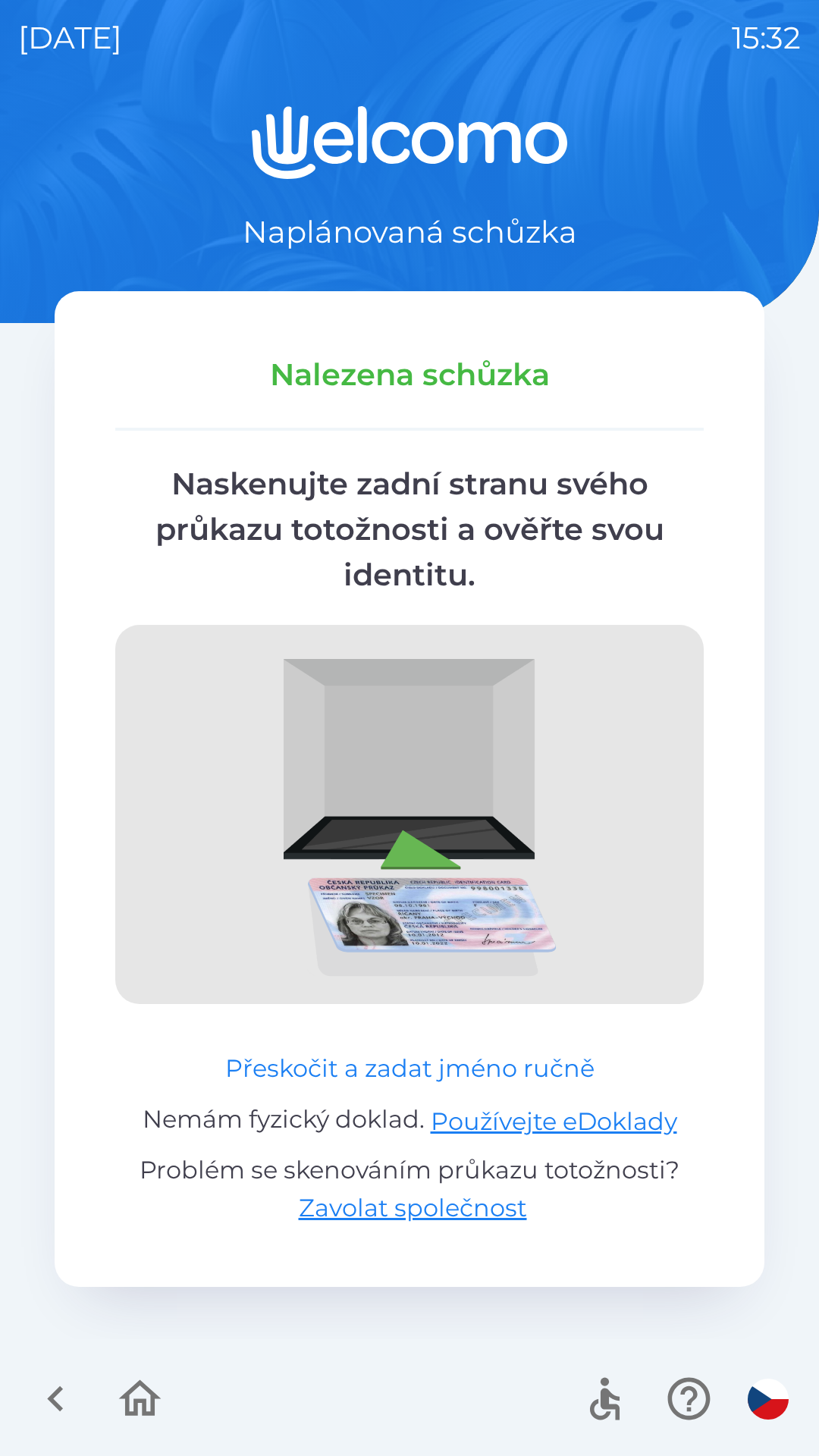
click at [321, 1071] on button "Přeskočit a zadat jméno ručně" at bounding box center [410, 1068] width 381 height 37
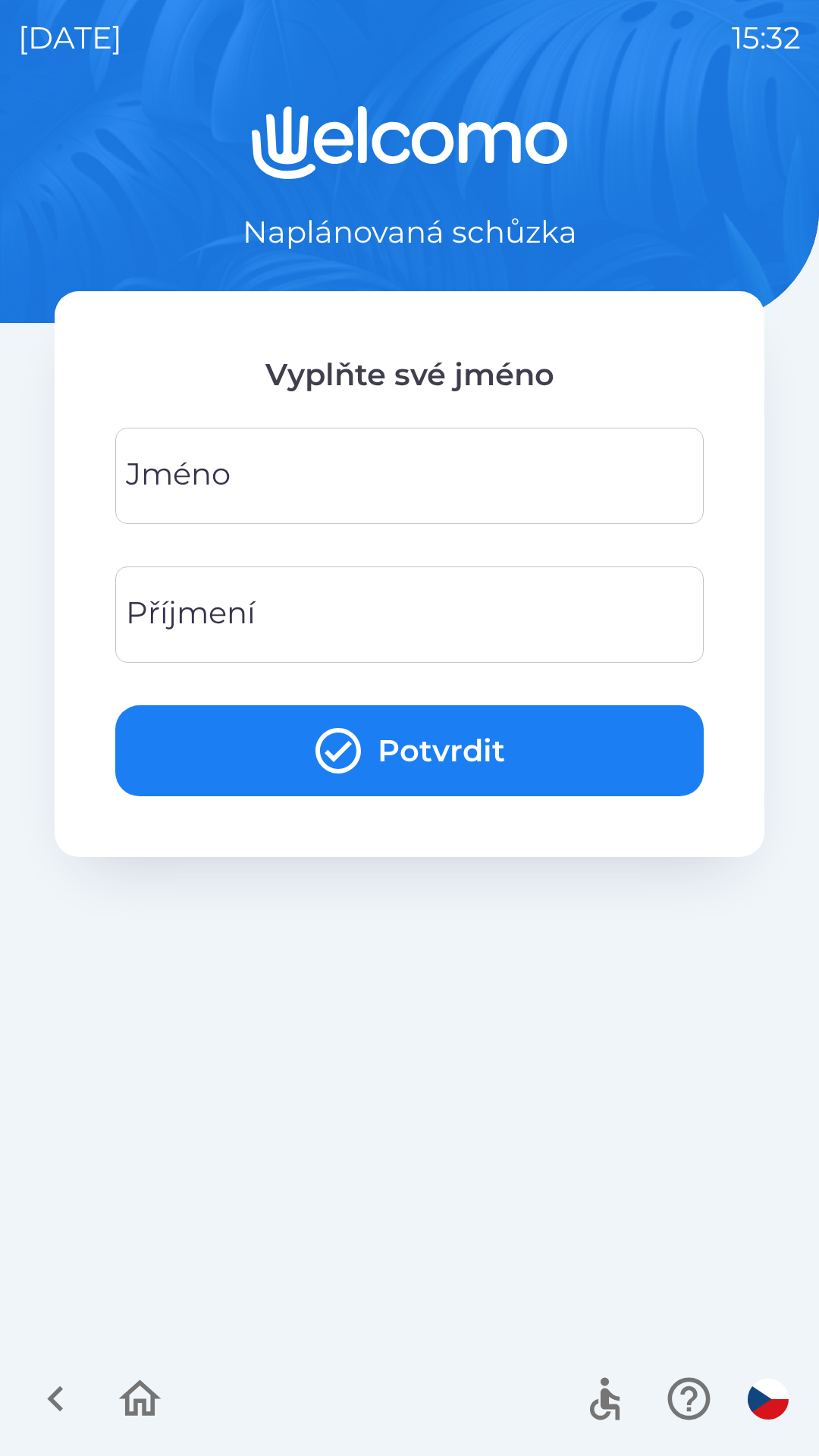
click at [198, 475] on div "[PERSON_NAME]" at bounding box center [409, 475] width 588 height 96
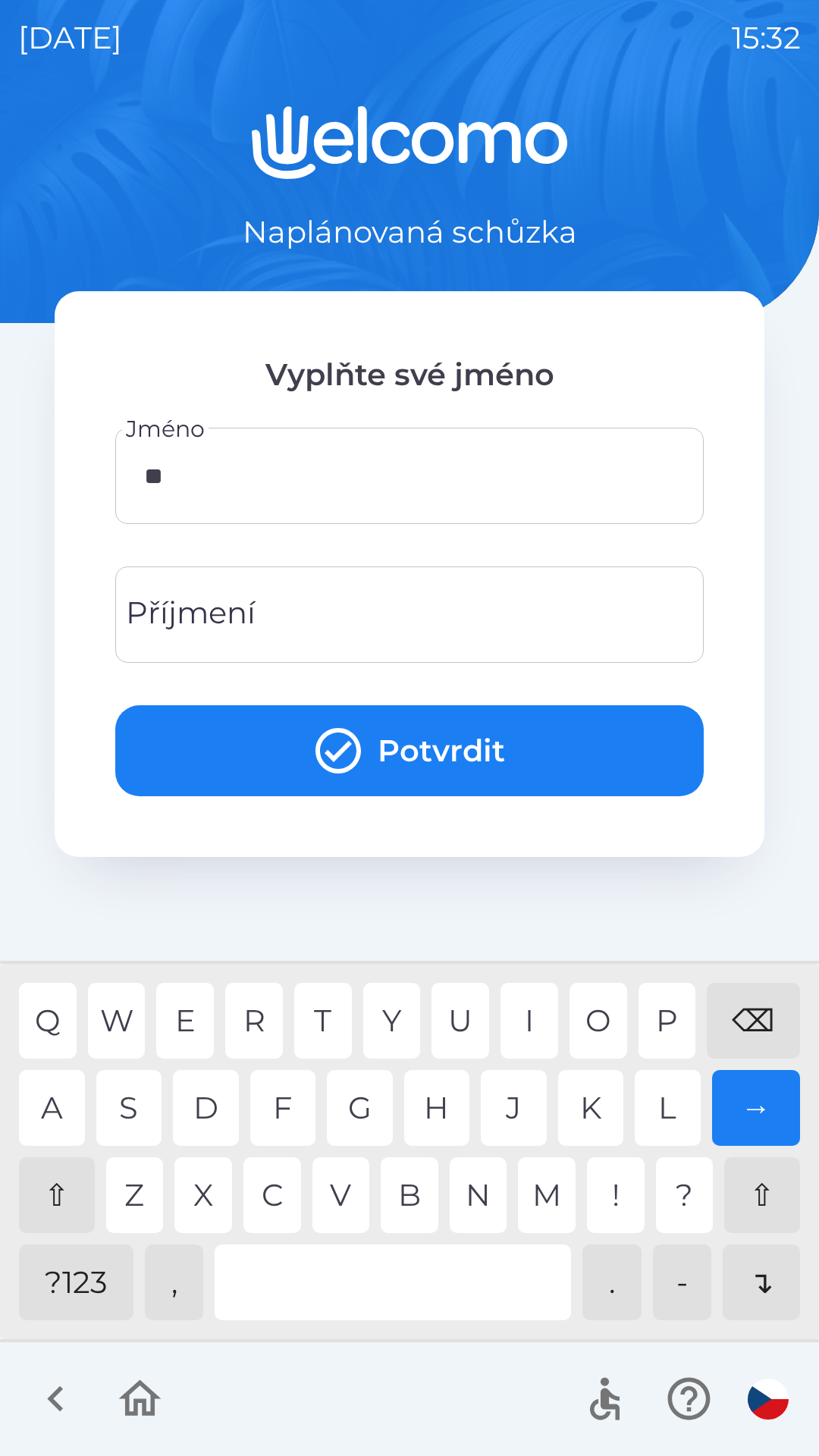
click at [41, 1131] on div "A" at bounding box center [51, 1107] width 66 height 76
click at [321, 1022] on div "T" at bounding box center [323, 1020] width 58 height 76
type input "******"
click at [135, 1115] on div "S" at bounding box center [129, 1107] width 66 height 76
click at [186, 612] on div "Příjmení Příjmení" at bounding box center [409, 614] width 588 height 96
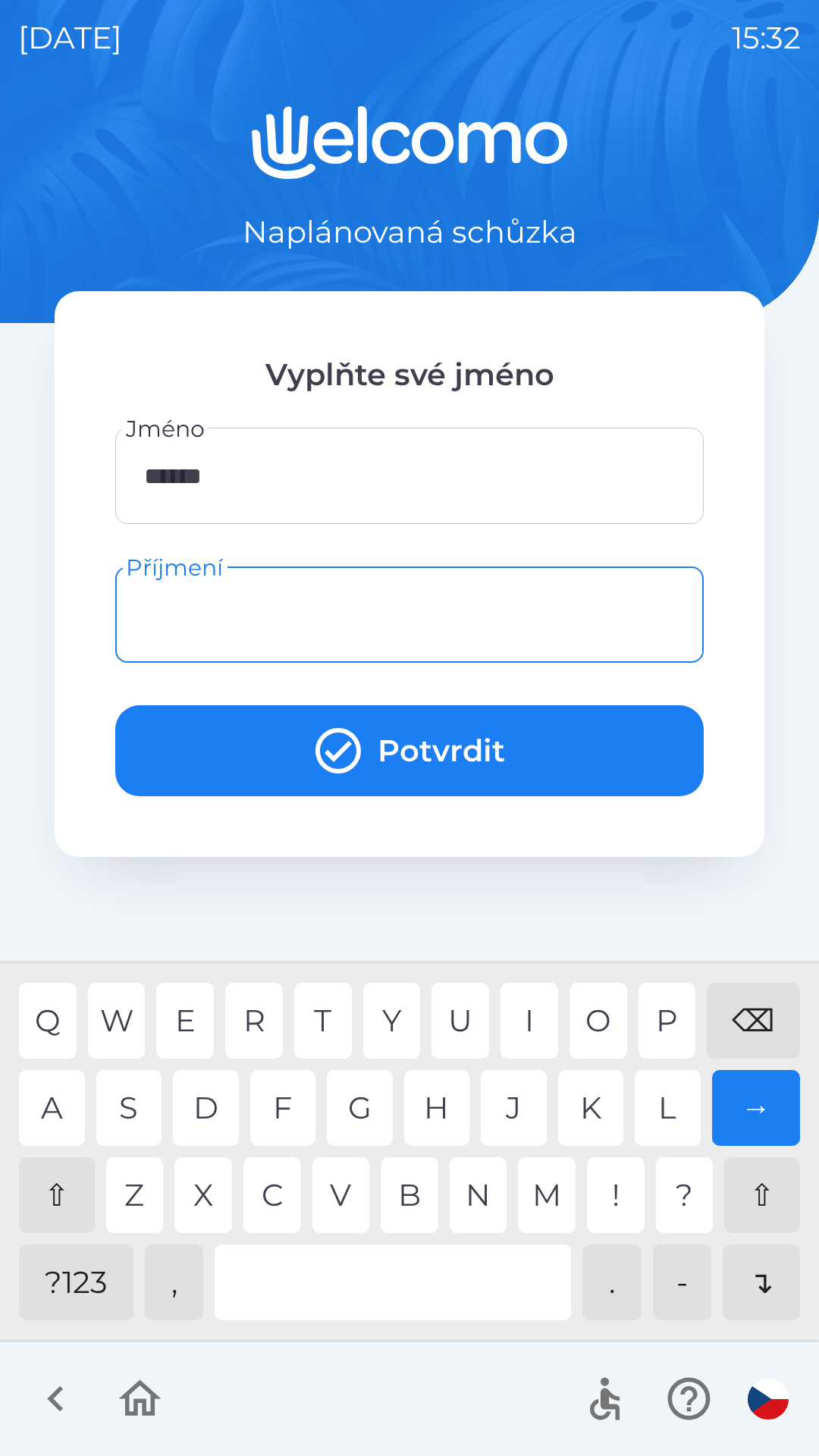
click at [45, 1186] on div "⇧" at bounding box center [56, 1195] width 76 height 76
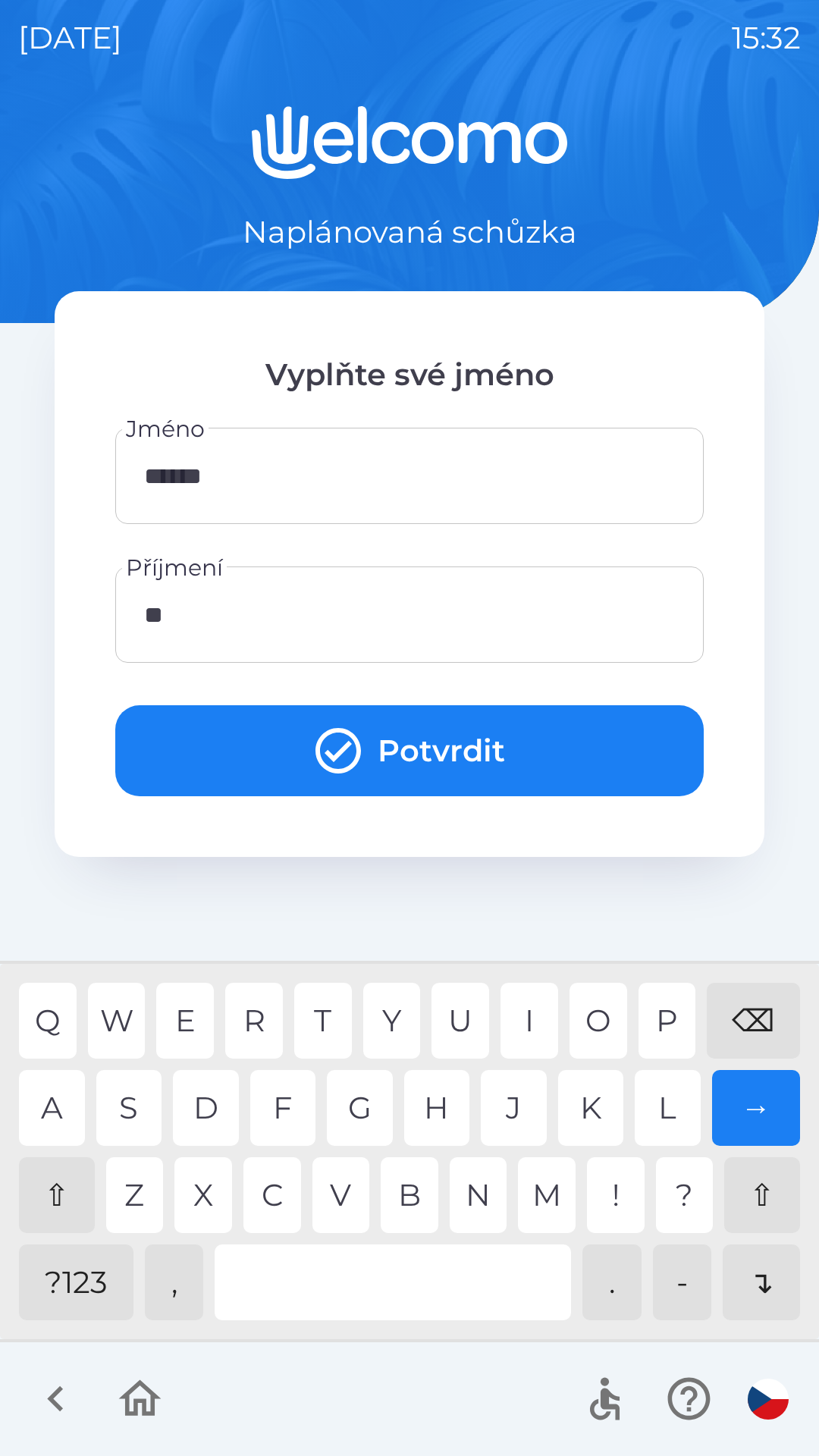
click at [181, 1023] on div "E" at bounding box center [185, 1020] width 58 height 76
click at [183, 1018] on div "E" at bounding box center [185, 1020] width 58 height 76
click at [133, 1110] on div "S" at bounding box center [129, 1107] width 66 height 76
click at [319, 1033] on div "T" at bounding box center [323, 1020] width 58 height 76
type input "*******"
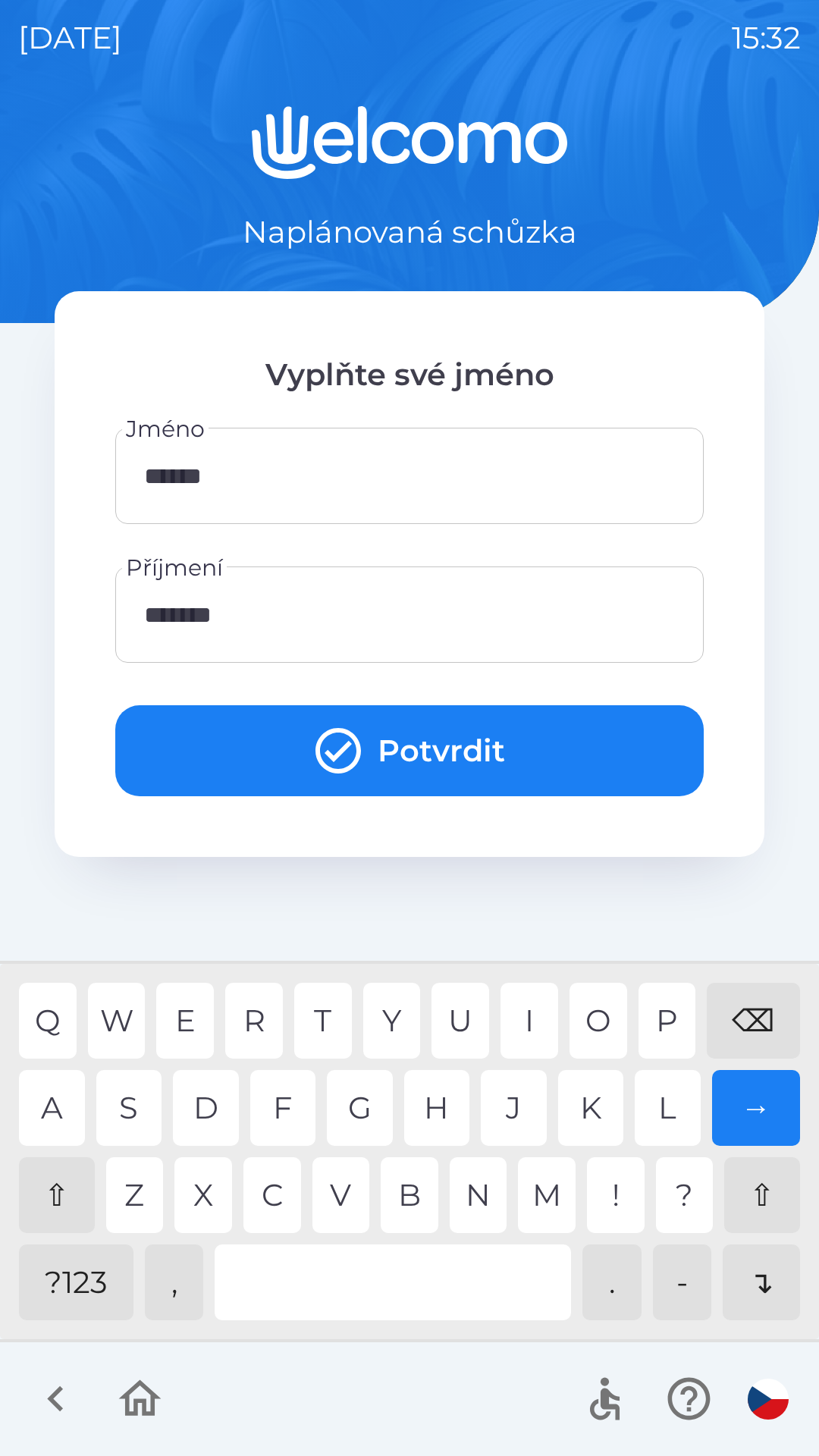
click at [56, 1110] on div "A" at bounding box center [51, 1107] width 66 height 76
click at [225, 762] on button "Potvrdit" at bounding box center [409, 750] width 588 height 91
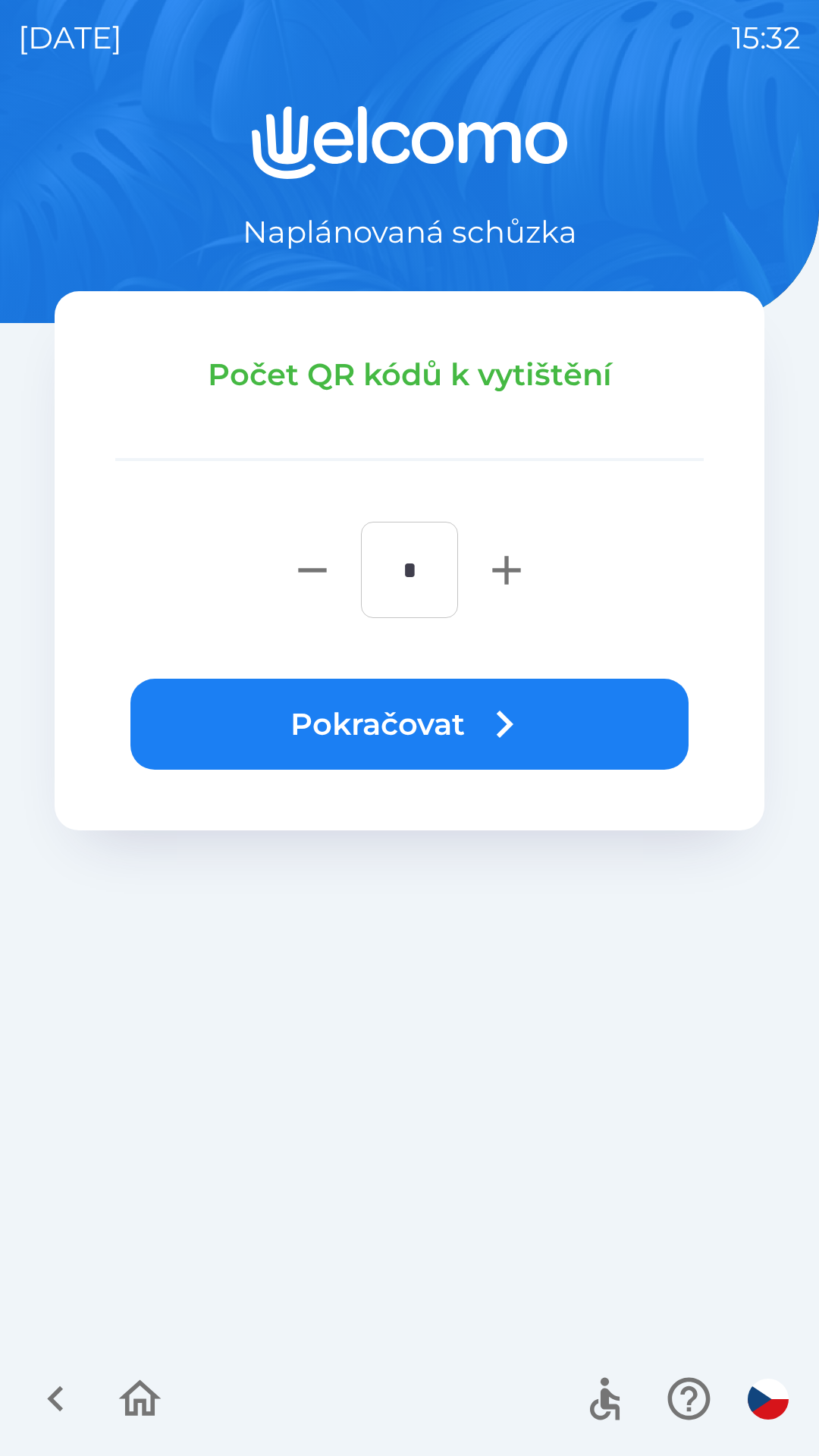
click at [169, 727] on button "Pokračovat" at bounding box center [409, 724] width 558 height 91
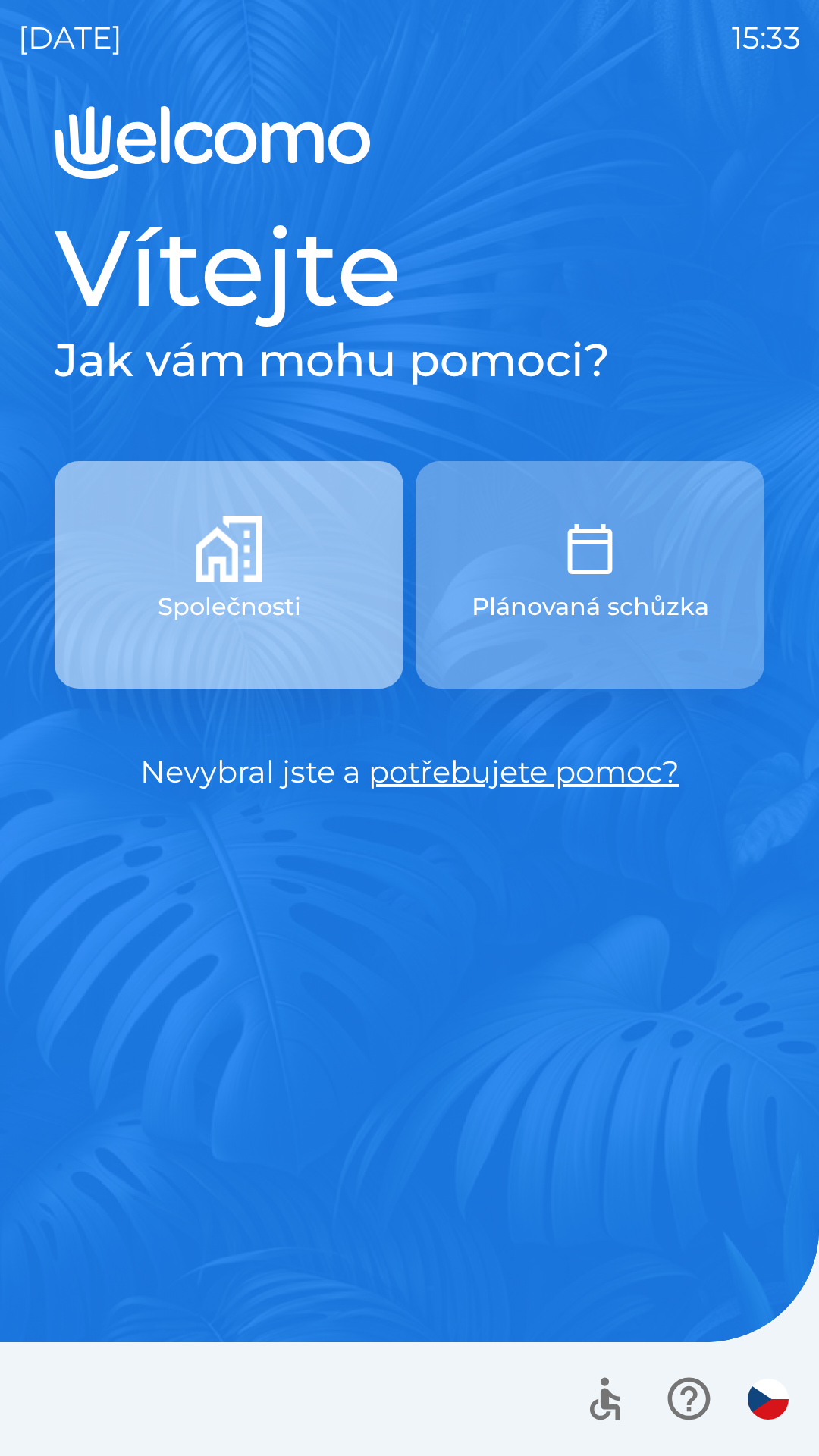
click at [125, 614] on button "Společnosti" at bounding box center [229, 574] width 349 height 227
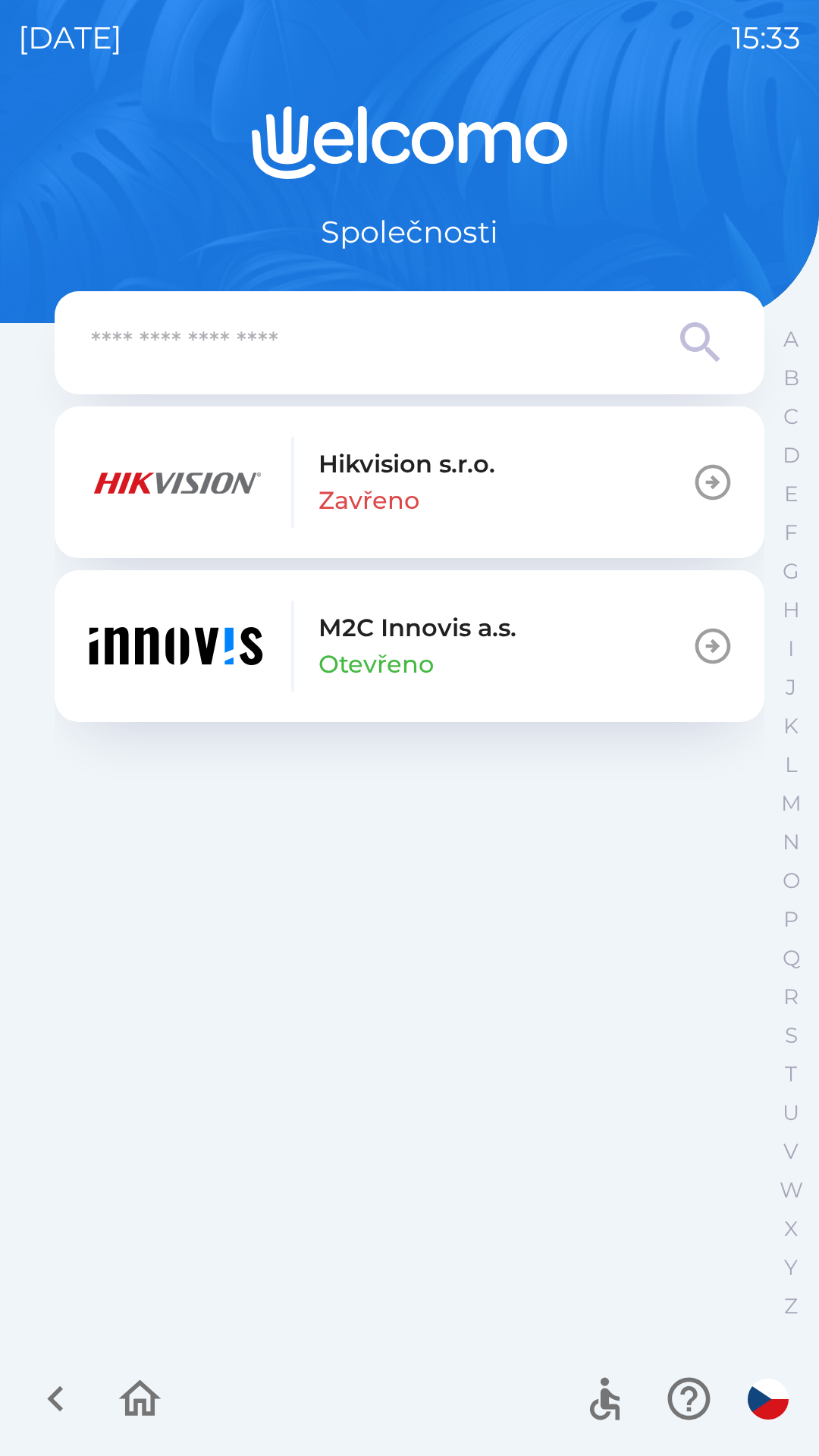
click at [53, 1407] on icon "button" at bounding box center [56, 1398] width 51 height 51
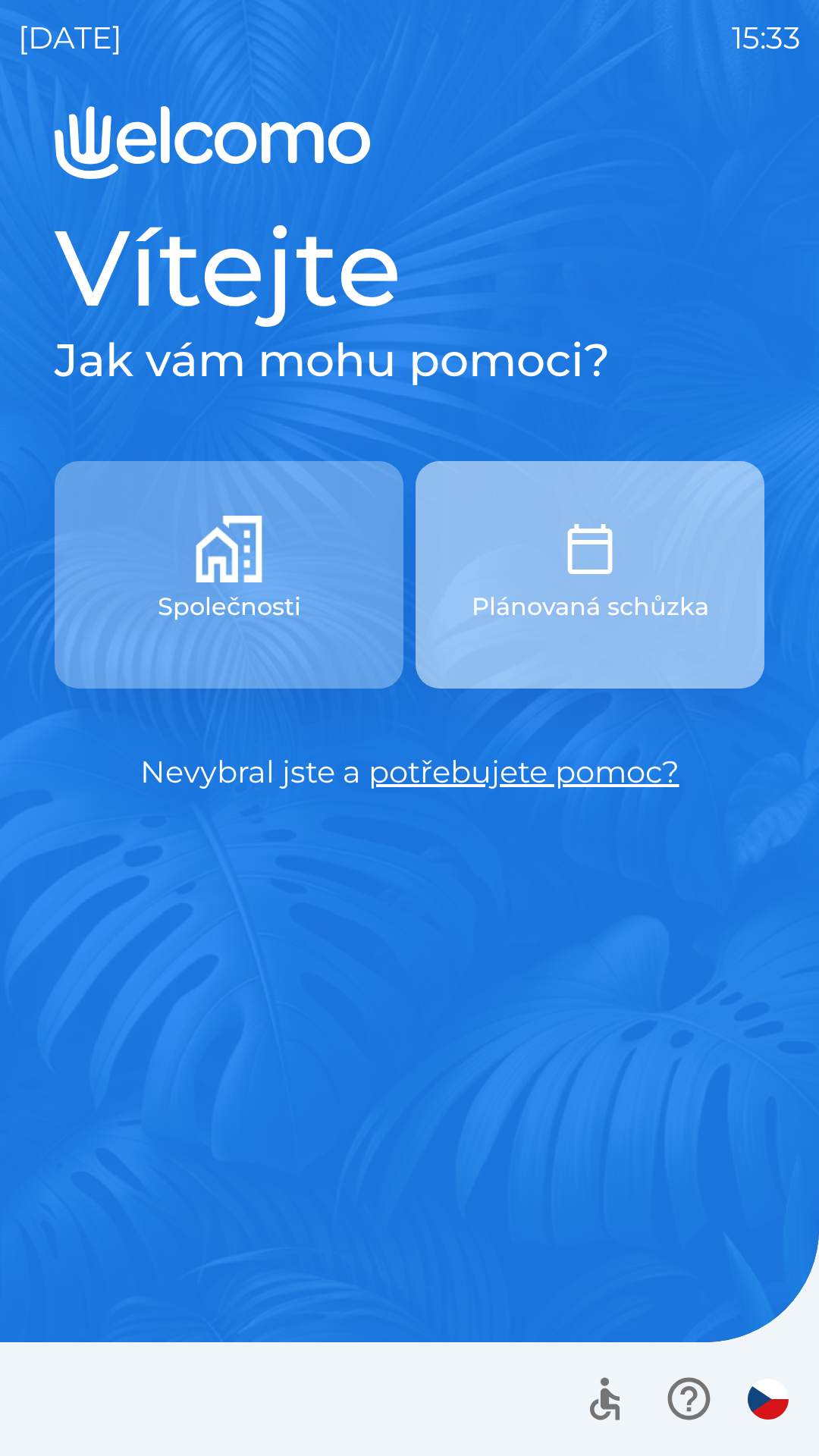
click at [540, 633] on button "Plánovaná schůzka" at bounding box center [590, 574] width 349 height 227
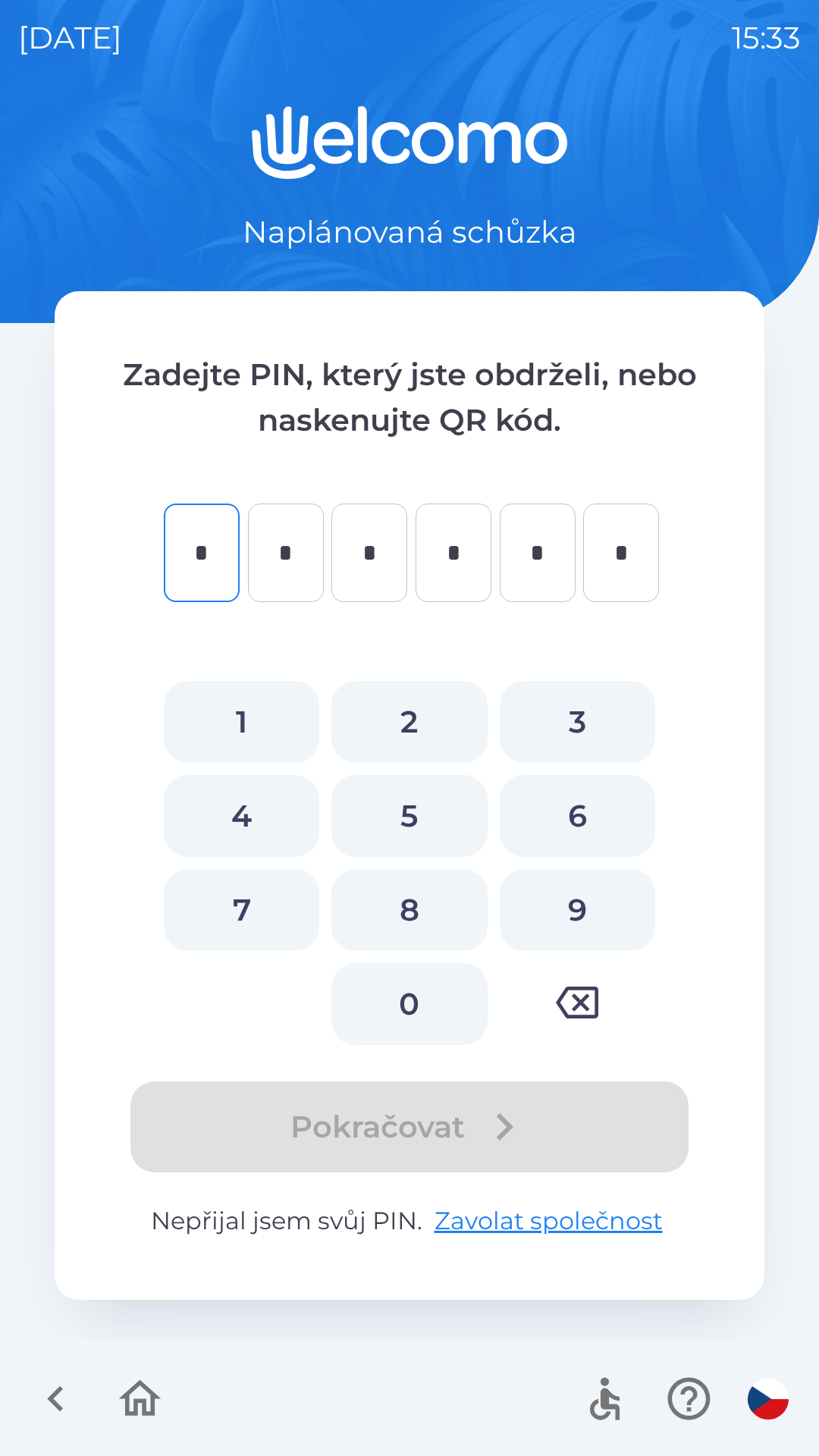
click at [227, 714] on button "1" at bounding box center [241, 722] width 156 height 82
type input "*"
click at [379, 726] on button "2" at bounding box center [409, 722] width 156 height 82
type input "*"
click at [534, 737] on button "3" at bounding box center [577, 722] width 156 height 82
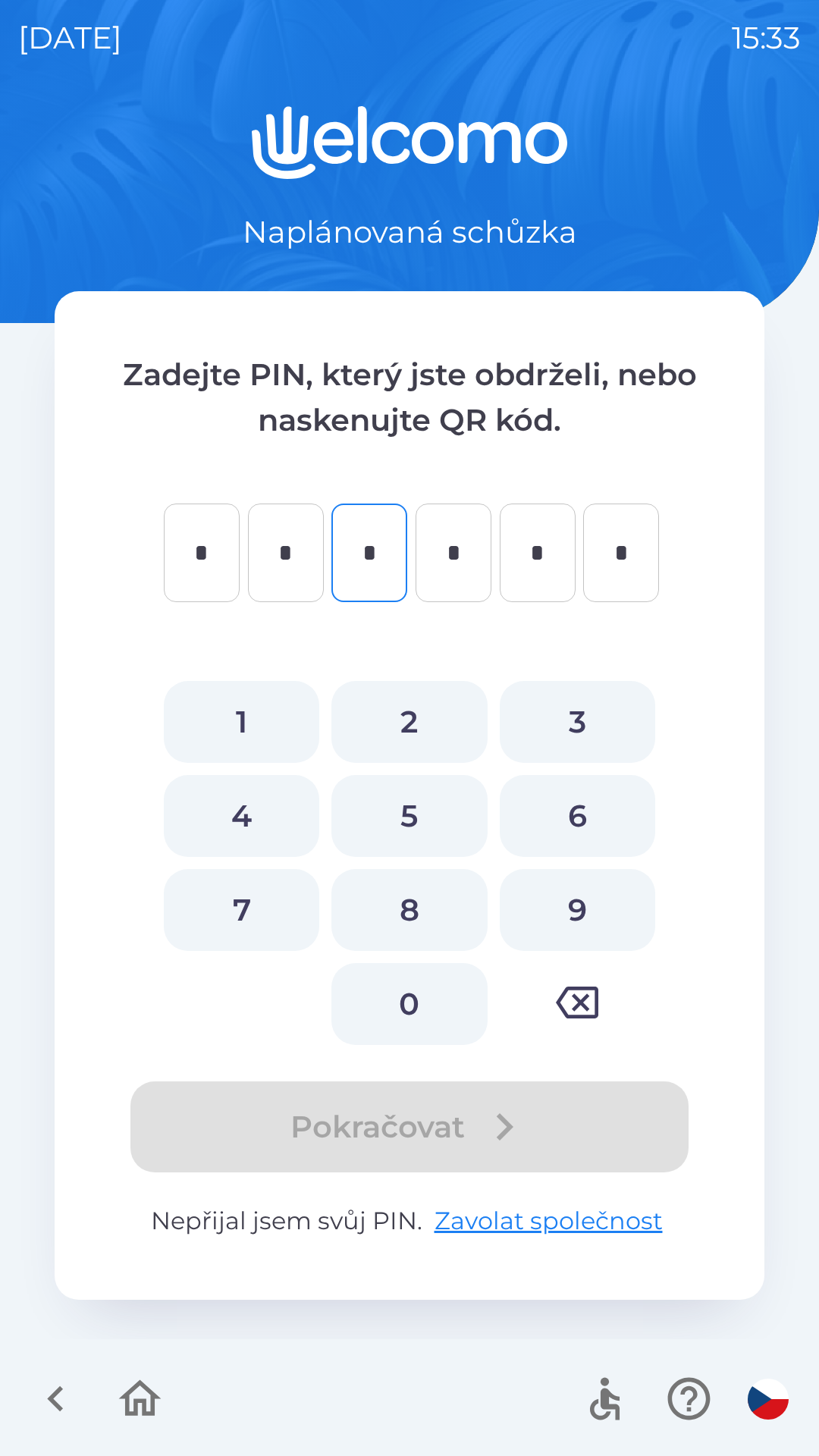
type input "*"
click at [256, 799] on button "4" at bounding box center [241, 816] width 156 height 82
type input "*"
click at [427, 834] on button "5" at bounding box center [409, 816] width 156 height 82
type input "*"
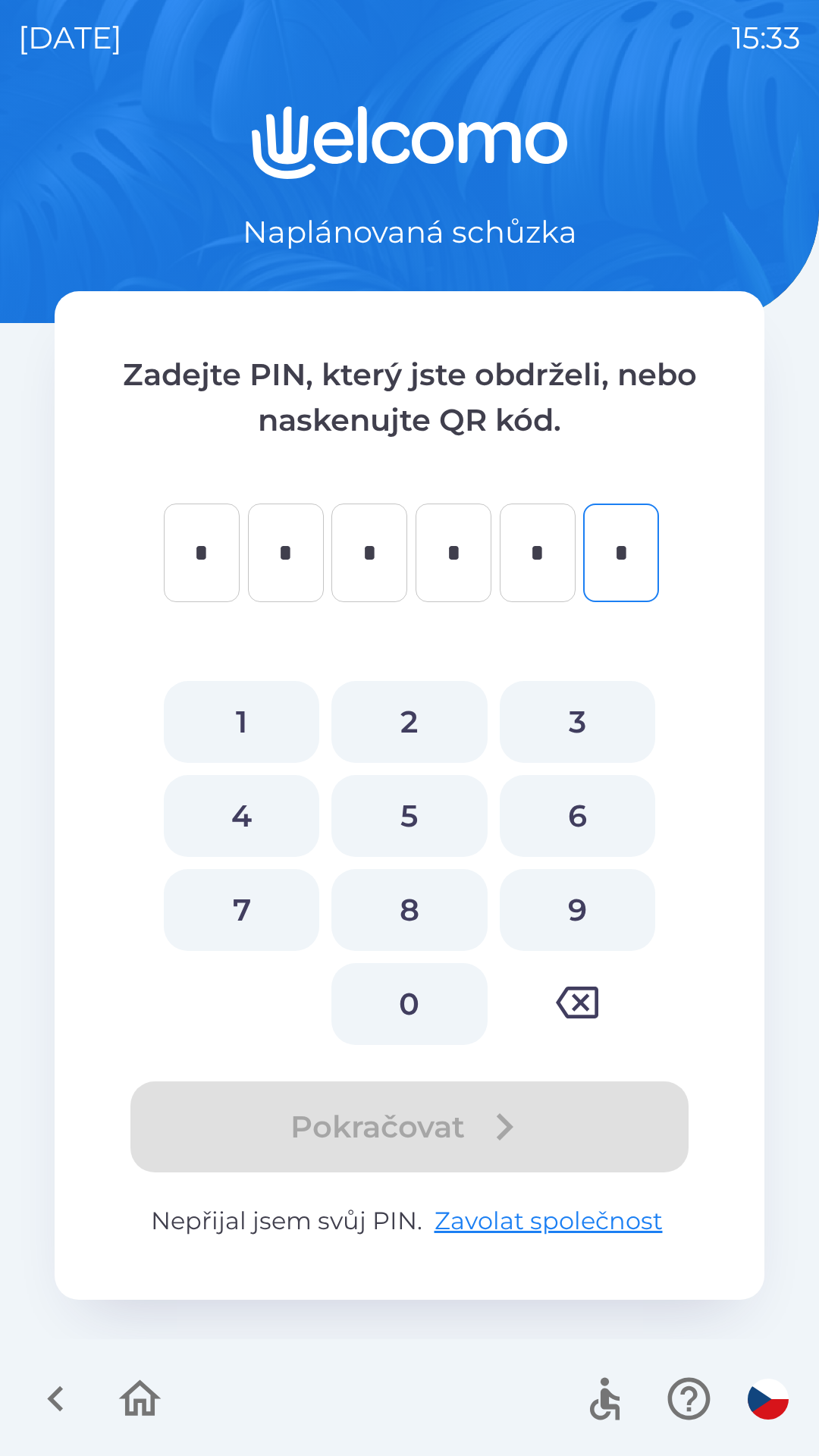
click at [557, 822] on button "6" at bounding box center [577, 816] width 156 height 82
type input "*"
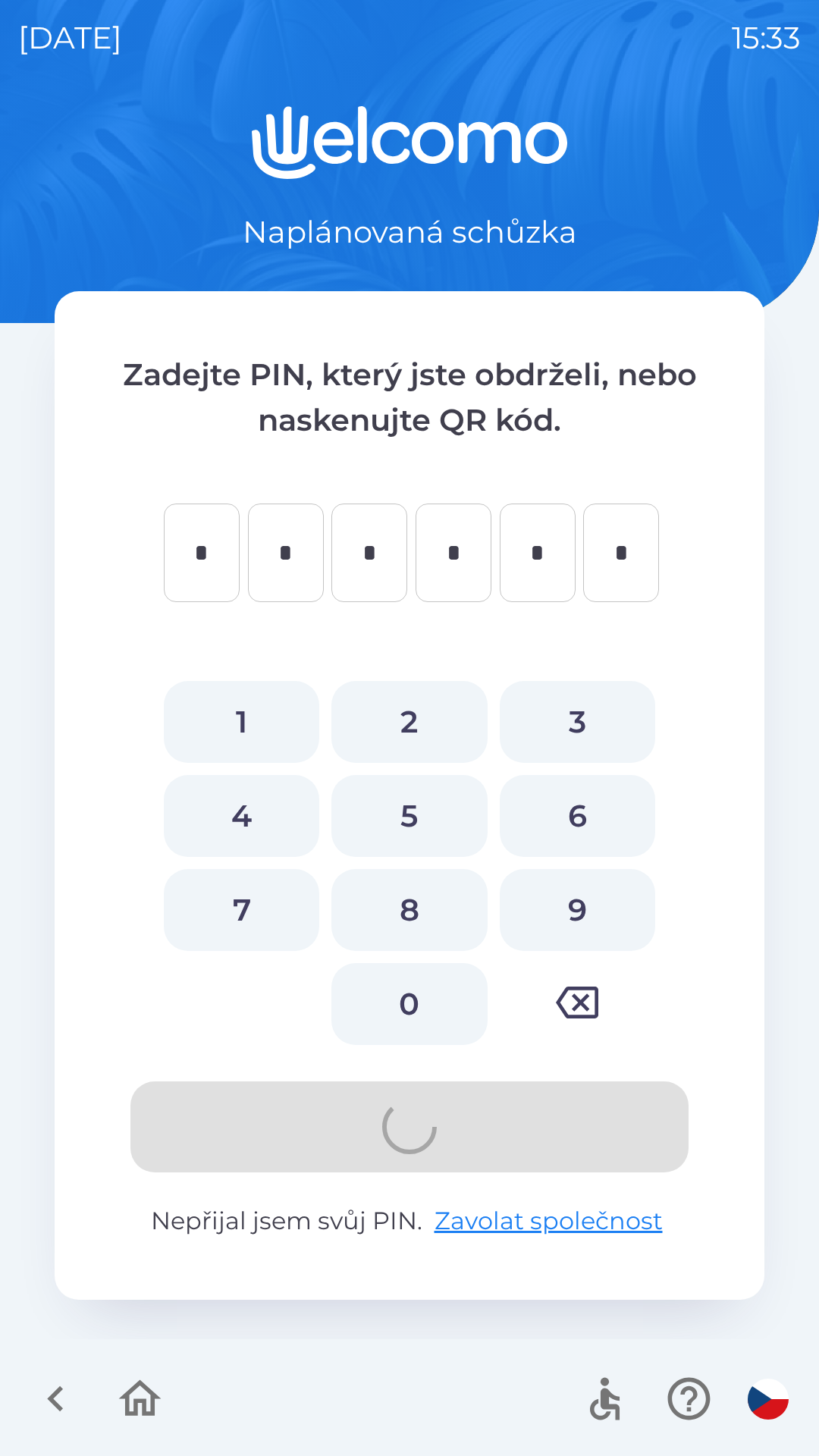
type input "*"
click at [71, 1407] on icon "button" at bounding box center [56, 1398] width 51 height 51
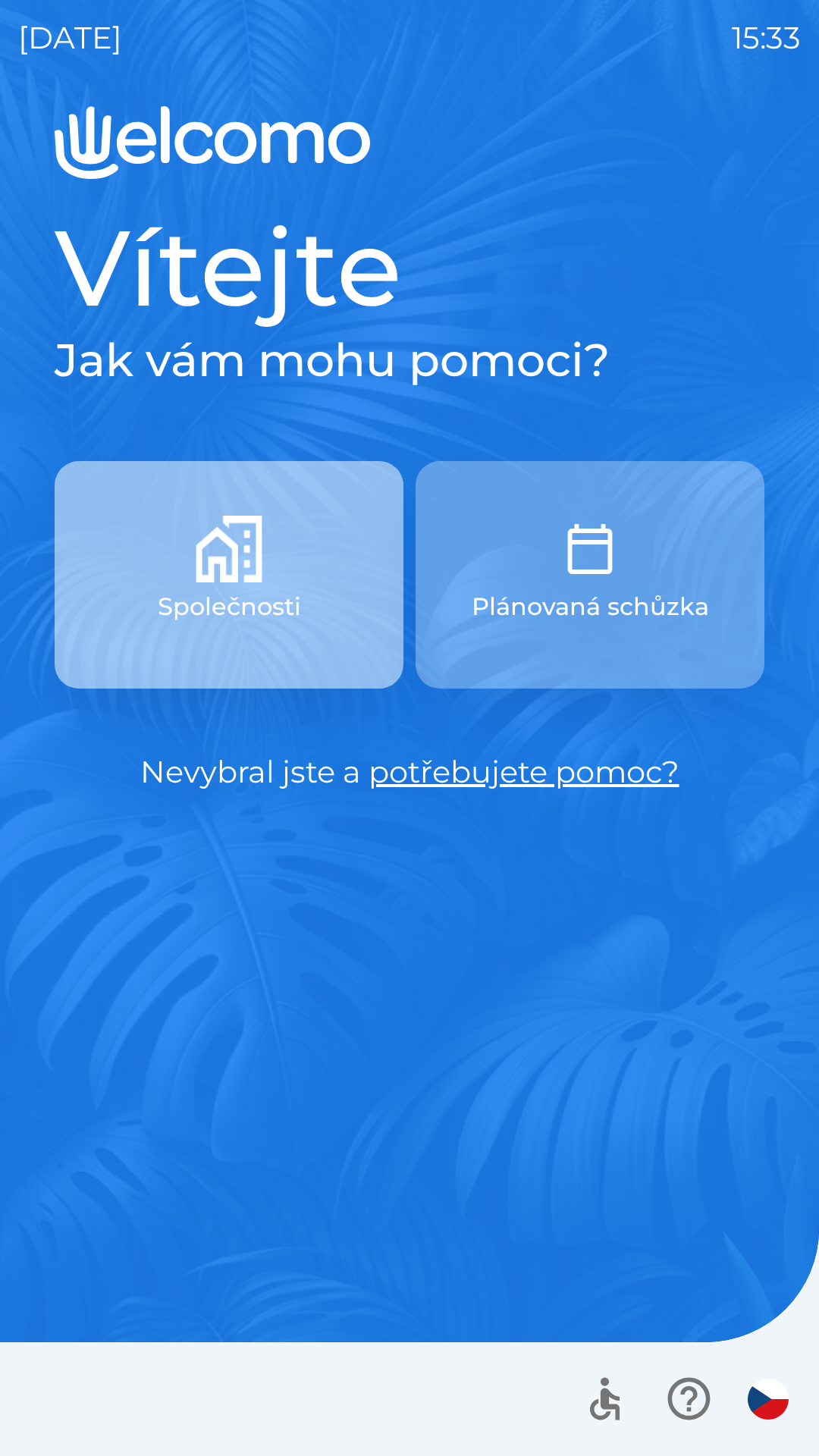
click at [320, 591] on button "Společnosti" at bounding box center [229, 574] width 349 height 227
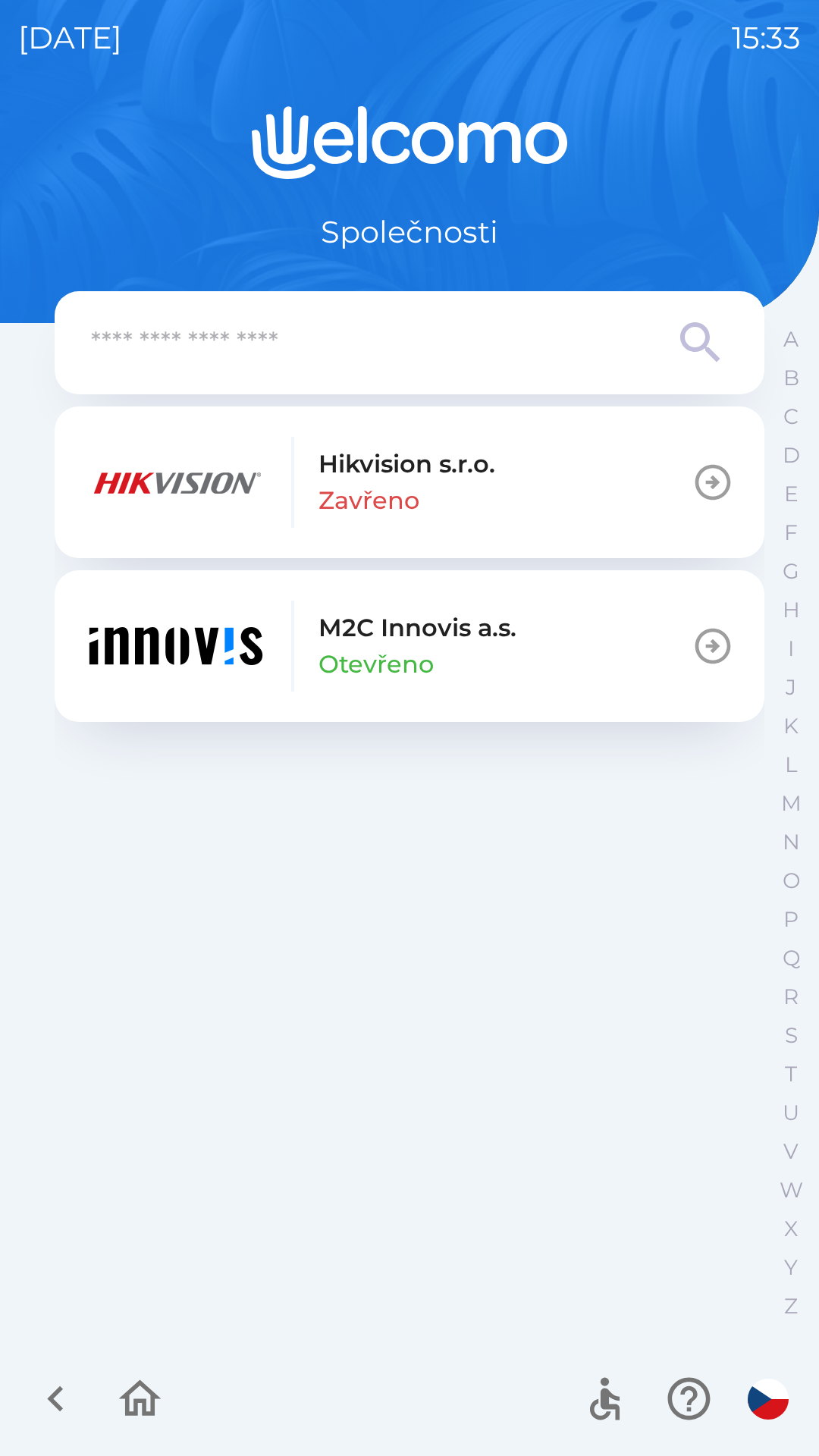
click at [295, 678] on div "M2C Innovis a.s. Otevřeno" at bounding box center [301, 645] width 432 height 91
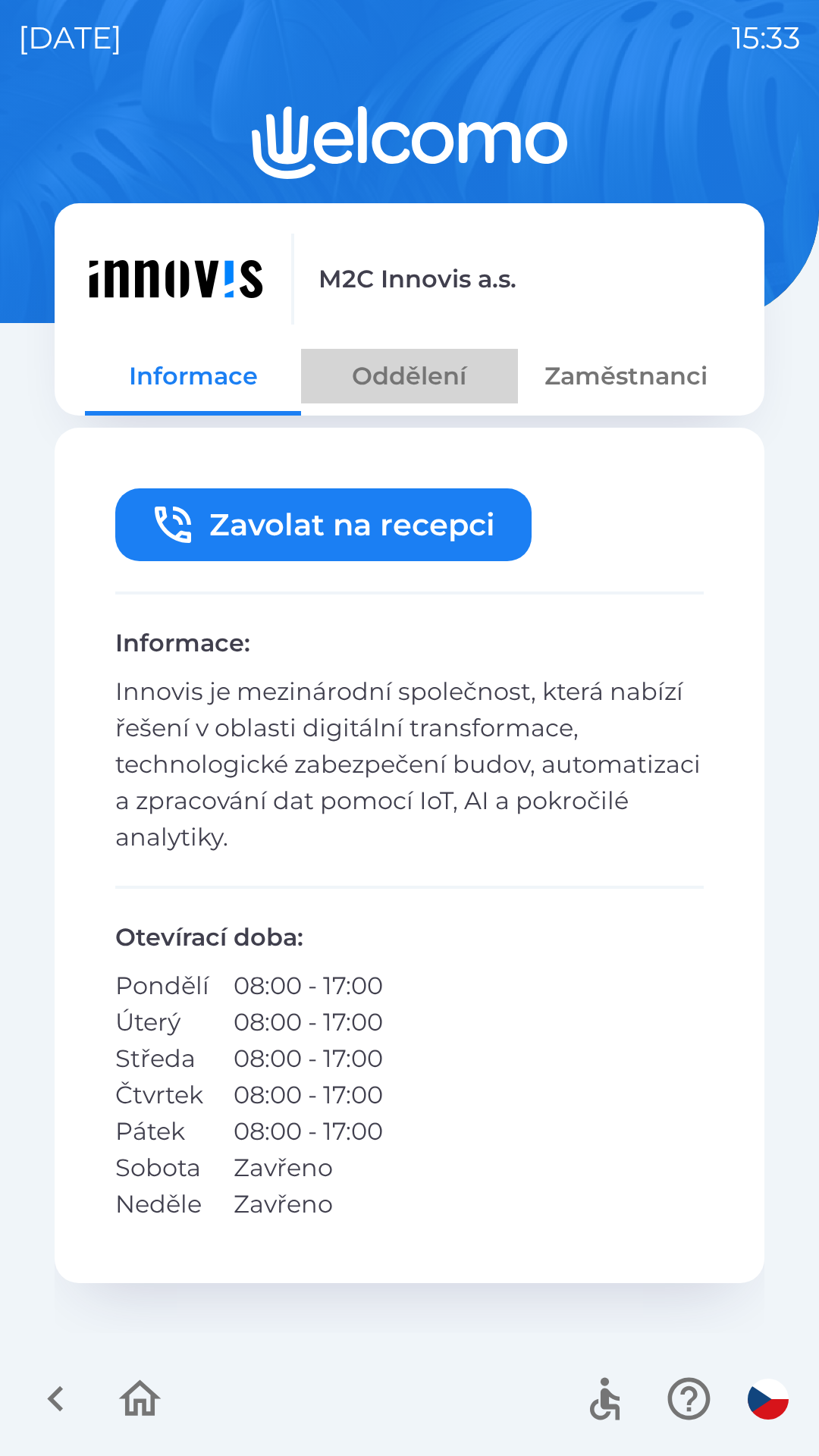
click at [402, 390] on button "Oddělení" at bounding box center [409, 376] width 216 height 54
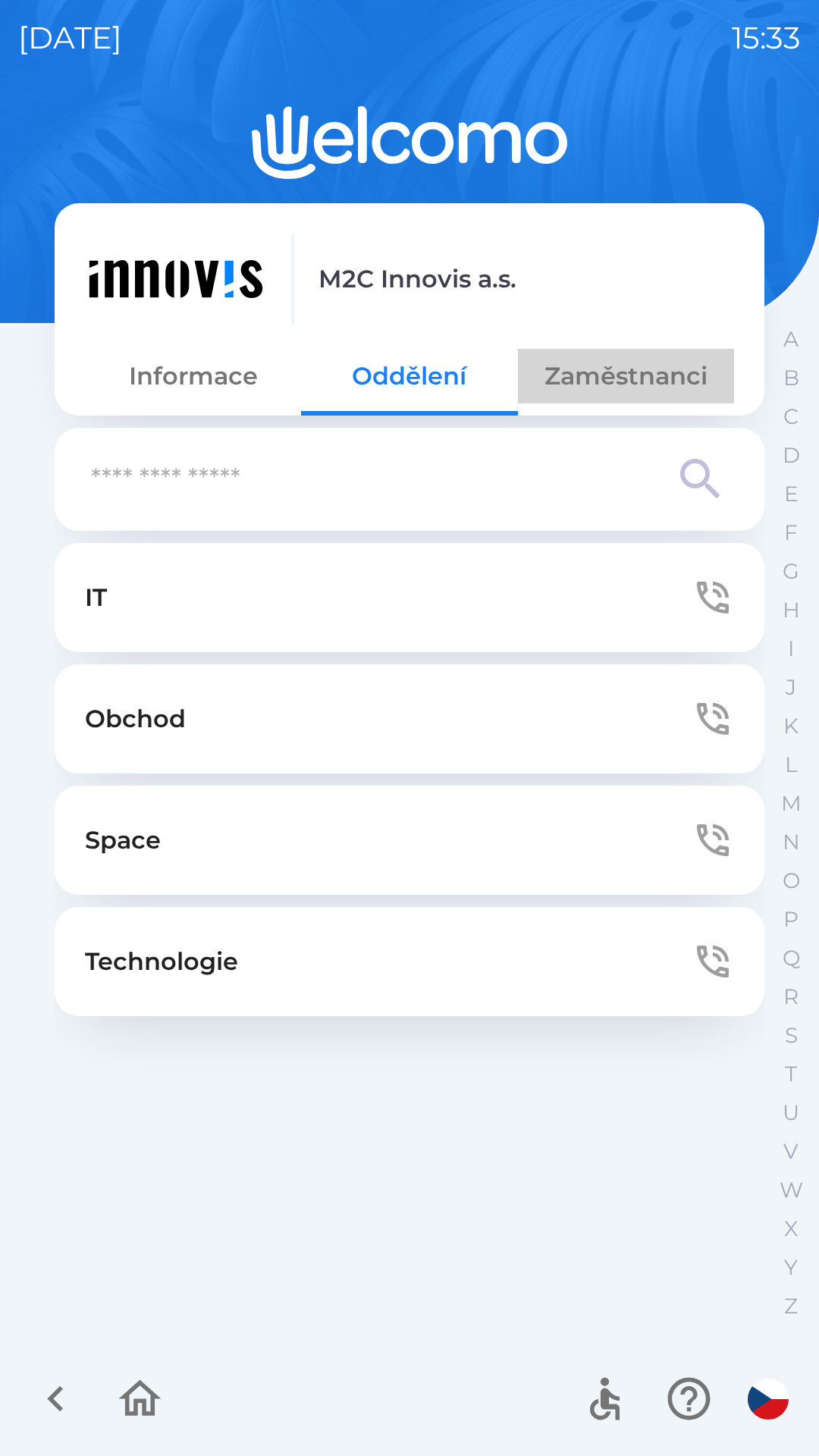
click at [595, 384] on button "Zaměstnanci" at bounding box center [626, 376] width 216 height 54
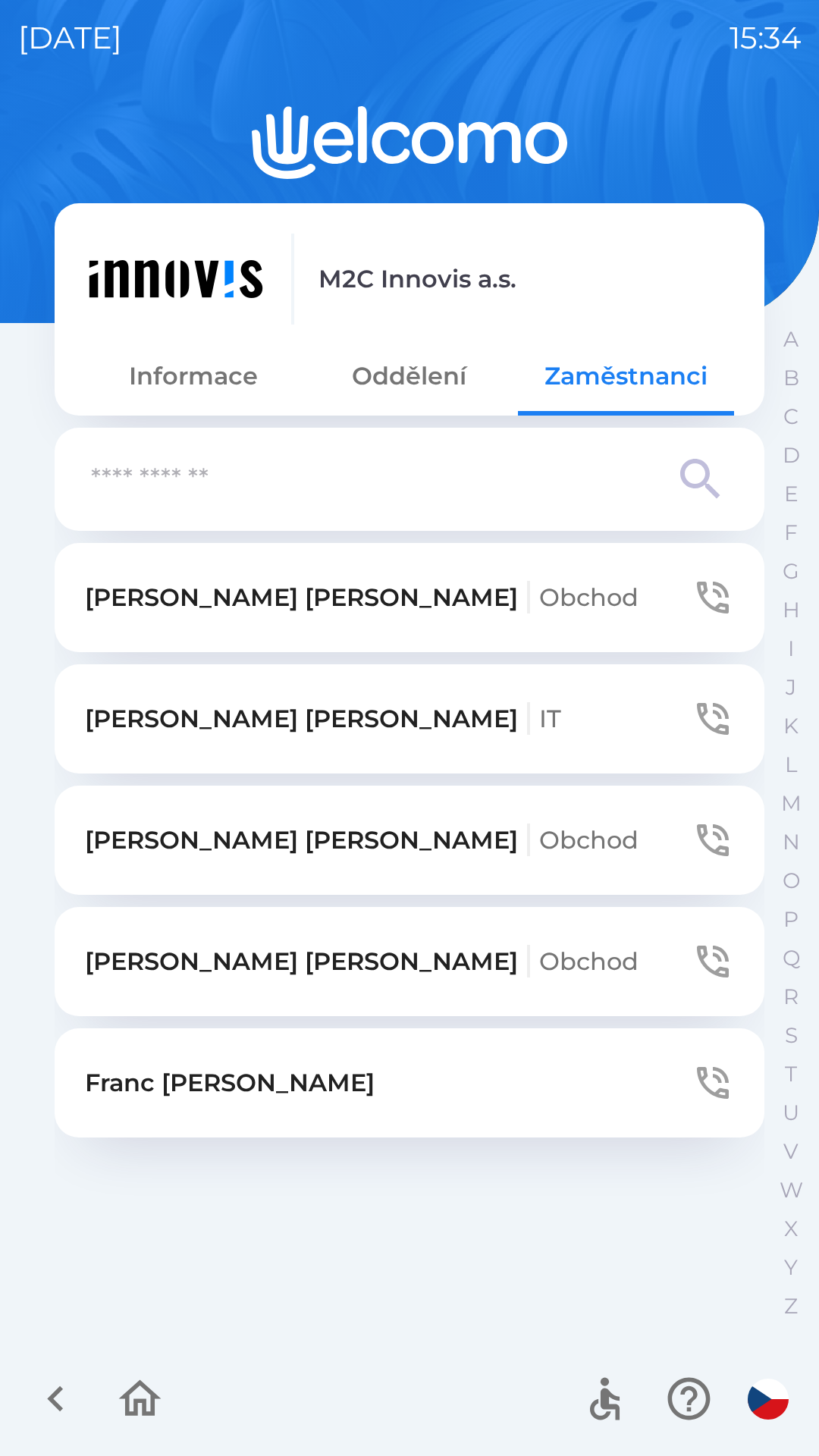
click at [539, 961] on span "Obchod" at bounding box center [588, 960] width 100 height 30
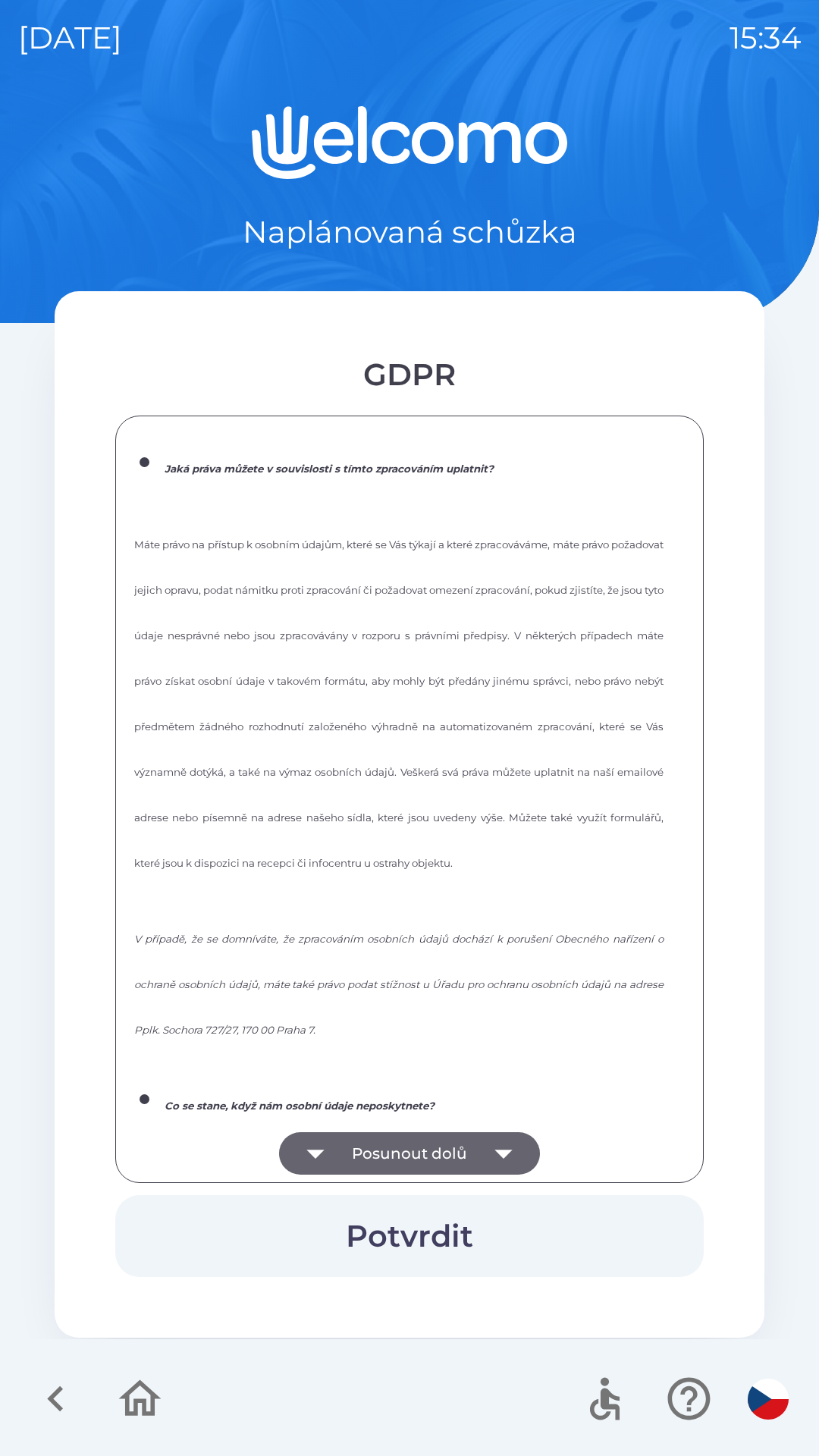
scroll to position [2045, 0]
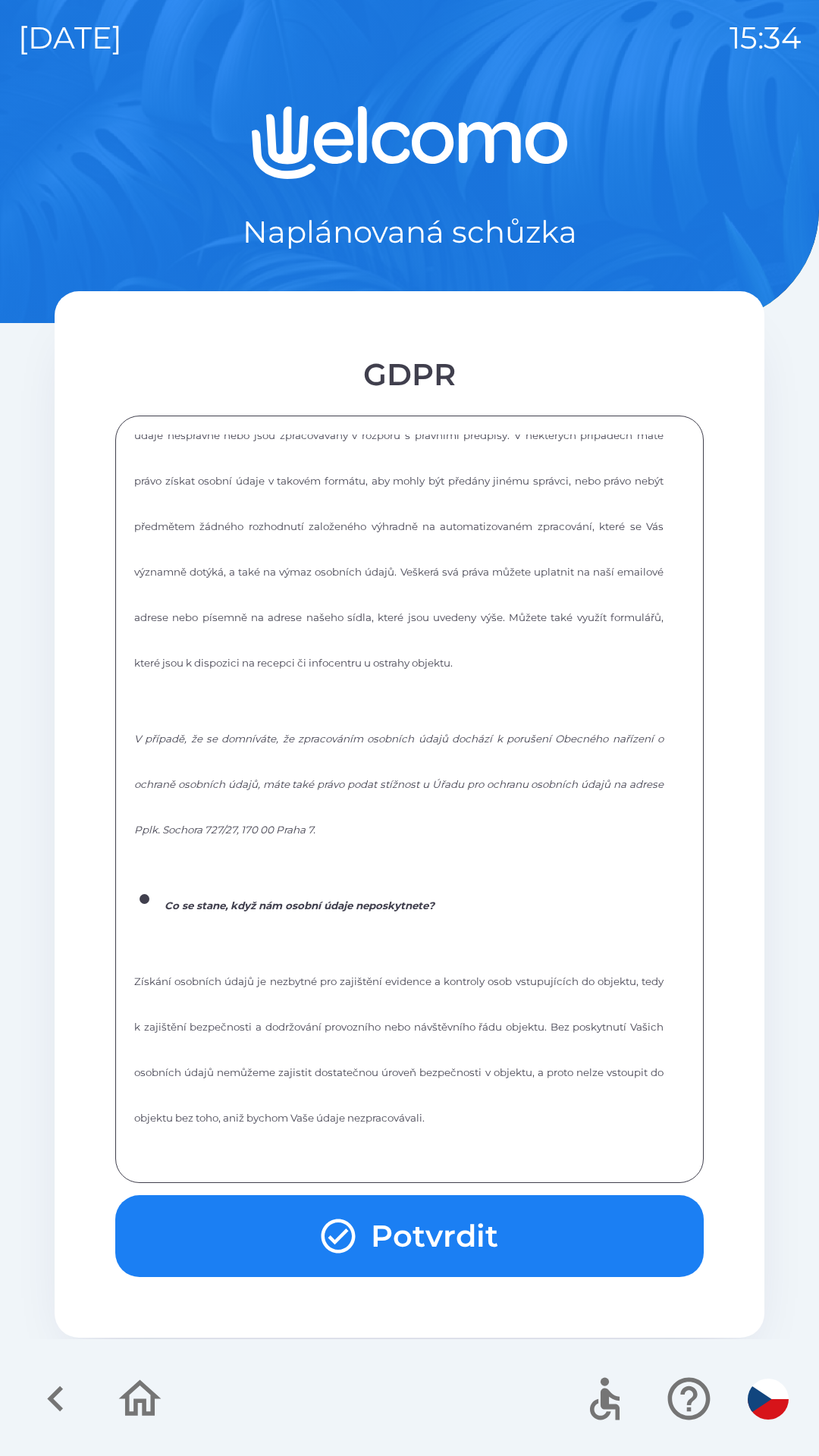
click at [317, 1221] on button "Potvrdit" at bounding box center [409, 1235] width 588 height 82
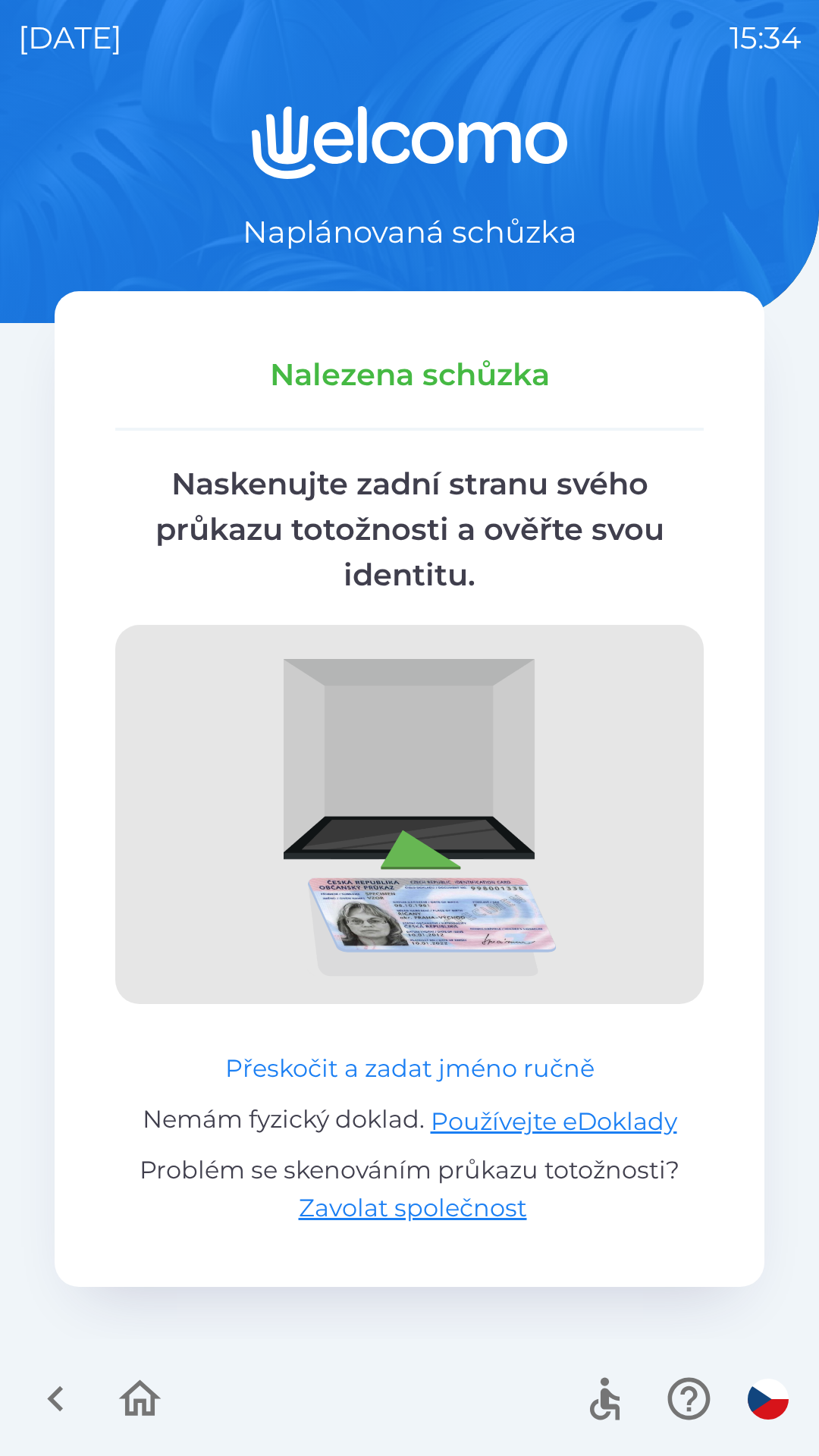
click at [278, 1067] on button "Přeskočit a zadat jméno ručně" at bounding box center [410, 1068] width 381 height 37
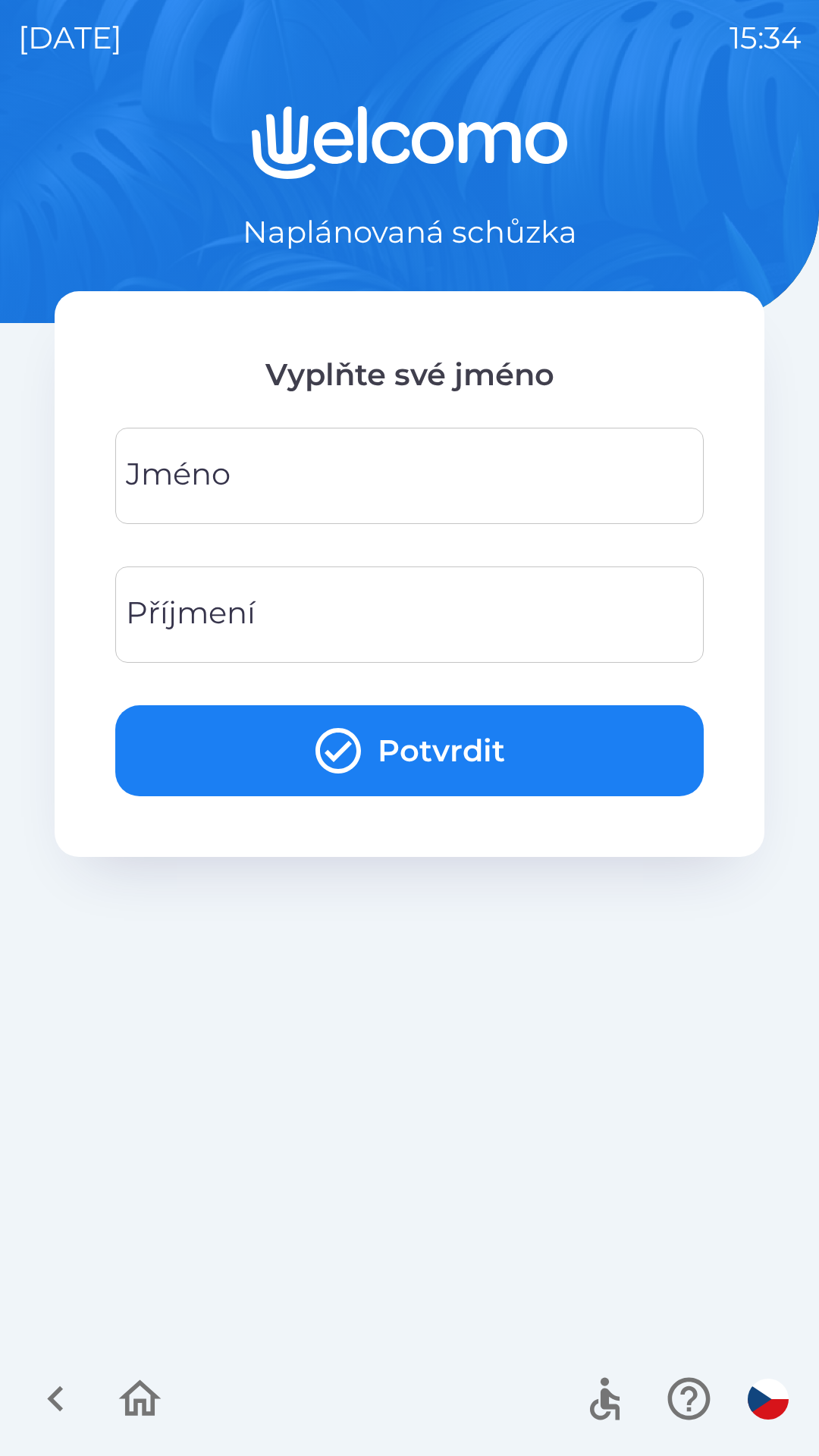
click at [169, 462] on div "[PERSON_NAME]" at bounding box center [409, 475] width 588 height 96
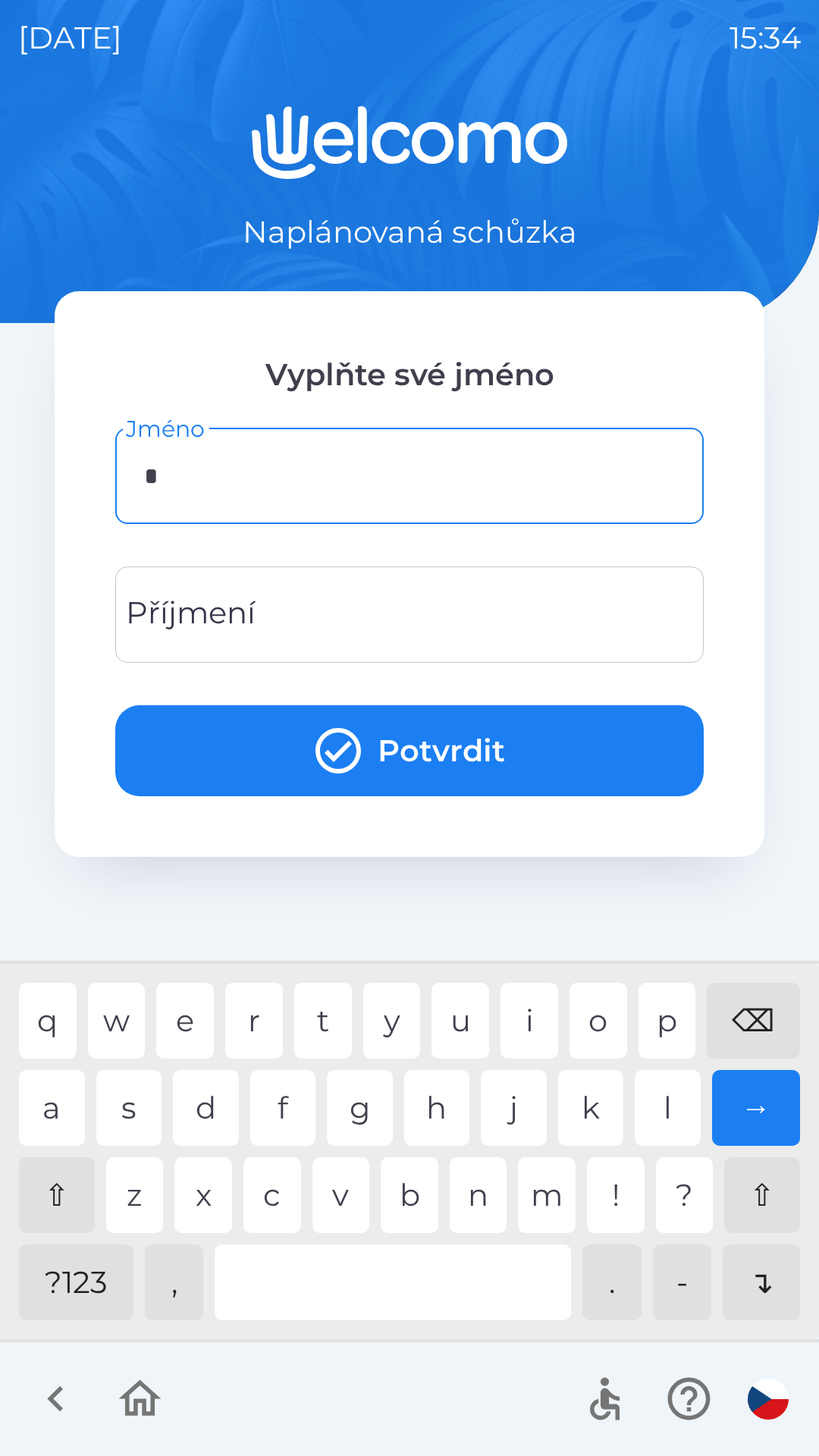
click at [548, 1216] on div "m" at bounding box center [547, 1195] width 58 height 76
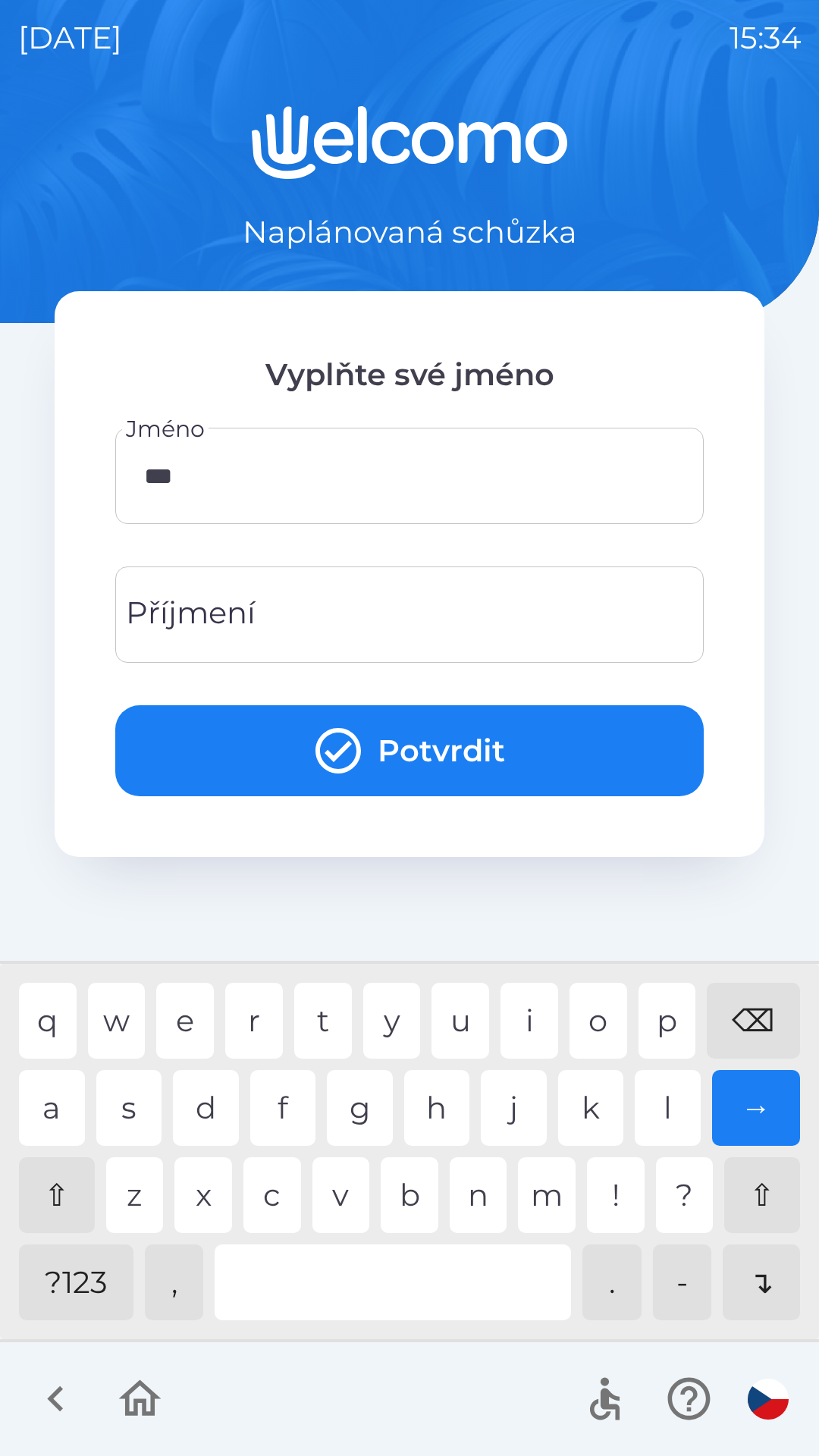
click at [321, 1025] on div "t" at bounding box center [323, 1020] width 58 height 76
click at [399, 1014] on div "y" at bounding box center [392, 1020] width 58 height 76
click at [56, 1103] on div "a" at bounding box center [51, 1107] width 66 height 76
type input "******"
click at [123, 1115] on div "s" at bounding box center [129, 1107] width 66 height 76
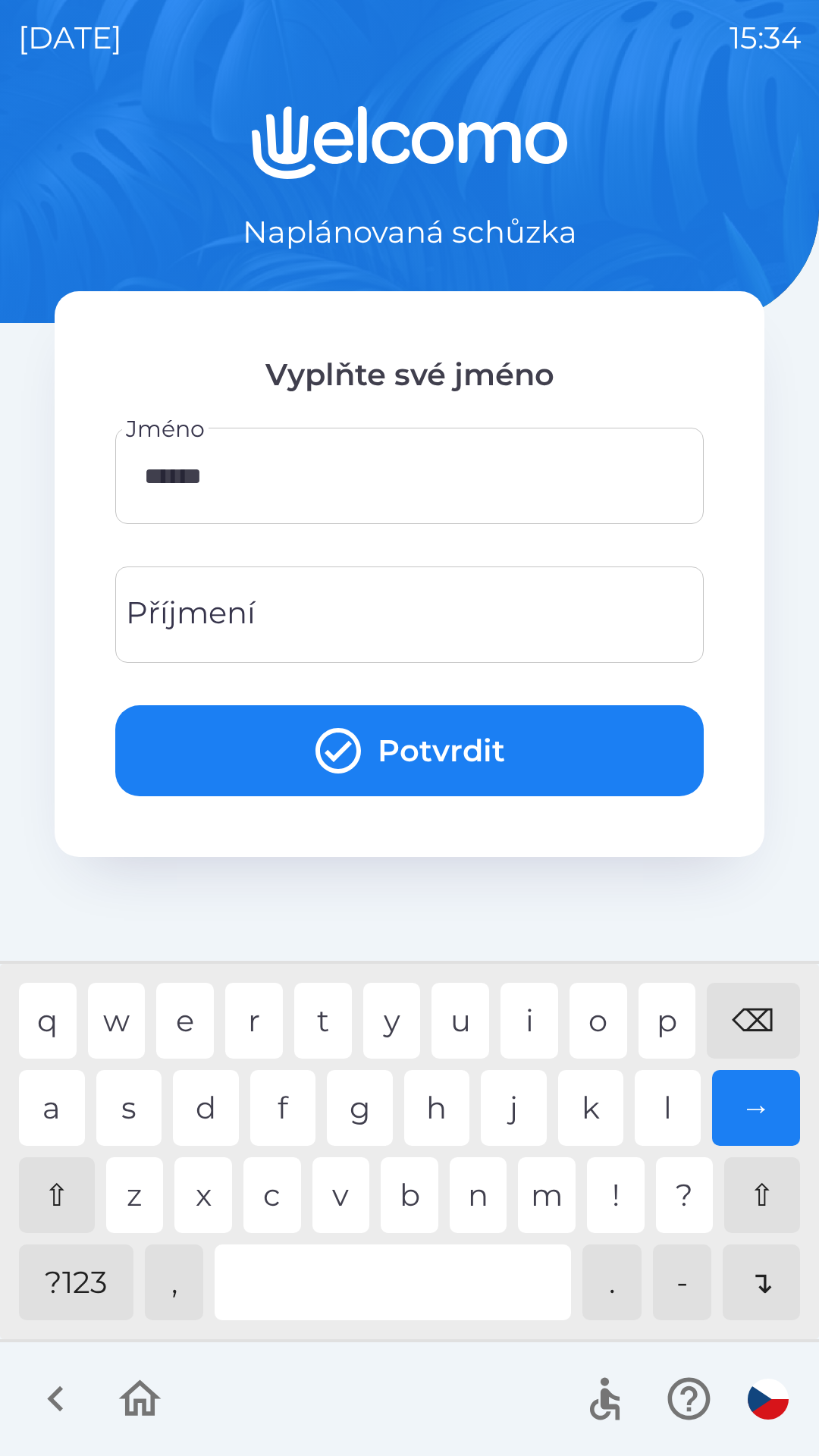
click at [169, 614] on div "Příjmení Příjmení" at bounding box center [409, 614] width 588 height 96
click at [184, 1002] on div "e" at bounding box center [185, 1020] width 58 height 76
type input "****"
click at [195, 757] on button "Potvrdit" at bounding box center [409, 750] width 588 height 91
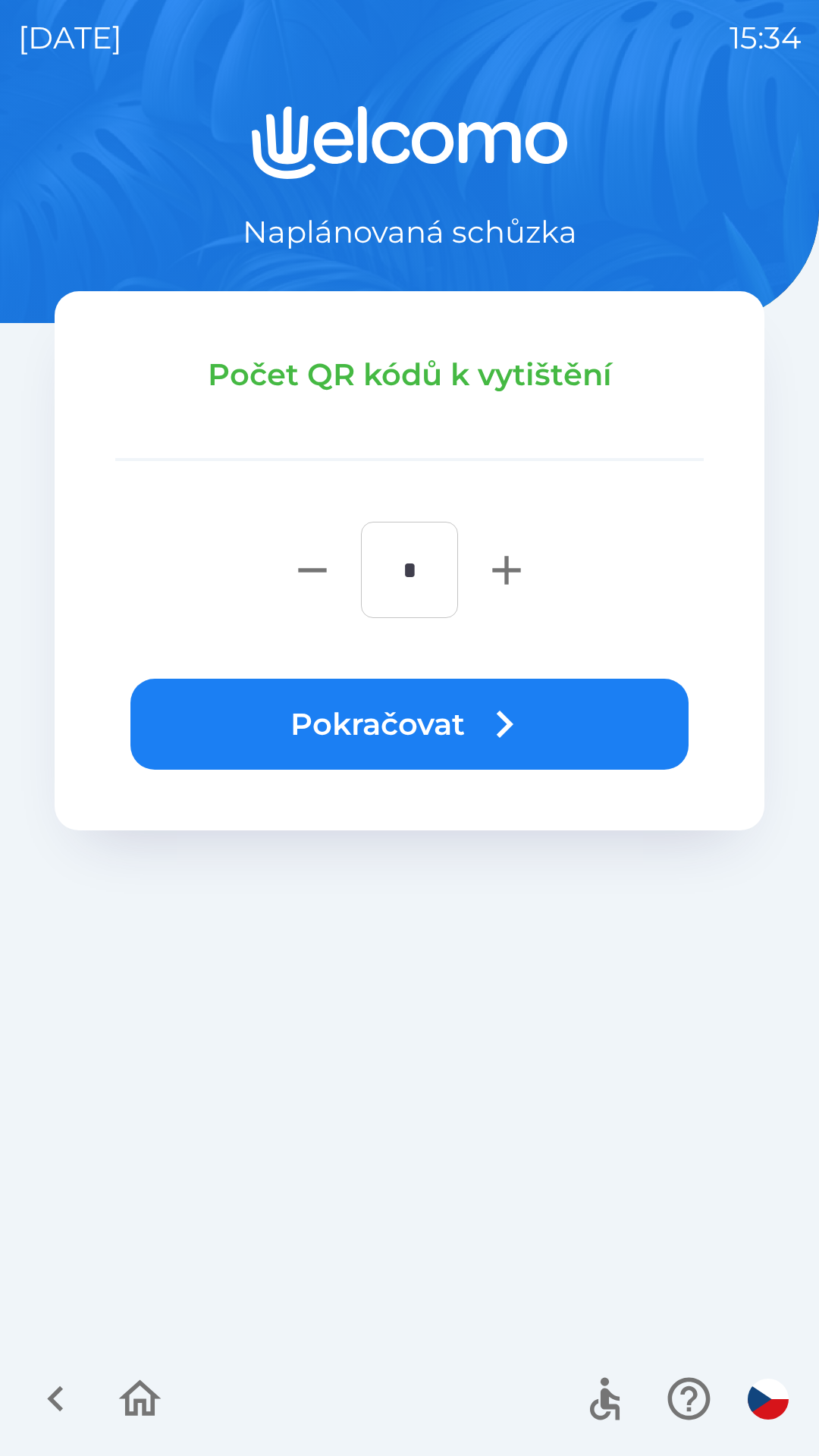
click at [113, 1421] on div at bounding box center [97, 1398] width 147 height 63
click at [122, 1386] on icon "button" at bounding box center [140, 1398] width 51 height 51
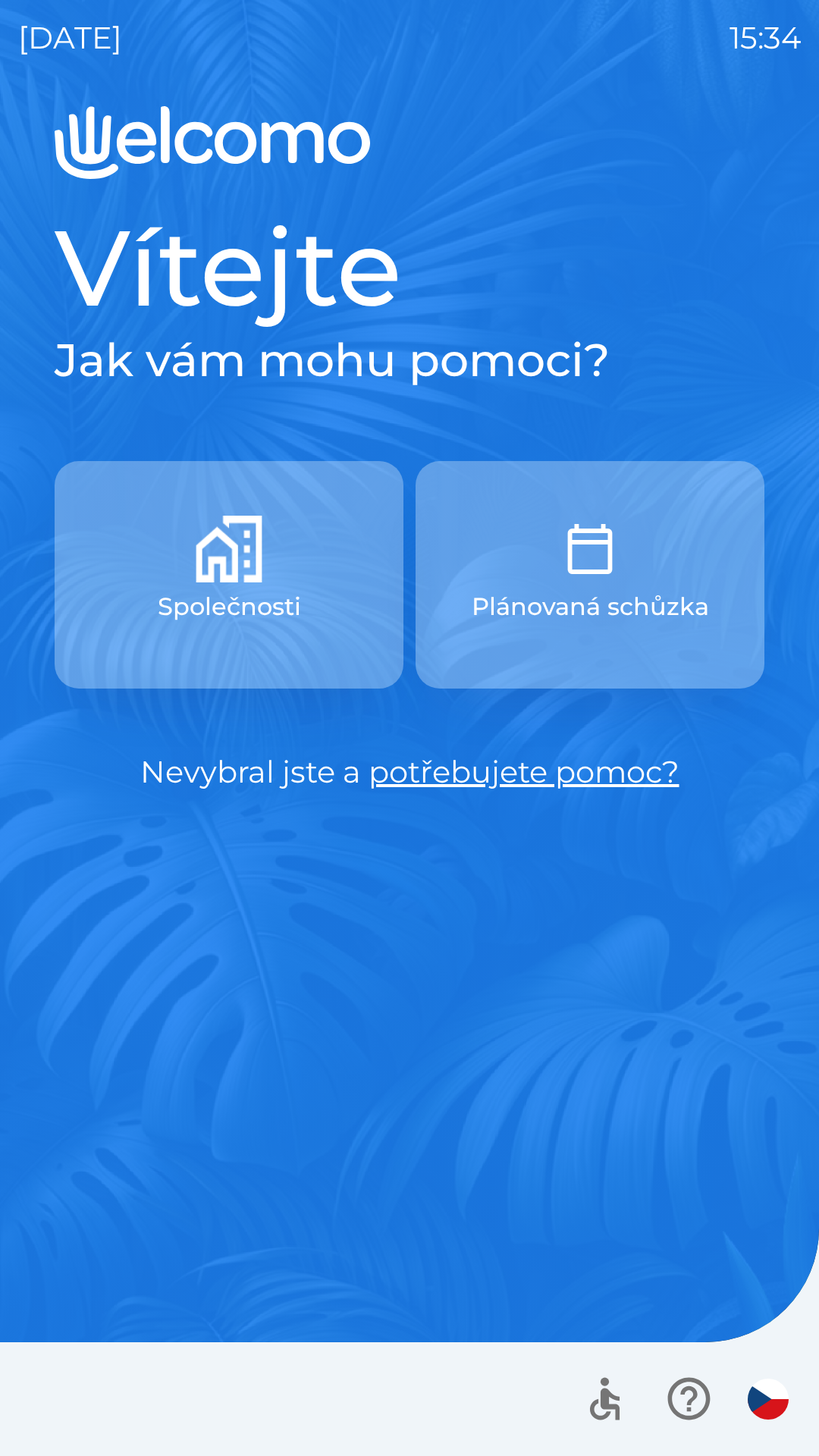
click at [215, 618] on p "Společnosti" at bounding box center [229, 606] width 143 height 37
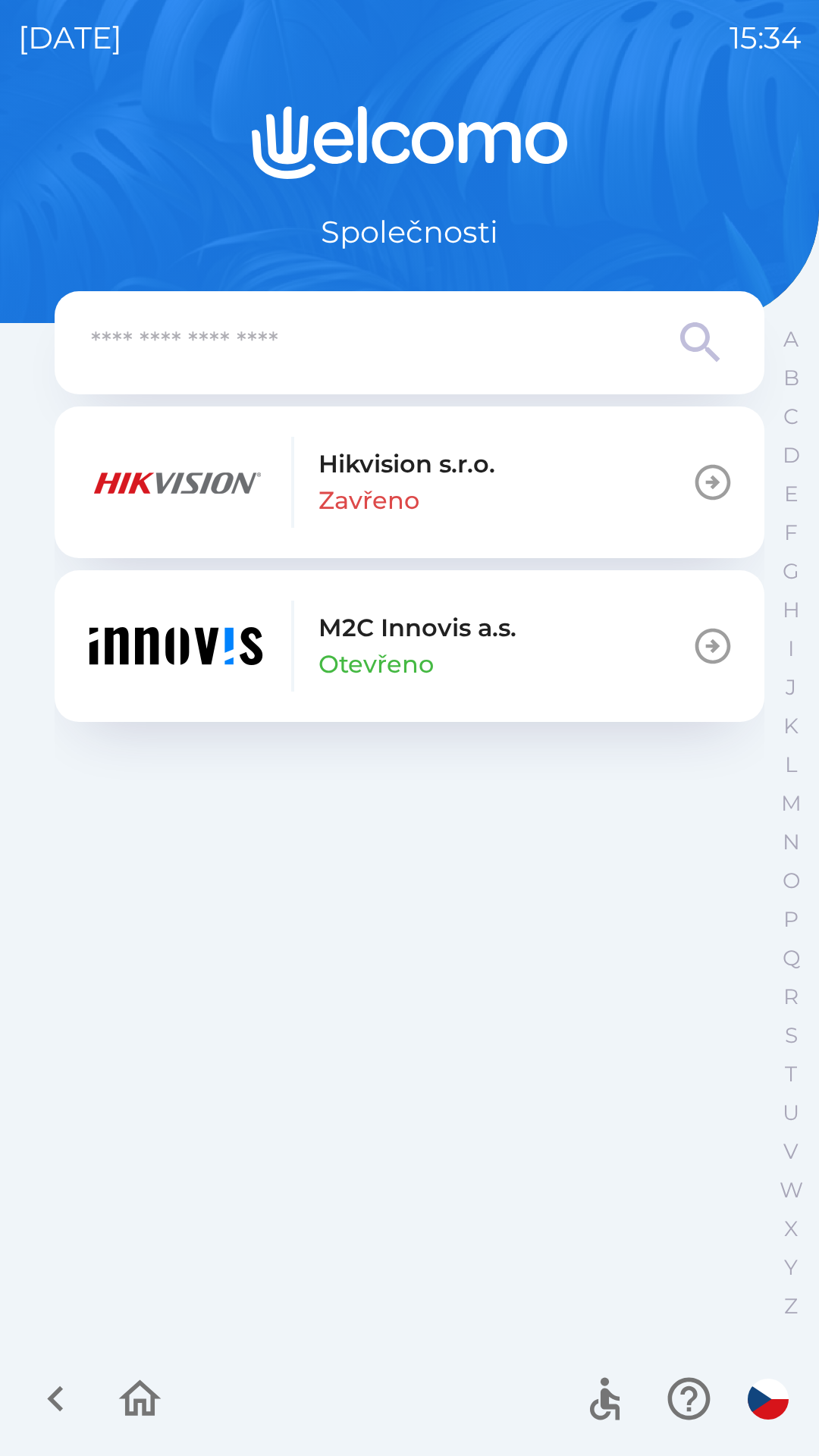
click at [215, 660] on img "button" at bounding box center [176, 645] width 182 height 91
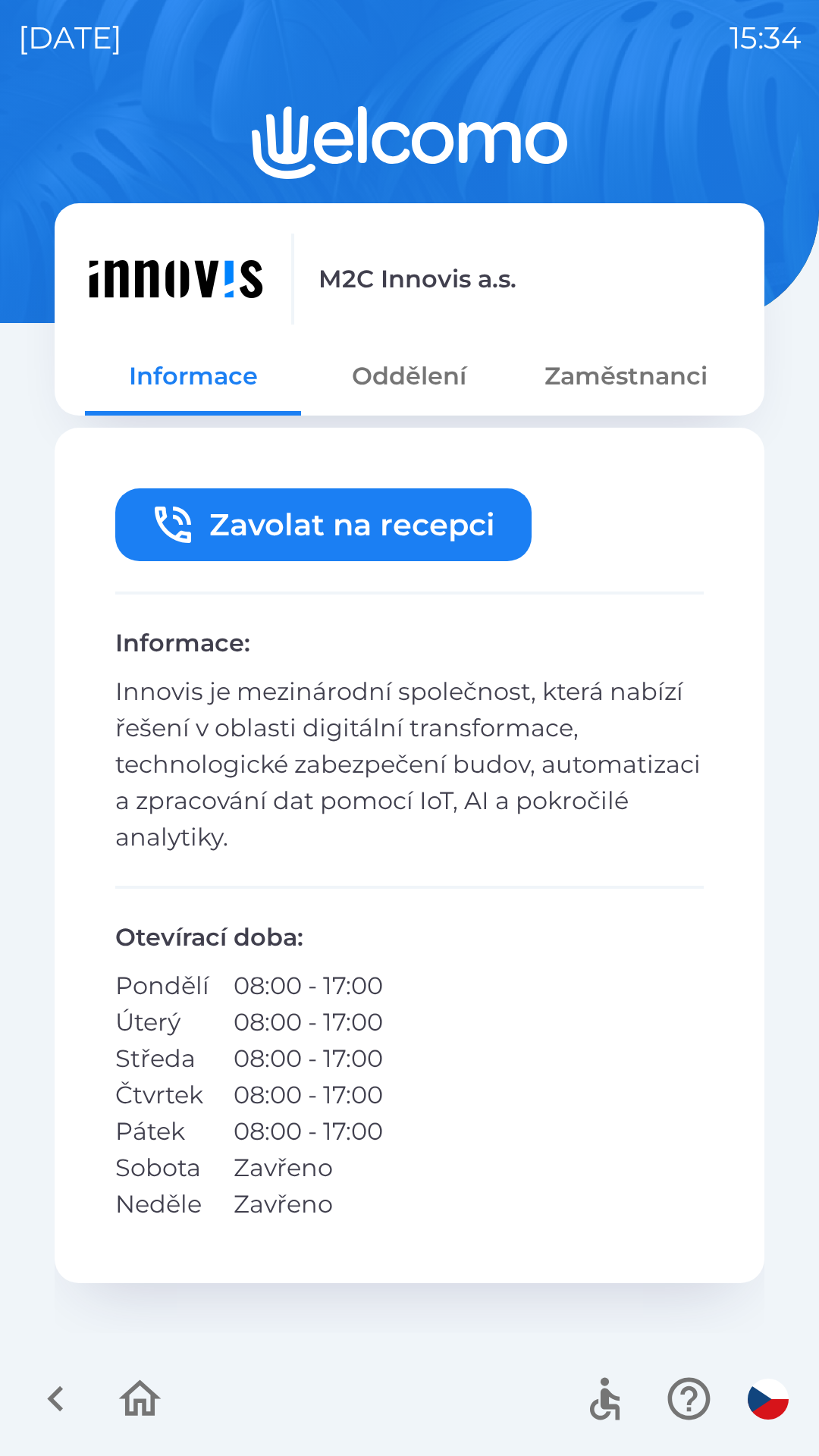
click at [394, 387] on button "Oddělení" at bounding box center [409, 376] width 216 height 54
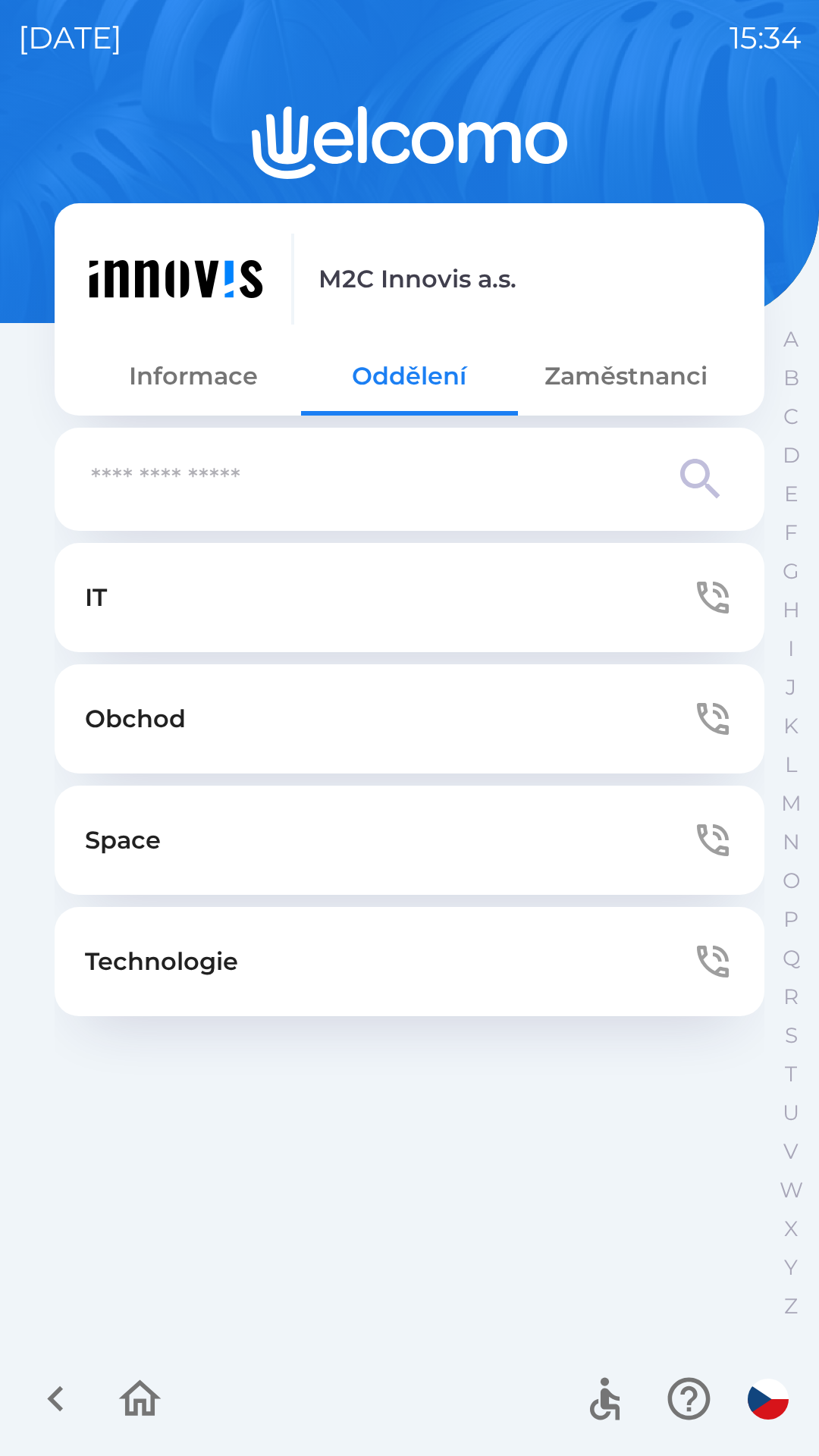
click at [581, 381] on button "Zaměstnanci" at bounding box center [626, 376] width 216 height 54
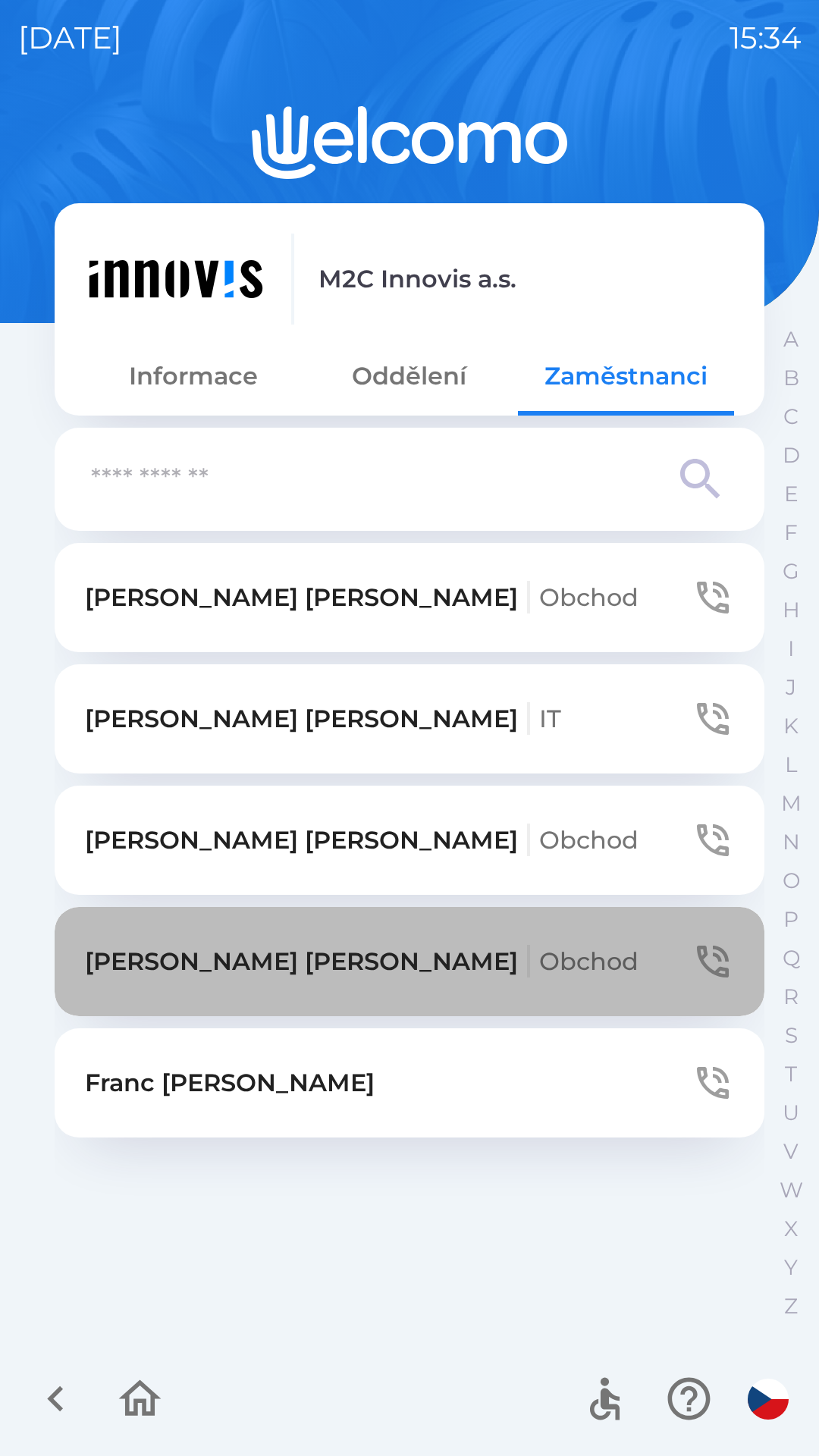
click at [243, 970] on p "[PERSON_NAME] Obchod" at bounding box center [362, 961] width 553 height 37
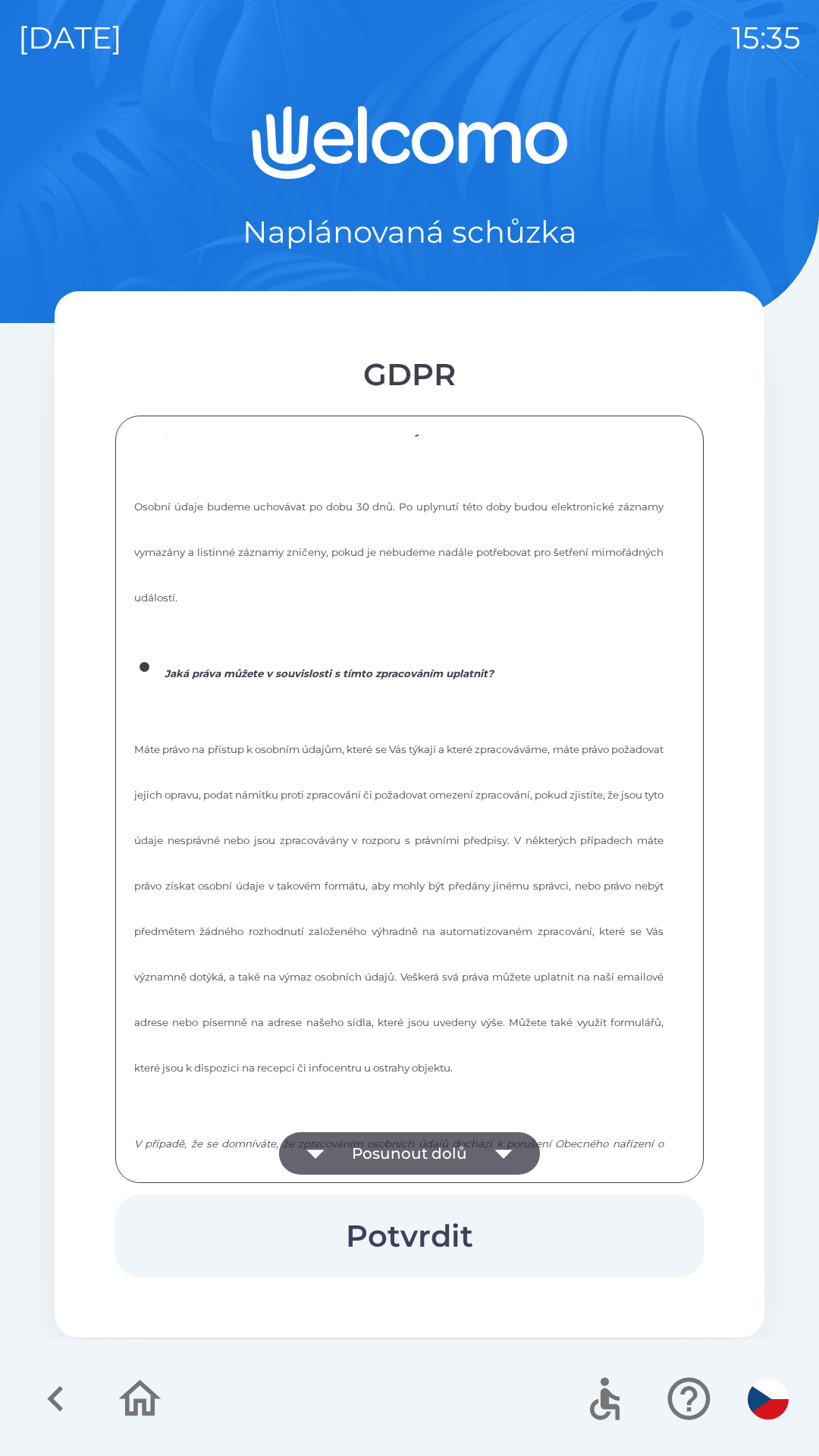
scroll to position [2045, 0]
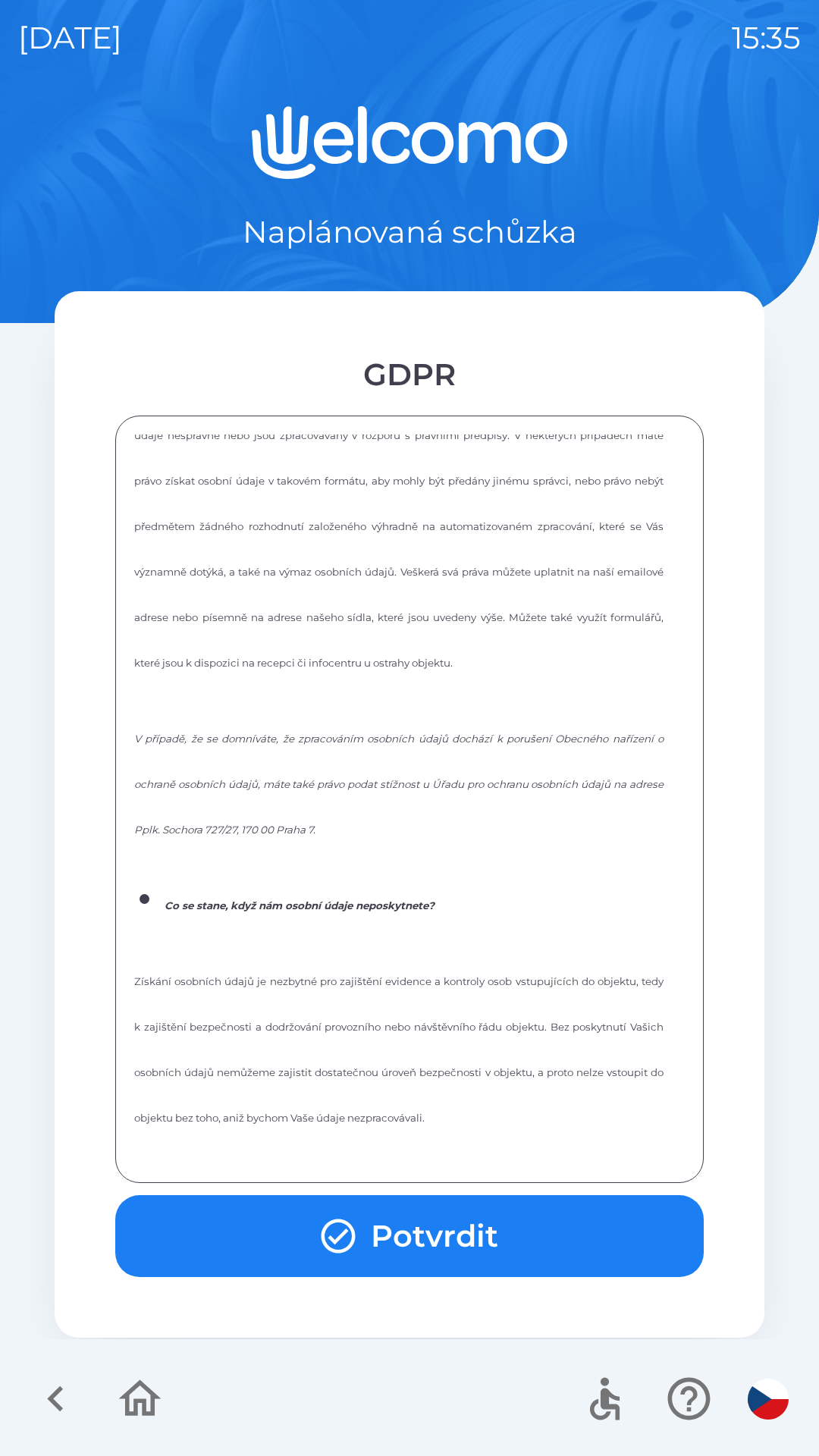
click at [262, 1235] on button "Potvrdit" at bounding box center [409, 1235] width 588 height 82
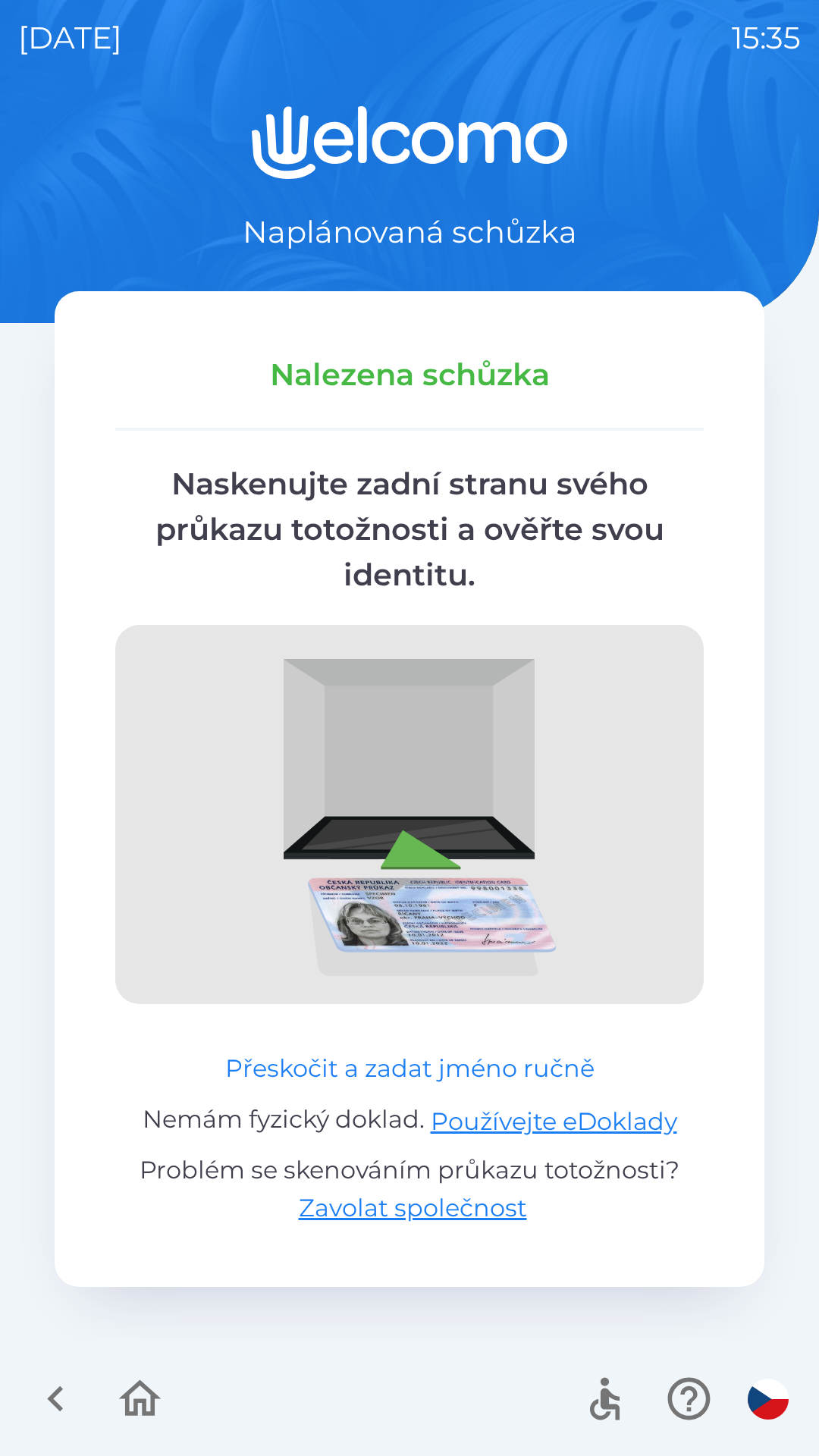
click at [321, 1071] on button "Přeskočit a zadat jméno ručně" at bounding box center [410, 1068] width 381 height 37
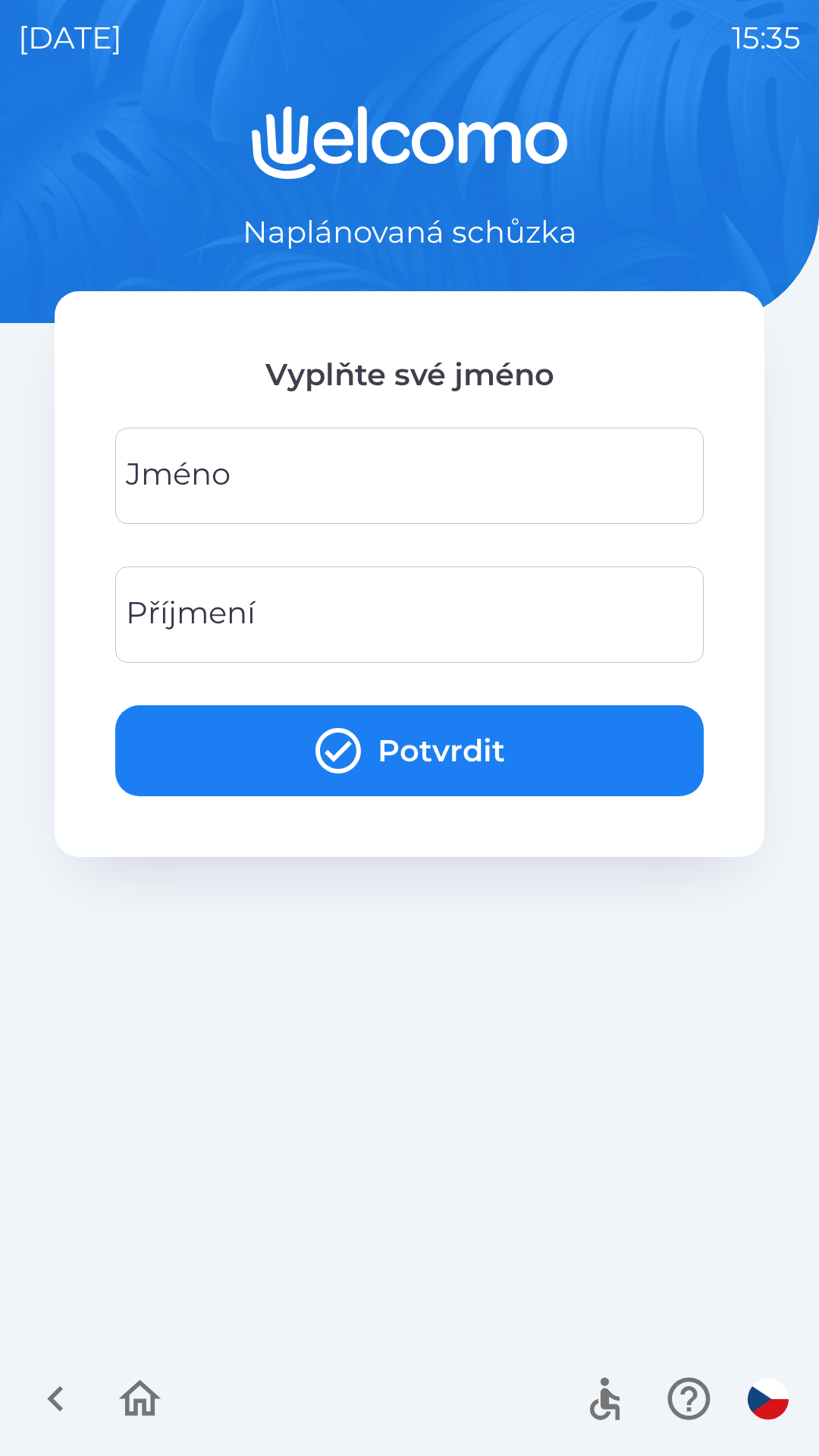
click at [169, 475] on div "[PERSON_NAME]" at bounding box center [409, 475] width 588 height 96
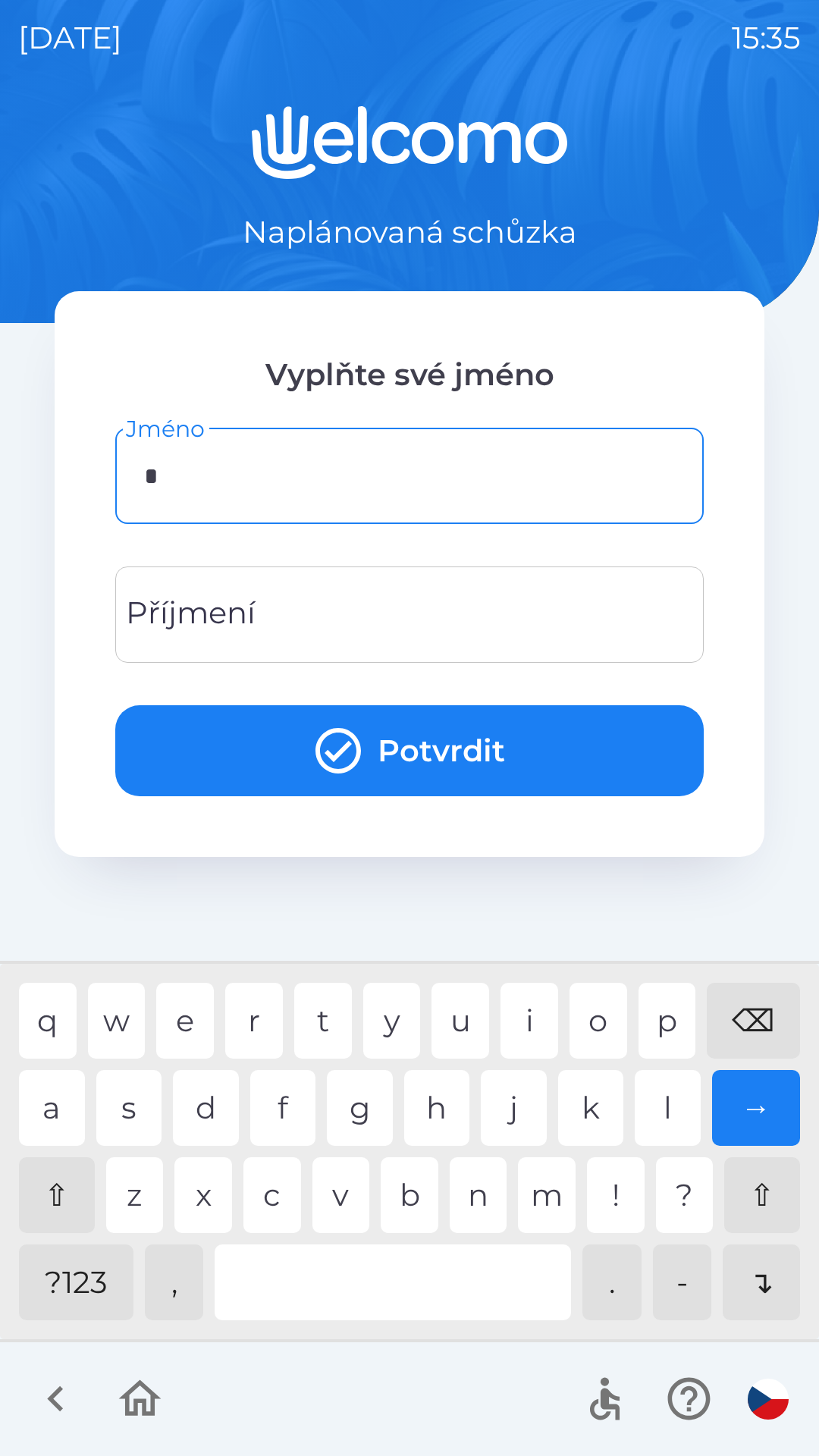
click at [547, 1212] on div "m" at bounding box center [547, 1195] width 58 height 76
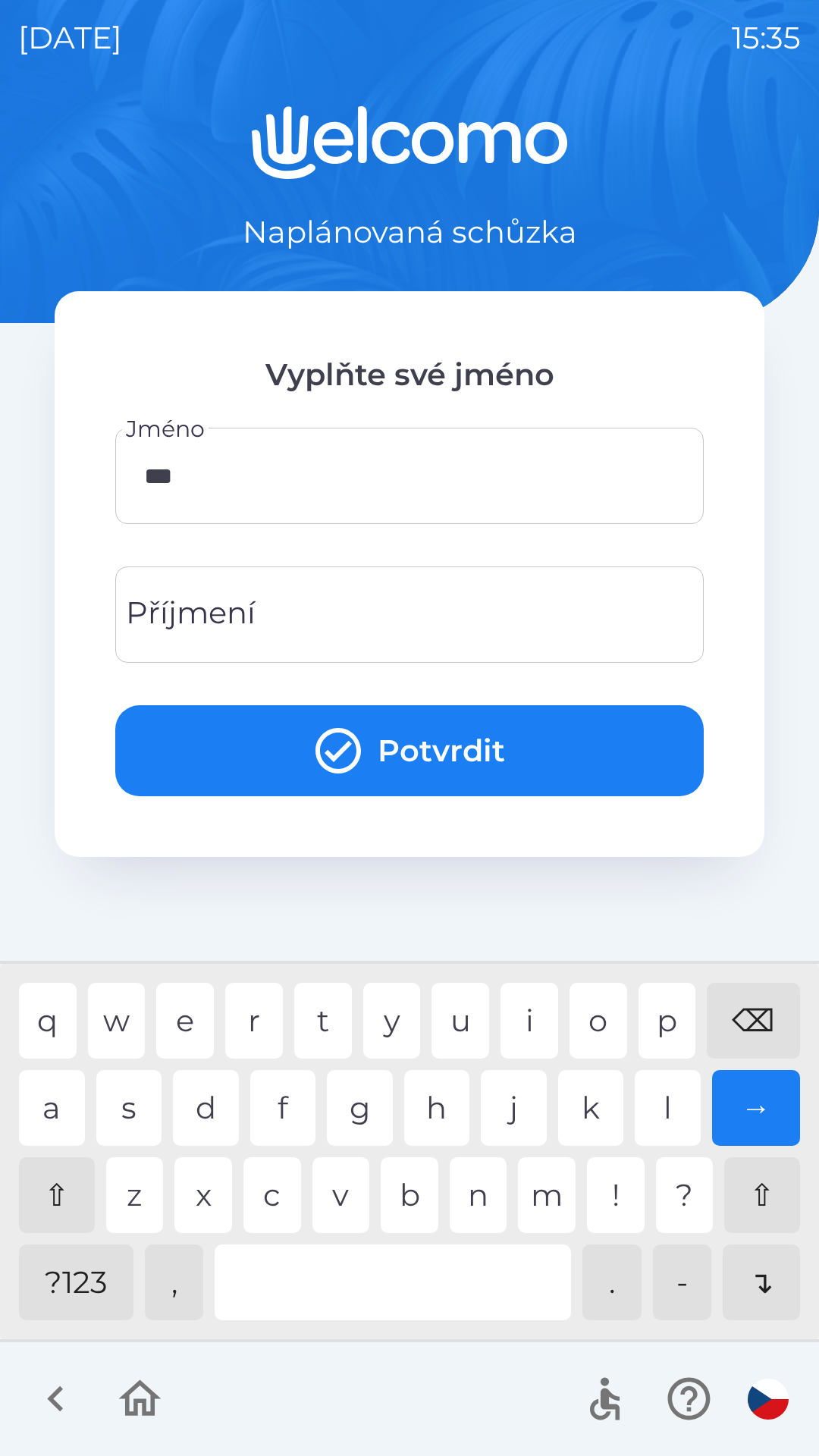
click at [323, 1032] on div "t" at bounding box center [323, 1020] width 58 height 76
click at [387, 1008] on div "y" at bounding box center [392, 1020] width 58 height 76
type input "******"
click at [135, 1108] on div "s" at bounding box center [129, 1107] width 66 height 76
click at [166, 616] on div "Příjmení Příjmení" at bounding box center [409, 614] width 588 height 96
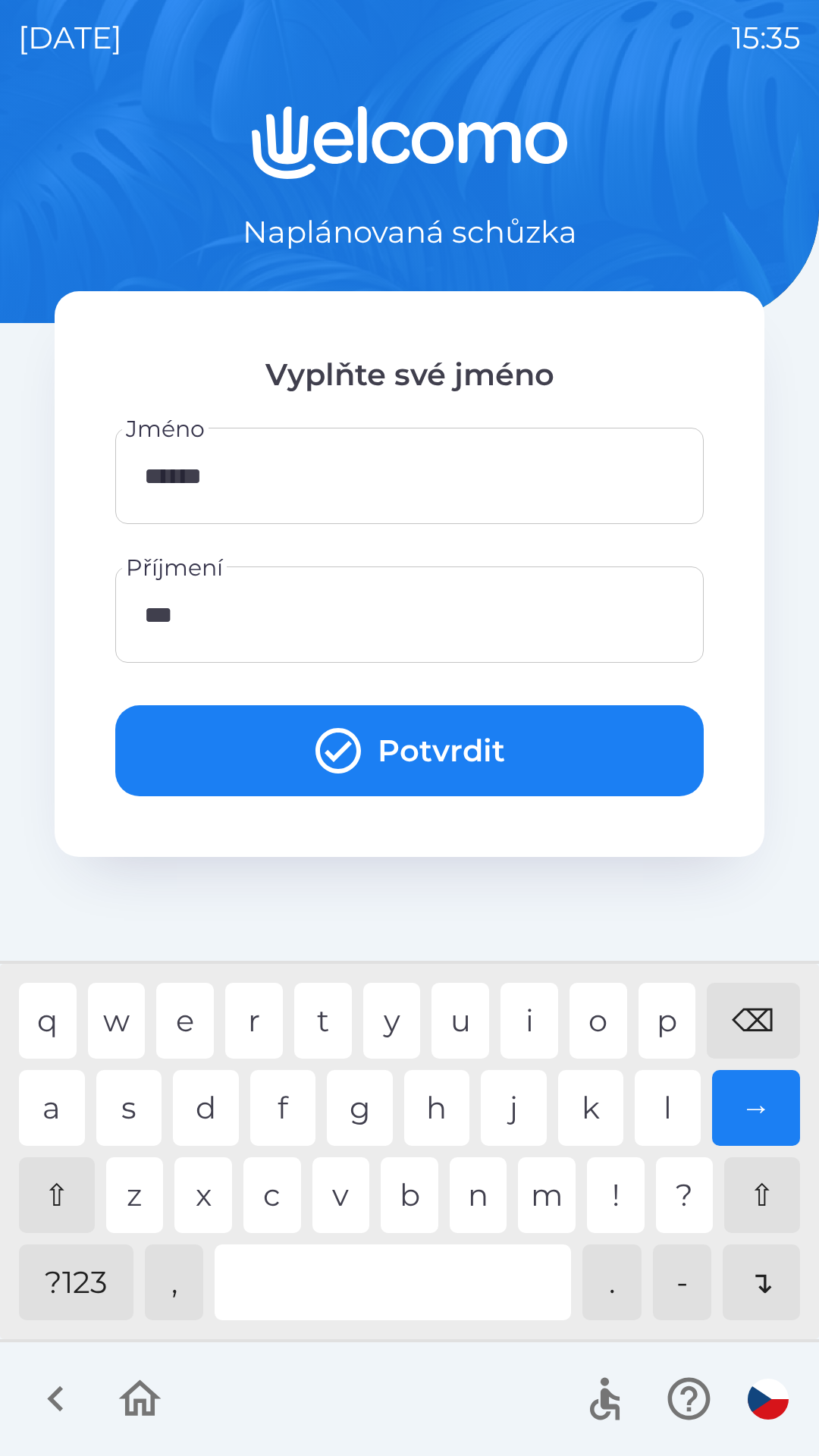
click at [409, 1185] on div "b" at bounding box center [410, 1195] width 58 height 76
type input "*******"
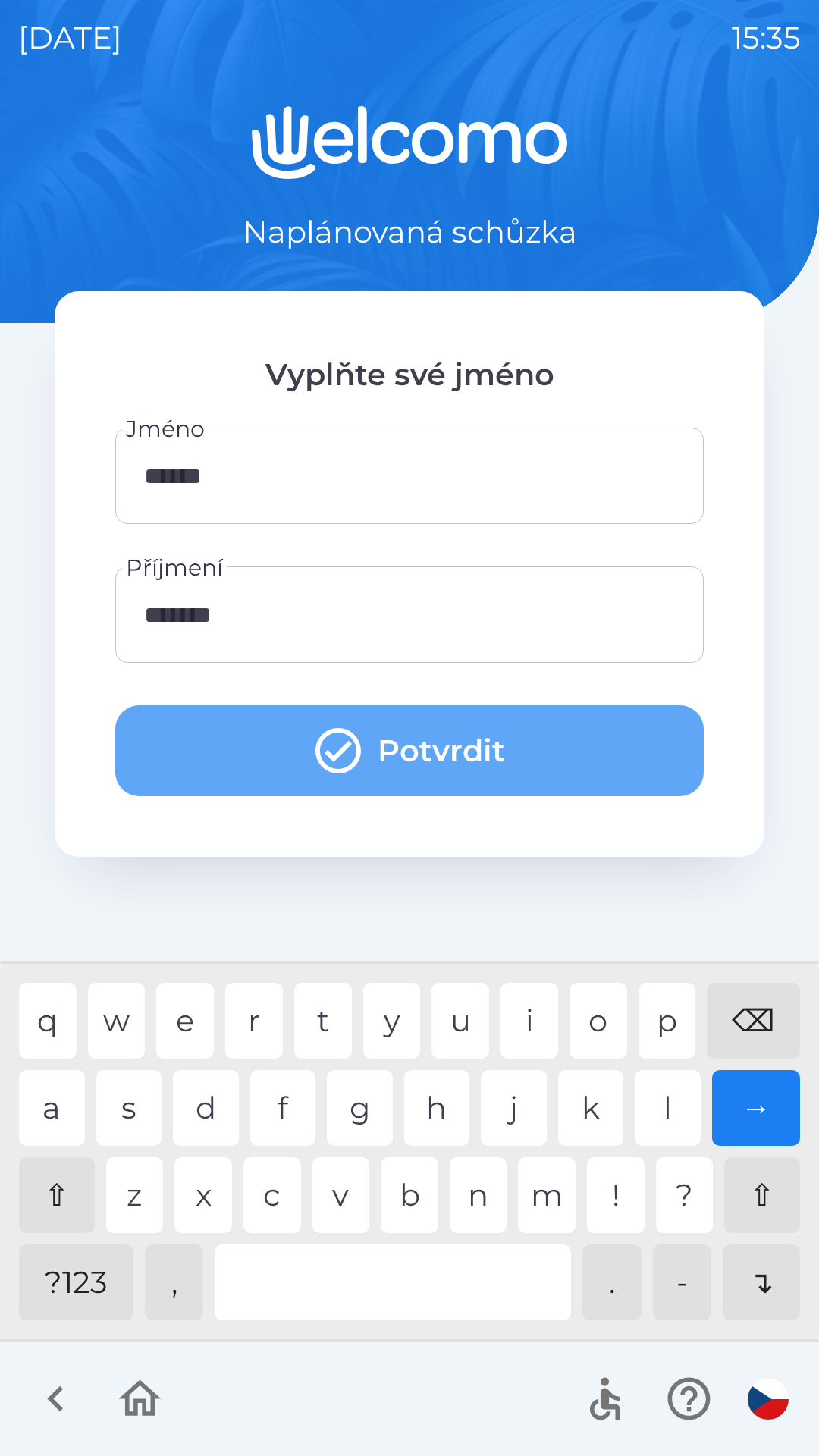
click at [262, 769] on button "Potvrdit" at bounding box center [409, 750] width 588 height 91
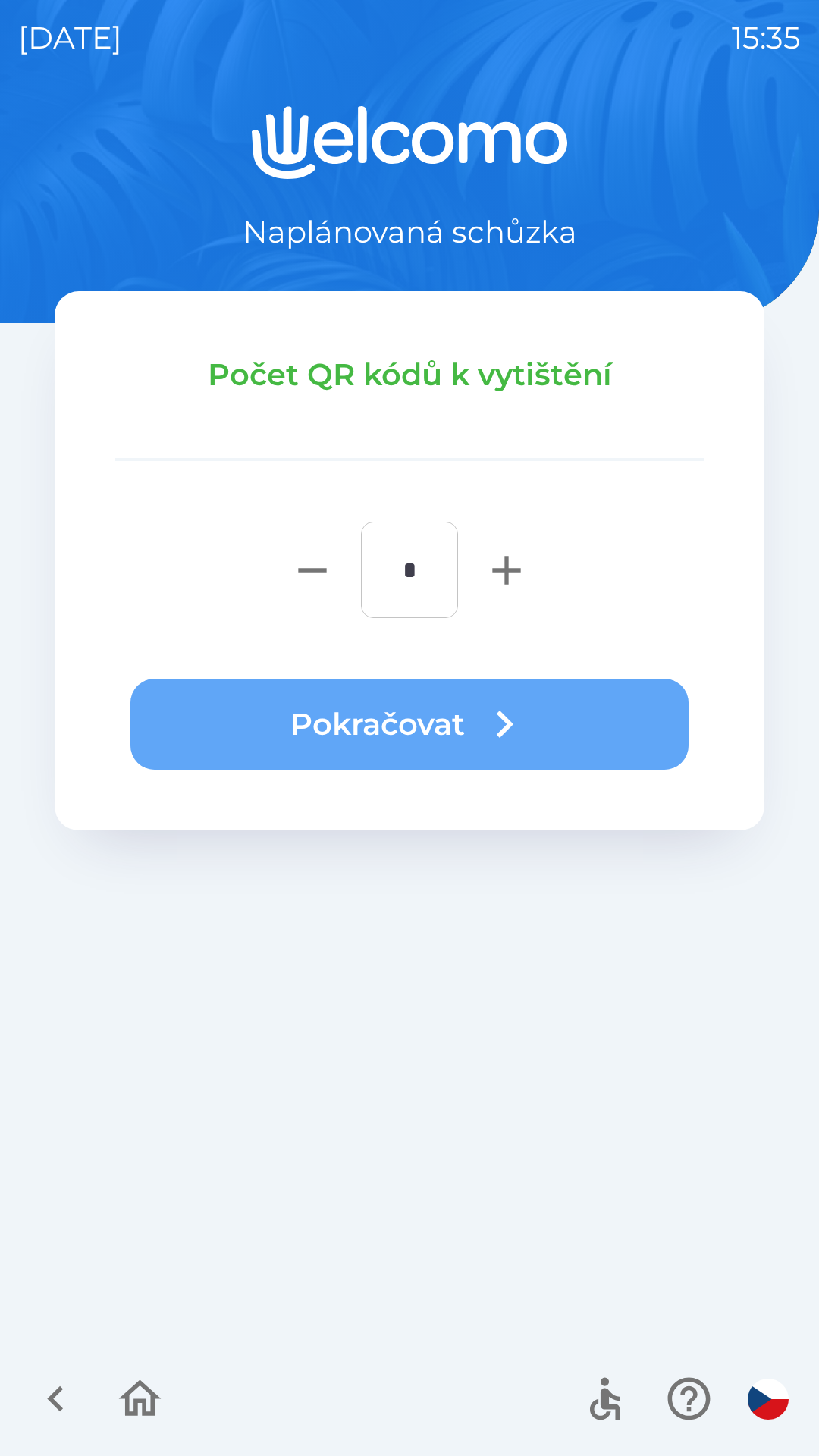
click at [307, 725] on button "Pokračovat" at bounding box center [409, 724] width 558 height 91
